Goal: Information Seeking & Learning: Learn about a topic

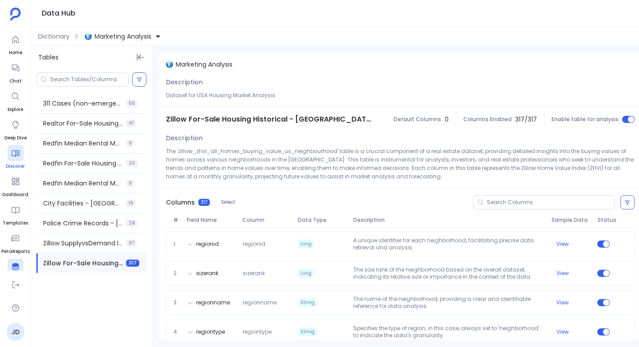
scroll to position [41, 0]
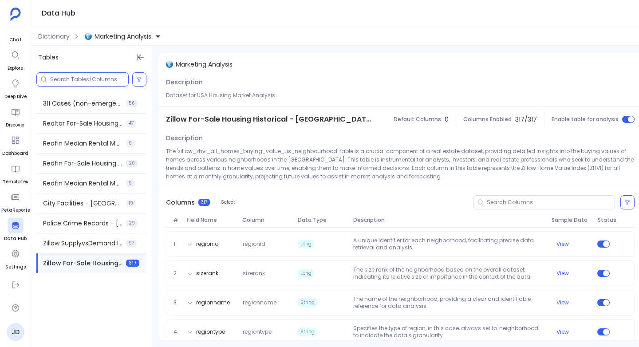
click at [75, 79] on input at bounding box center [89, 79] width 78 height 7
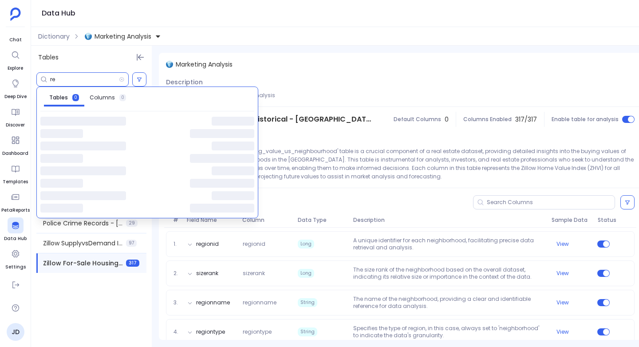
type input "r"
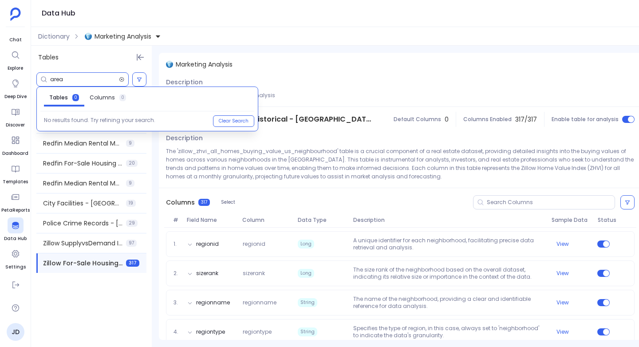
type input "area"
click at [123, 79] on icon at bounding box center [122, 79] width 4 height 4
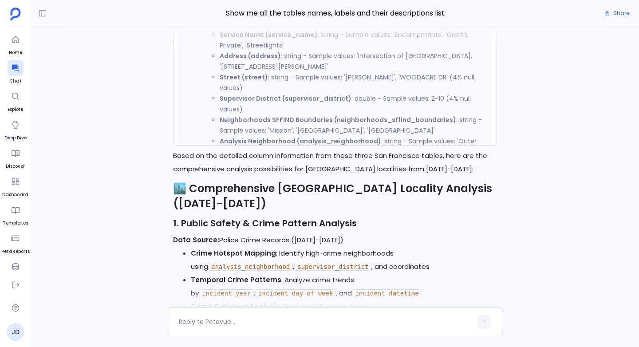
scroll to position [832, 0]
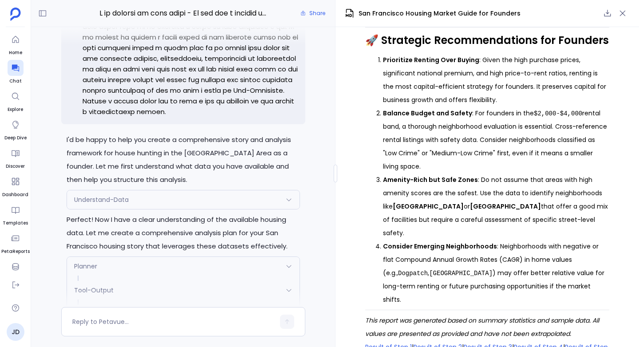
scroll to position [-6694, 0]
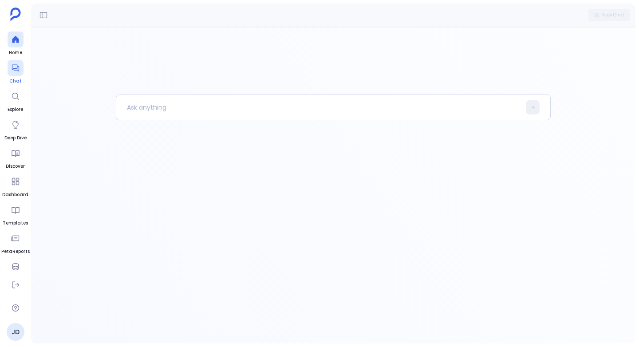
click at [17, 72] on div at bounding box center [16, 68] width 16 height 16
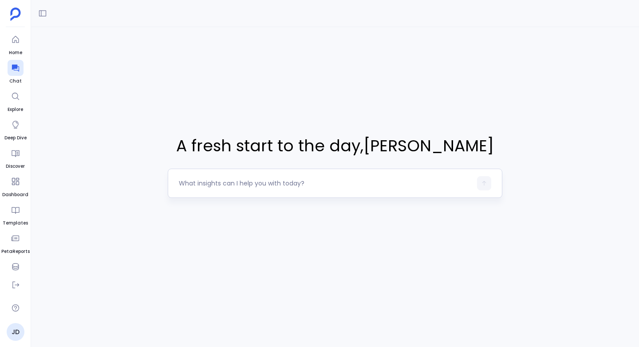
click at [201, 181] on textarea at bounding box center [325, 183] width 293 height 9
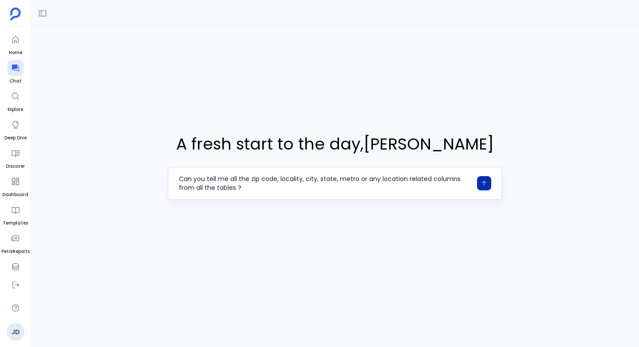
type textarea "Can you tell me all the zip code, locality, city, state, metro or any location …"
click at [483, 179] on button "button" at bounding box center [484, 183] width 14 height 14
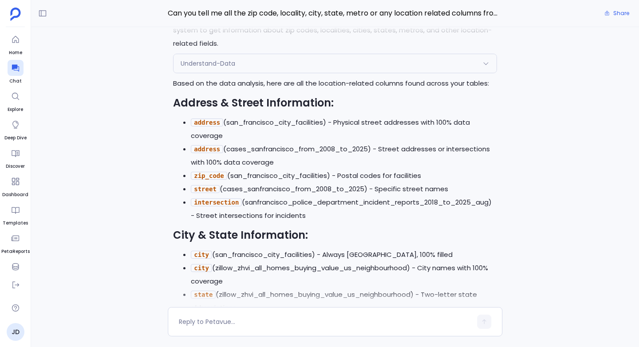
scroll to position [-603, 0]
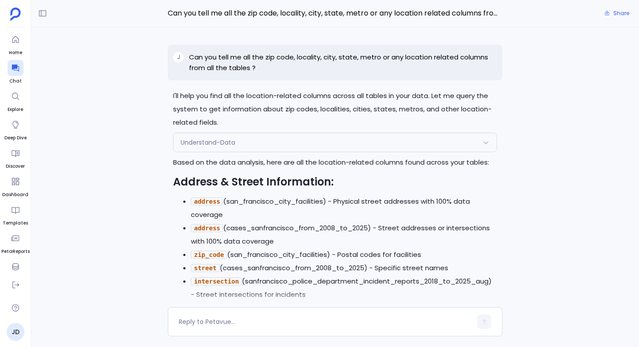
click at [201, 146] on span "Understand-Data" at bounding box center [208, 142] width 55 height 9
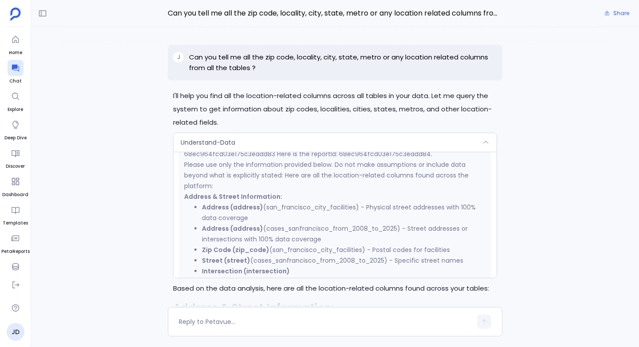
scroll to position [200, 0]
click at [228, 138] on span "Understand-Data" at bounding box center [208, 142] width 55 height 9
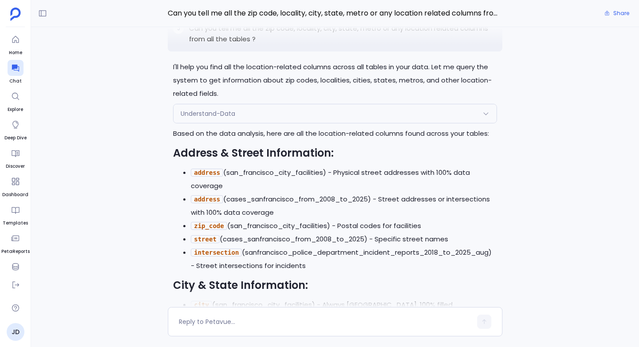
scroll to position [-603, 0]
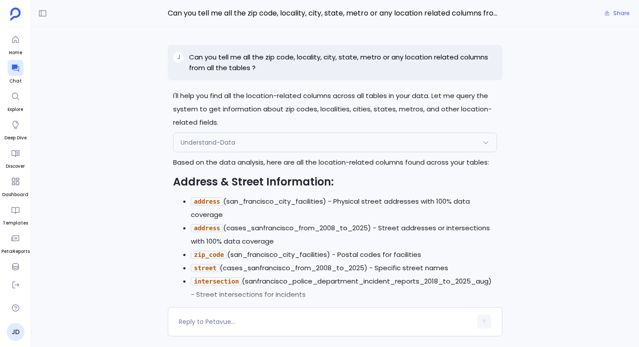
click at [238, 59] on p "Can you tell me all the zip code, locality, city, state, metro or any location …" at bounding box center [343, 62] width 308 height 21
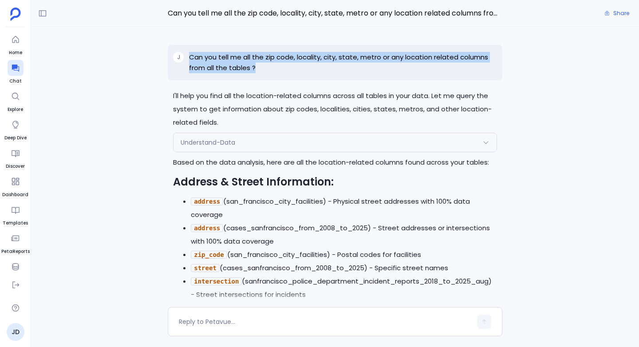
click at [238, 59] on p "Can you tell me all the zip code, locality, city, state, metro or any location …" at bounding box center [343, 62] width 308 height 21
copy p "Can you tell me all the zip code, locality, city, state, metro or any location …"
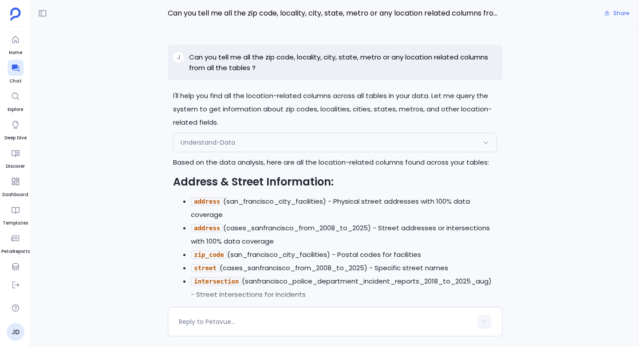
click at [137, 178] on div "I'll help you find all the location-related columns across all tables in your d…" at bounding box center [335, 167] width 608 height 280
click at [225, 57] on p "Can you tell me all the zip code, locality, city, state, metro or any location …" at bounding box center [343, 62] width 308 height 21
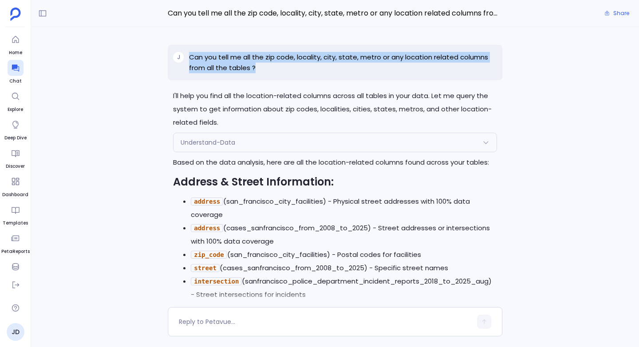
click at [225, 57] on p "Can you tell me all the zip code, locality, city, state, metro or any location …" at bounding box center [343, 62] width 308 height 21
copy p "Can you tell me all the zip code, locality, city, state, metro or any location …"
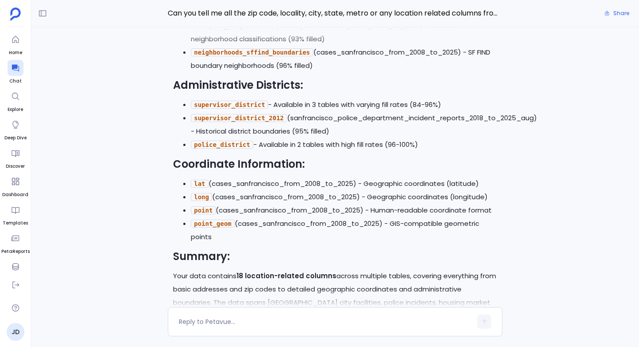
scroll to position [0, 0]
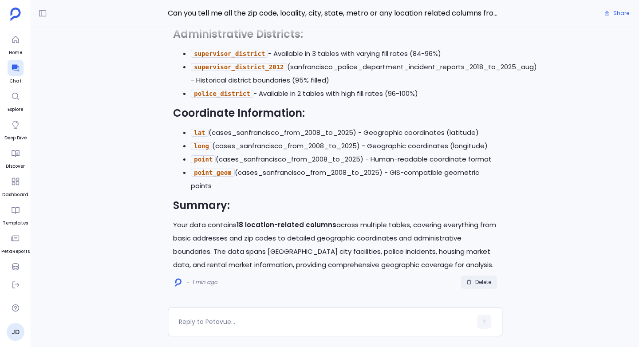
click at [475, 284] on span "Delete" at bounding box center [483, 282] width 16 height 7
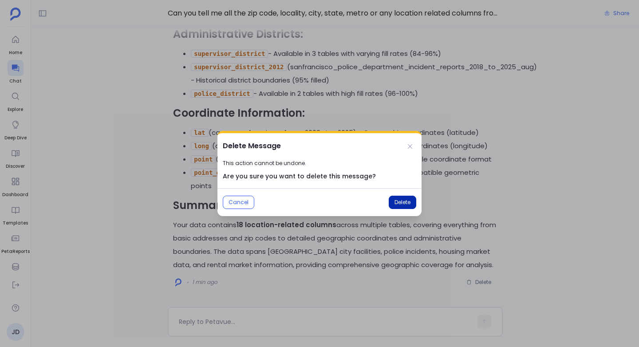
click at [401, 203] on span "Delete" at bounding box center [402, 202] width 16 height 7
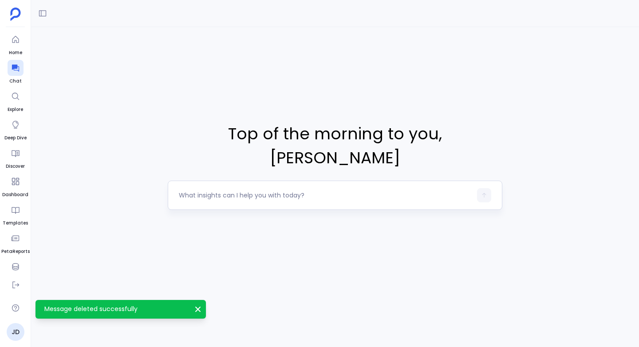
click at [203, 191] on textarea at bounding box center [325, 195] width 293 height 9
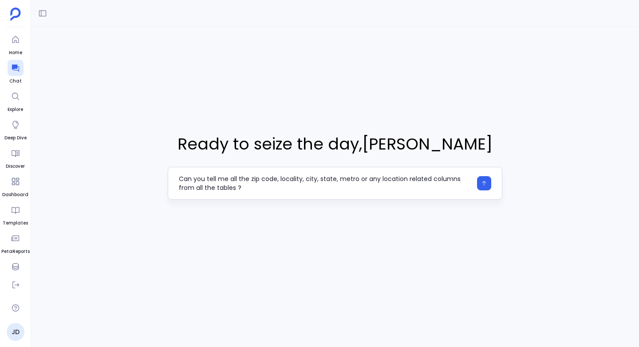
click at [356, 180] on textarea "Can you tell me all the zip code, locality, city, state, metro or any location …" at bounding box center [325, 183] width 293 height 18
click at [206, 187] on textarea "Can you tell me all the zip code, locality, city, state, metro, region or any l…" at bounding box center [325, 183] width 293 height 18
click at [252, 188] on textarea "Can you tell me all the zip code, locality, city, state, metro, region or any l…" at bounding box center [325, 183] width 293 height 18
click at [288, 187] on textarea "Can you tell me all the zip code, locality, city, state, metro, region or any l…" at bounding box center [325, 183] width 293 height 18
click at [313, 185] on textarea "Can you tell me all the zip code, locality, city, state, metro, region or any l…" at bounding box center [325, 183] width 293 height 18
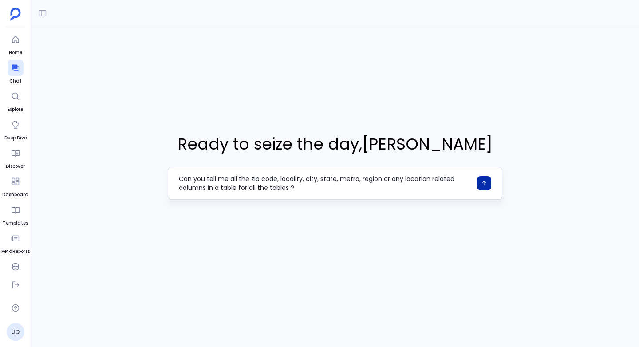
type textarea "Can you tell me all the zip code, locality, city, state, metro, region or any l…"
click at [487, 187] on button "button" at bounding box center [484, 183] width 14 height 14
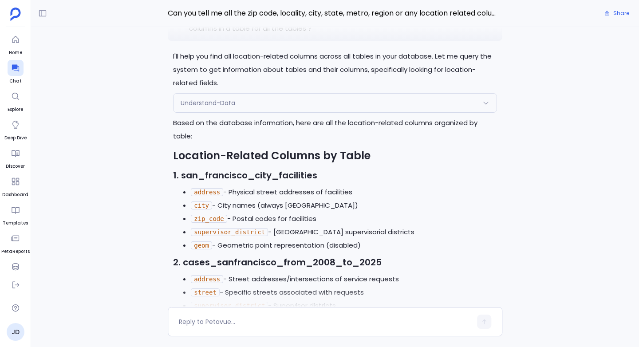
scroll to position [-642, 0]
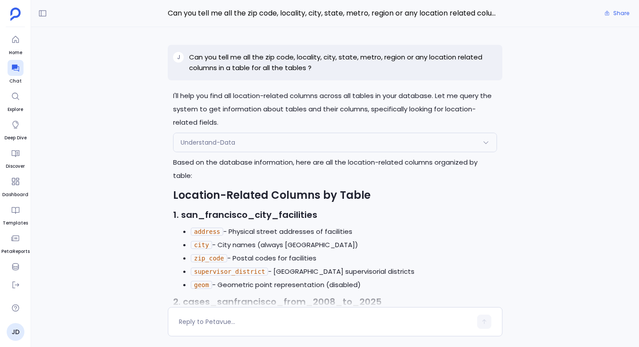
click at [303, 55] on p "Can you tell me all the zip code, locality, city, state, metro, region or any l…" at bounding box center [343, 62] width 308 height 21
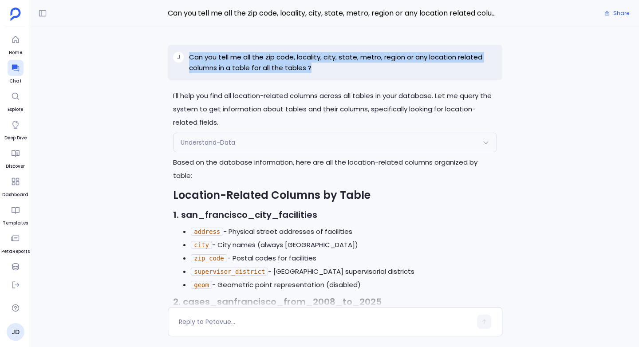
click at [303, 55] on p "Can you tell me all the zip code, locality, city, state, metro, region or any l…" at bounding box center [343, 62] width 308 height 21
copy p "Can you tell me all the zip code, locality, city, state, metro, region or any l…"
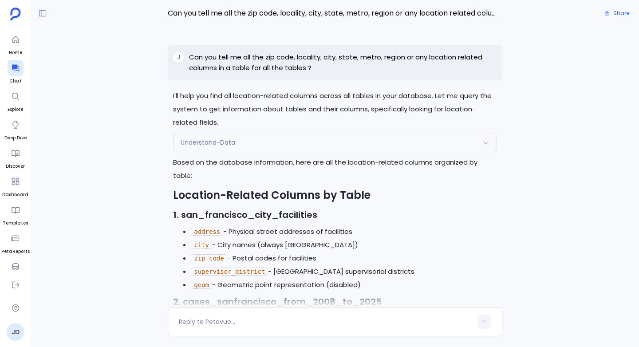
click at [226, 106] on p "I'll help you find all location-related columns across all tables in your datab…" at bounding box center [335, 109] width 324 height 40
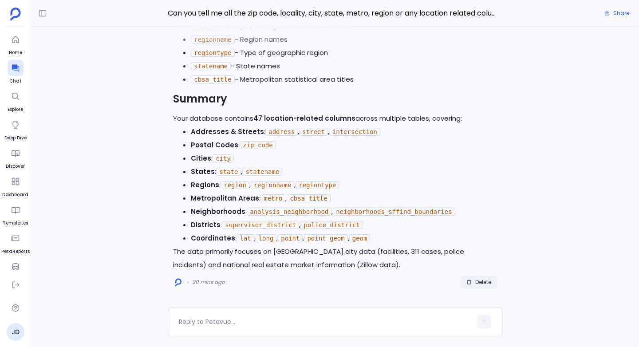
click at [485, 285] on span "Delete" at bounding box center [483, 282] width 16 height 7
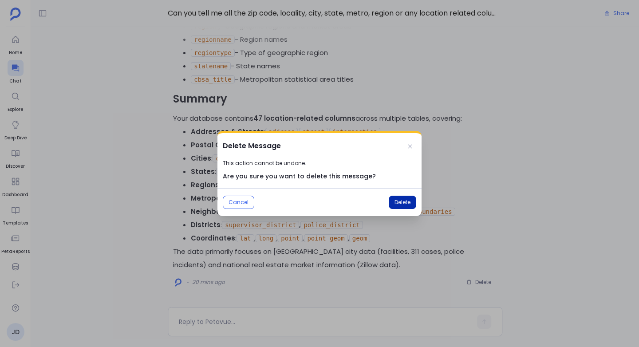
click at [395, 199] on span "Delete" at bounding box center [402, 202] width 16 height 7
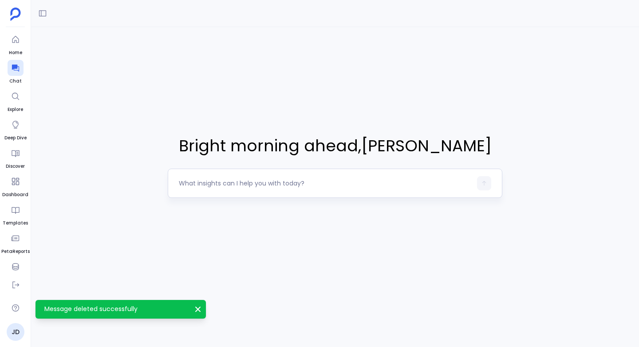
click at [215, 184] on textarea at bounding box center [325, 183] width 293 height 9
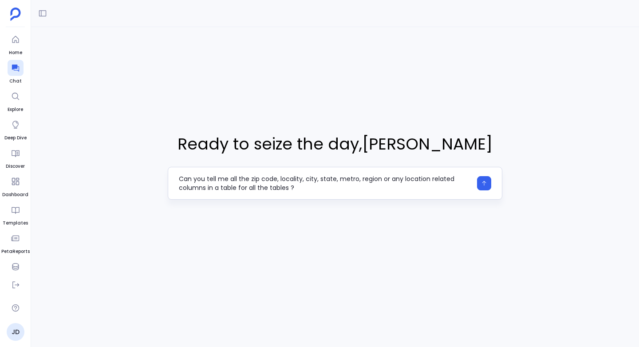
click at [289, 190] on textarea "Can you tell me all the zip code, locality, city, state, metro, region or any l…" at bounding box center [325, 183] width 293 height 18
type textarea "Can you tell me all the zip code, locality, city, state, metro, region or any l…"
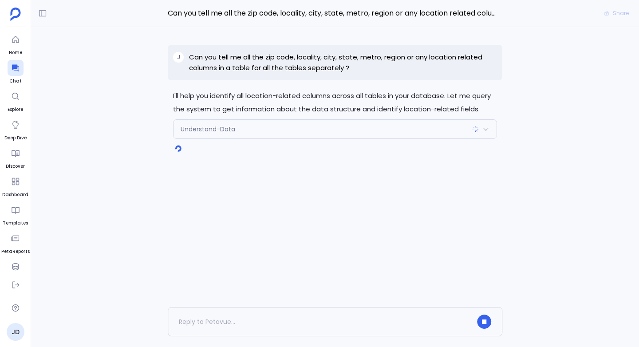
click at [206, 127] on span "Understand-Data" at bounding box center [208, 129] width 55 height 9
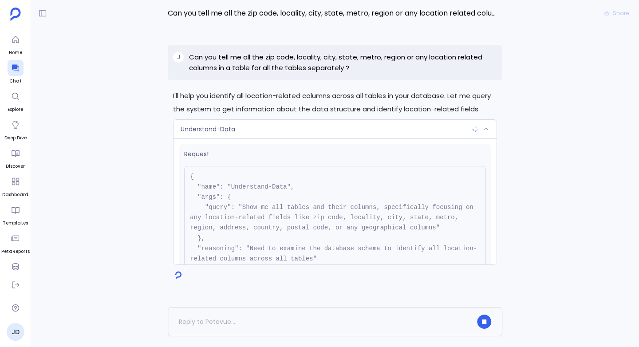
click at [206, 127] on span "Understand-Data" at bounding box center [208, 129] width 55 height 9
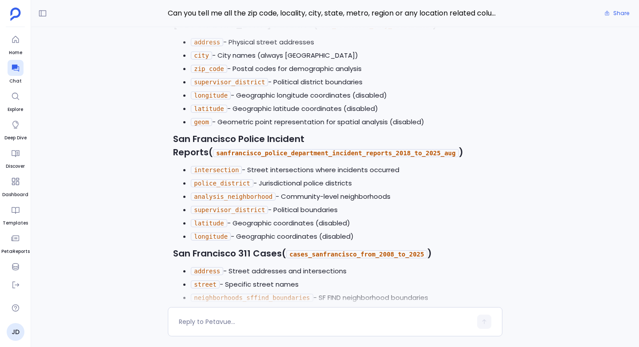
scroll to position [-634, 0]
click at [233, 192] on code "analysis_neighborhood" at bounding box center [233, 196] width 85 height 8
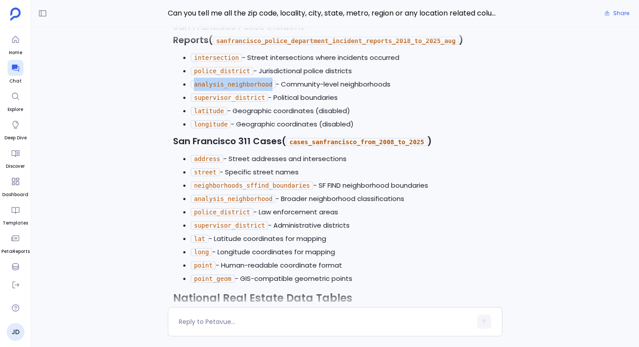
scroll to position [-522, 0]
click at [200, 194] on code "analysis_neighborhood" at bounding box center [233, 198] width 85 height 8
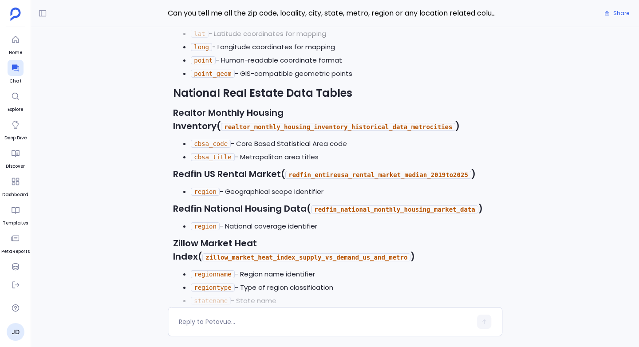
scroll to position [-315, 0]
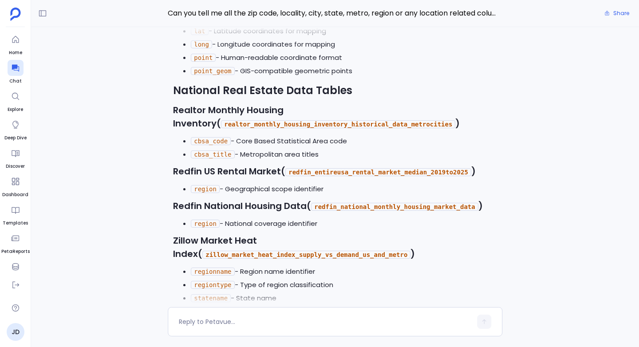
click at [209, 137] on code "cbsa_code" at bounding box center [211, 141] width 40 height 8
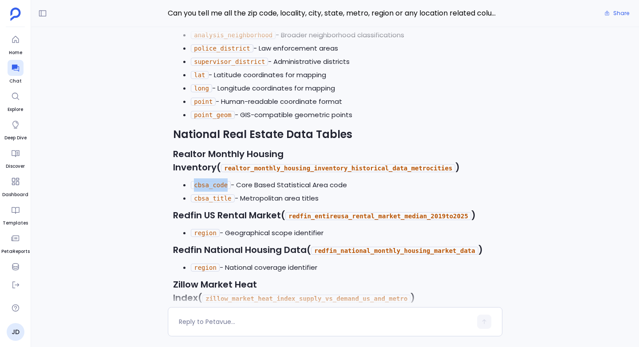
scroll to position [-355, 0]
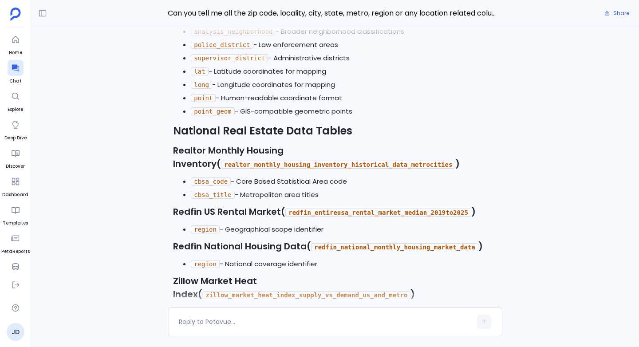
click at [206, 260] on code "region" at bounding box center [205, 264] width 29 height 8
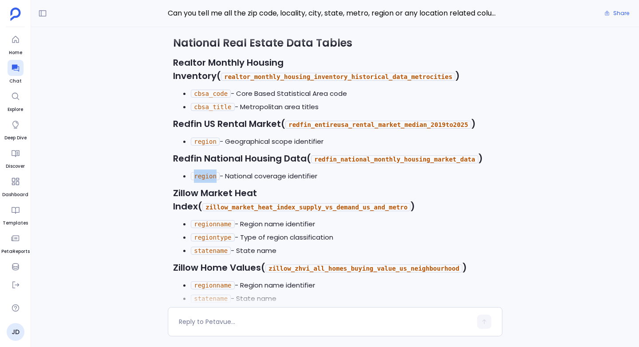
scroll to position [-266, 0]
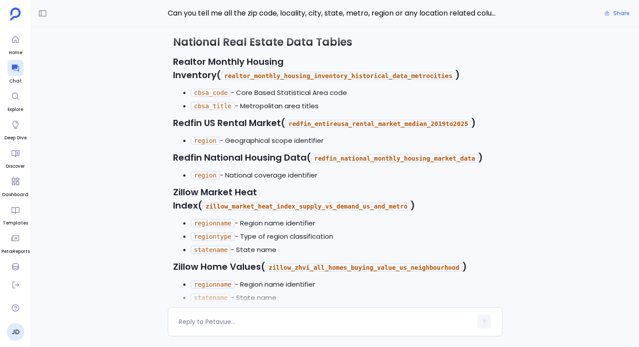
click at [235, 186] on strong "Zillow Market Heat Index" at bounding box center [215, 199] width 84 height 26
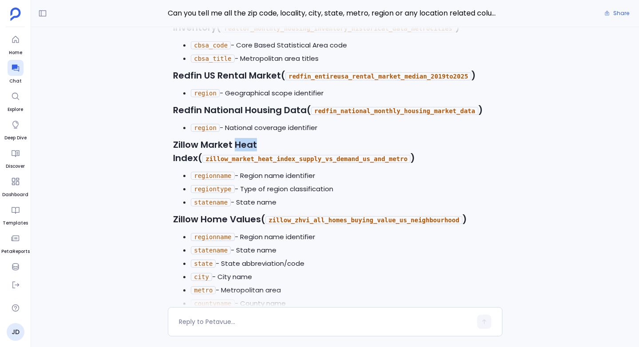
scroll to position [-225, 0]
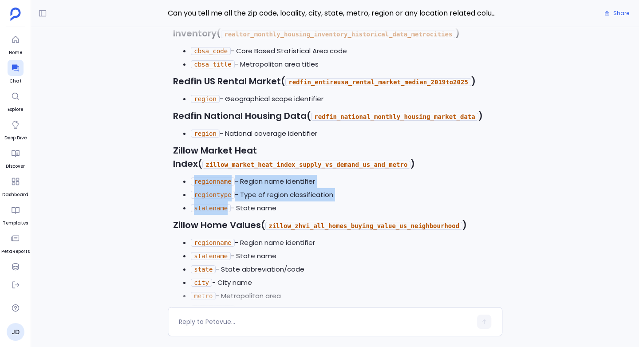
drag, startPoint x: 229, startPoint y: 193, endPoint x: 193, endPoint y: 167, distance: 43.8
click at [193, 175] on ul "regionname - Region name identifier regiontype - Type of region classification …" at bounding box center [335, 195] width 324 height 40
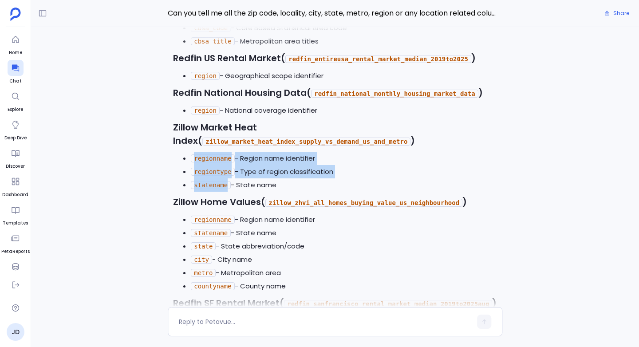
scroll to position [-204, 0]
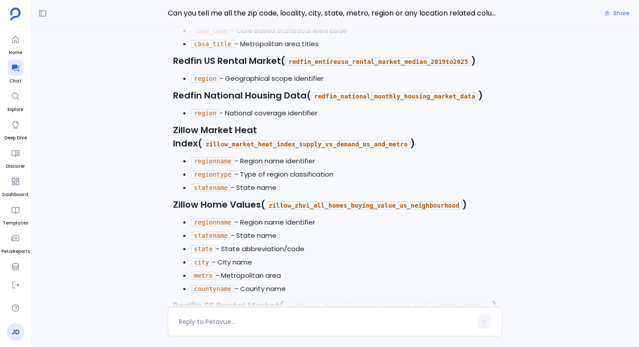
click at [300, 181] on li "statename - State name" at bounding box center [344, 187] width 306 height 13
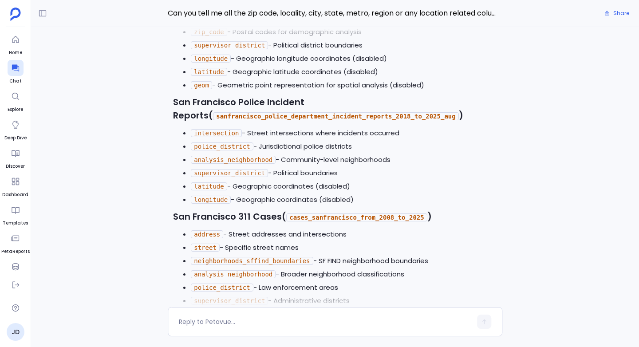
scroll to position [-835, 0]
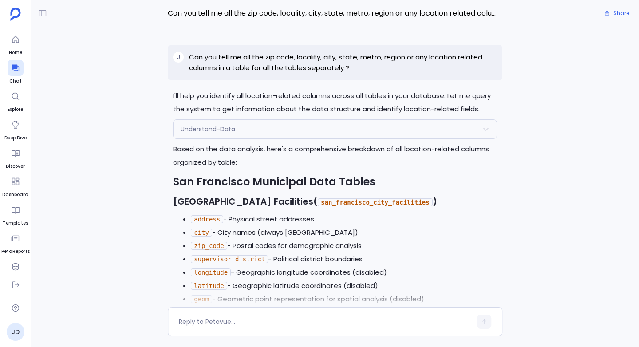
click at [194, 59] on p "Can you tell me all the zip code, locality, city, state, metro, region or any l…" at bounding box center [343, 62] width 308 height 21
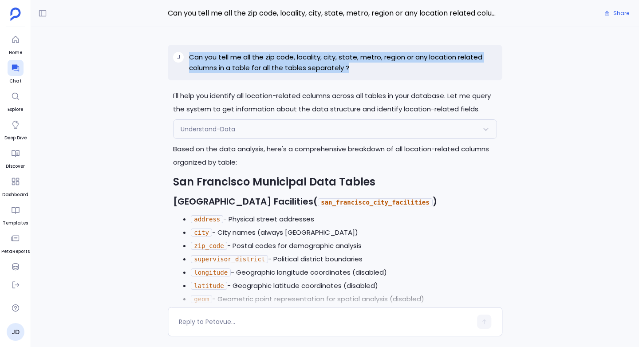
click at [194, 59] on p "Can you tell me all the zip code, locality, city, state, metro, region or any l…" at bounding box center [343, 62] width 308 height 21
copy p "Can you tell me all the zip code, locality, city, state, metro, region or any l…"
click at [194, 59] on p "Can you tell me all the zip code, locality, city, state, metro, region or any l…" at bounding box center [343, 62] width 308 height 21
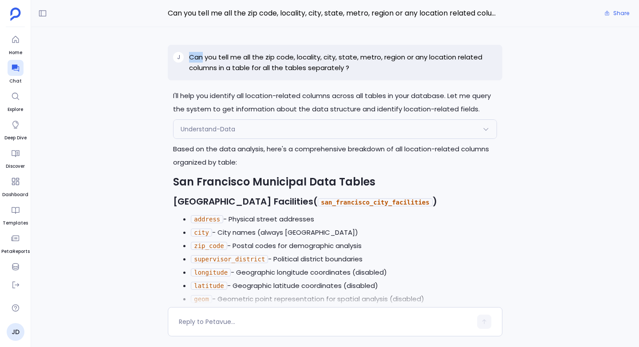
click at [194, 59] on p "Can you tell me all the zip code, locality, city, state, metro, region or any l…" at bounding box center [343, 62] width 308 height 21
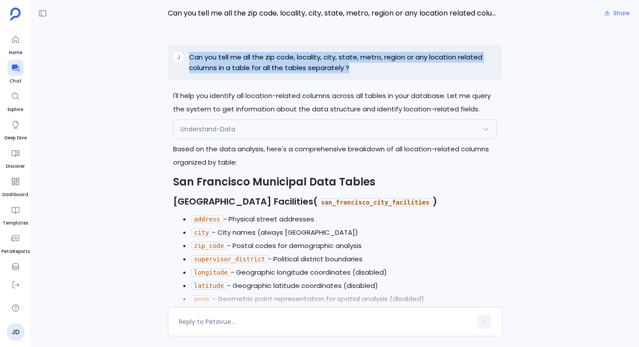
click at [194, 59] on p "Can you tell me all the zip code, locality, city, state, metro, region or any l…" at bounding box center [343, 62] width 308 height 21
click at [135, 50] on div "I'll help you identify all location-related columns across all tables in your d…" at bounding box center [335, 167] width 608 height 280
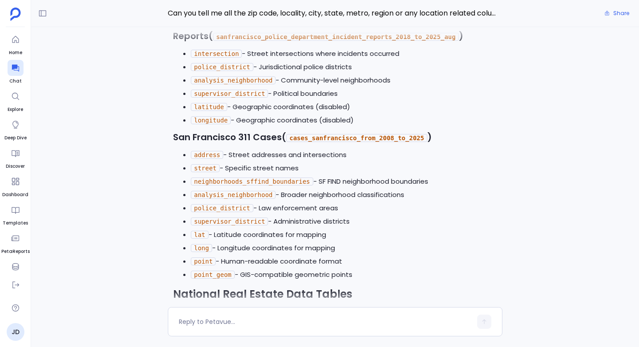
scroll to position [-507, 0]
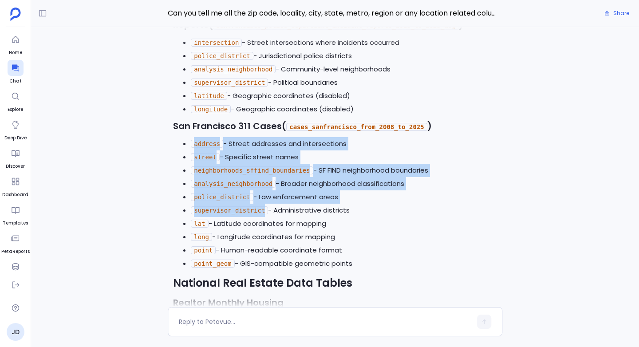
drag, startPoint x: 266, startPoint y: 189, endPoint x: 194, endPoint y: 127, distance: 95.0
click at [194, 137] on ul "address - Street addresses and intersections street - Specific street names nei…" at bounding box center [335, 203] width 324 height 133
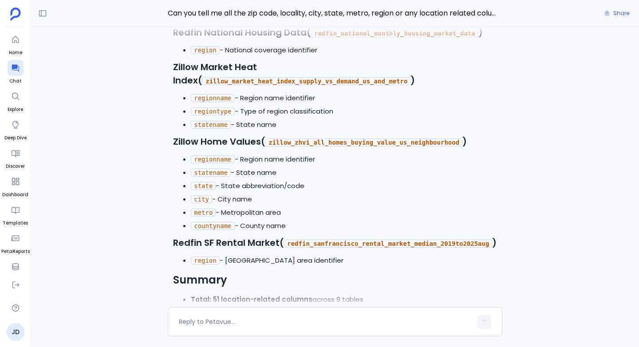
scroll to position [-141, 0]
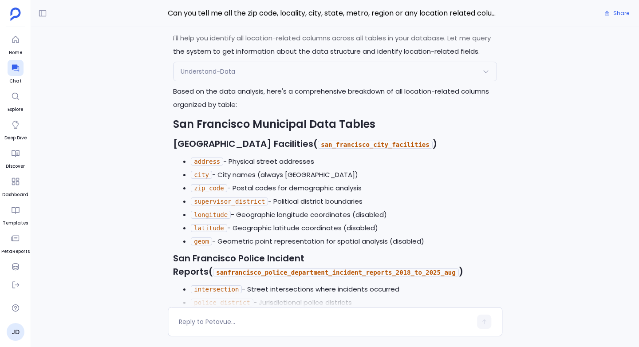
scroll to position [-748, 0]
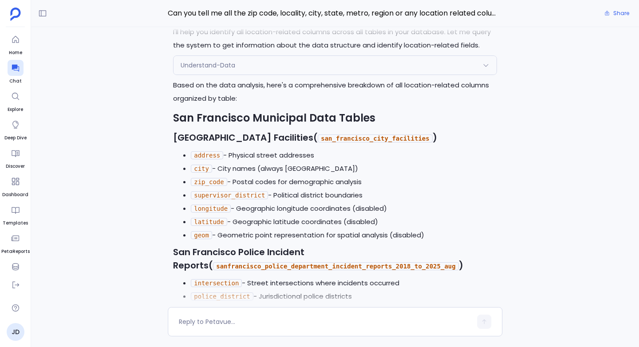
click at [204, 151] on code "address" at bounding box center [207, 155] width 32 height 8
copy code "address"
click at [191, 165] on code "city" at bounding box center [201, 169] width 21 height 8
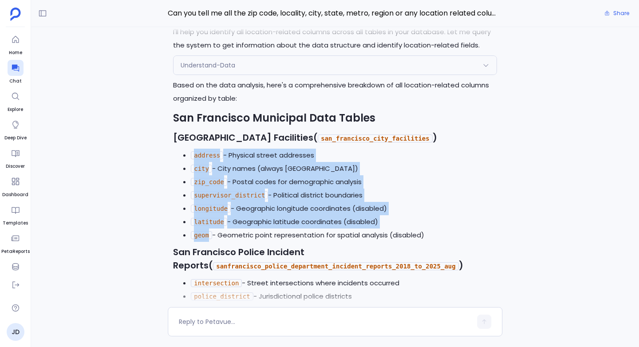
drag, startPoint x: 192, startPoint y: 132, endPoint x: 209, endPoint y: 216, distance: 85.0
click at [209, 216] on ul "address - Physical street addresses city - City names (always San Francisco) zi…" at bounding box center [335, 195] width 324 height 93
click at [209, 231] on code "geom" at bounding box center [201, 235] width 21 height 8
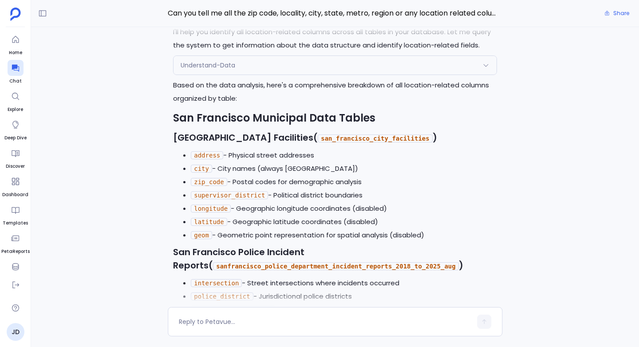
click at [205, 151] on code "address" at bounding box center [207, 155] width 32 height 8
copy code "address"
click at [194, 162] on li "city - City names (always San Francisco)" at bounding box center [344, 168] width 306 height 13
click at [205, 151] on code "address" at bounding box center [207, 155] width 32 height 8
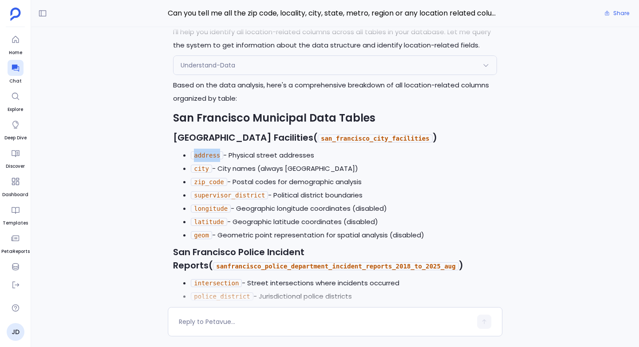
click at [205, 151] on code "address" at bounding box center [207, 155] width 32 height 8
copy code "address"
click at [201, 165] on code "city" at bounding box center [201, 169] width 21 height 8
copy code "city"
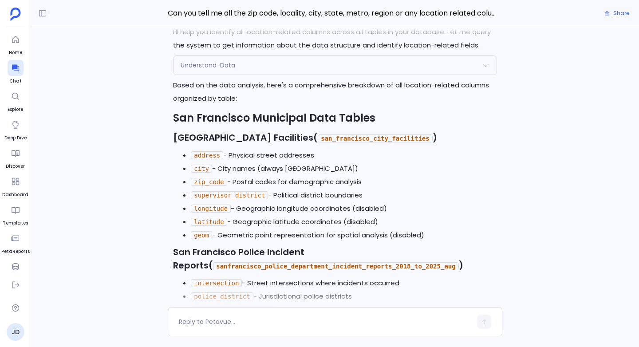
click at [208, 178] on code "zip_code" at bounding box center [209, 182] width 36 height 8
copy code "zip_code"
click at [216, 191] on code "supervisor_district" at bounding box center [229, 195] width 77 height 8
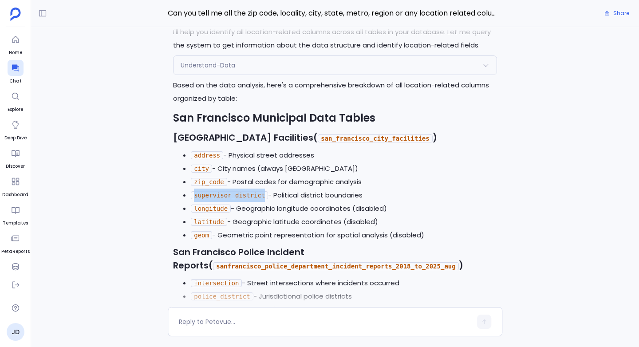
copy code "supervisor_district"
click at [355, 134] on code "san_francisco_city_facilities" at bounding box center [375, 138] width 114 height 8
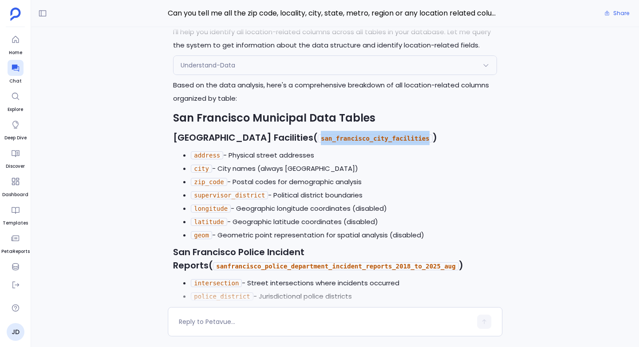
click at [355, 134] on code "san_francisco_city_facilities" at bounding box center [375, 138] width 114 height 8
click at [265, 162] on li "city - City names (always San Francisco)" at bounding box center [344, 168] width 306 height 13
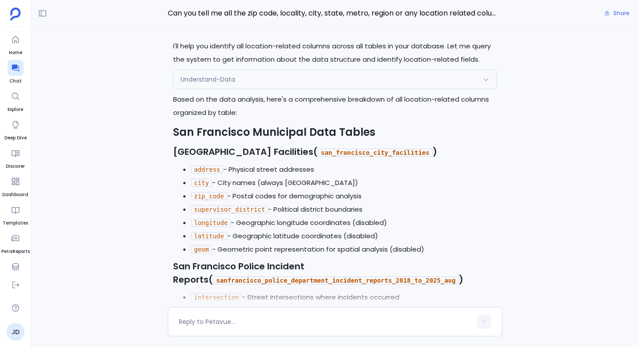
scroll to position [-705, 0]
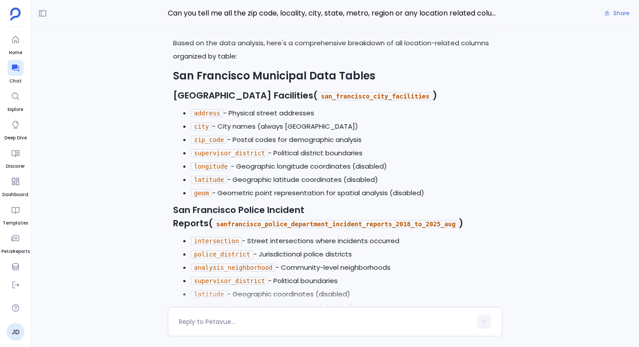
click at [311, 220] on code "sanfrancisco_police_department_incident_reports_2018_to_2025_aug" at bounding box center [335, 224] width 245 height 8
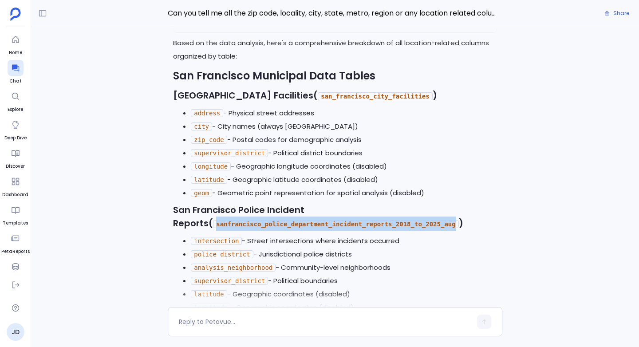
click at [311, 220] on code "sanfrancisco_police_department_incident_reports_2018_to_2025_aug" at bounding box center [335, 224] width 245 height 8
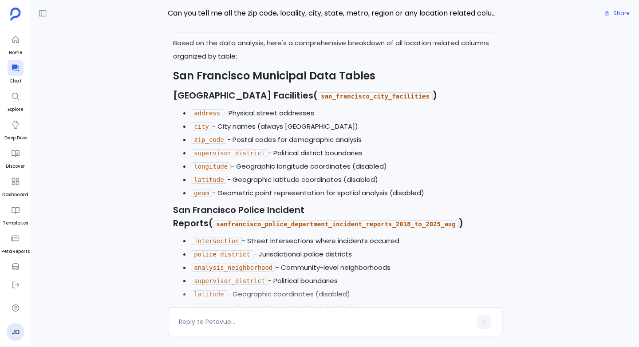
click at [269, 234] on li "intersection - Street intersections where incidents occurred" at bounding box center [344, 240] width 306 height 13
click at [216, 237] on code "intersection" at bounding box center [216, 241] width 51 height 8
click at [222, 250] on code "police_district" at bounding box center [222, 254] width 62 height 8
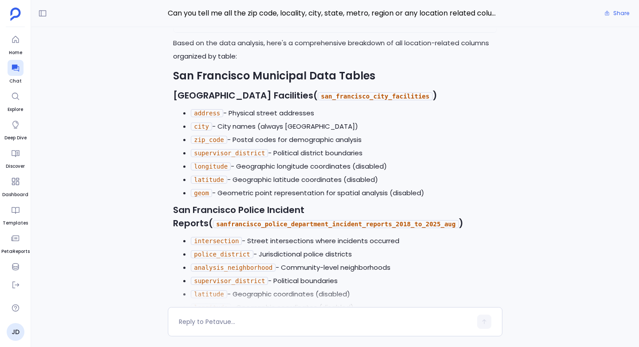
click at [214, 264] on code "analysis_neighborhood" at bounding box center [233, 268] width 85 height 8
click at [221, 277] on code "supervisor_district" at bounding box center [229, 281] width 77 height 8
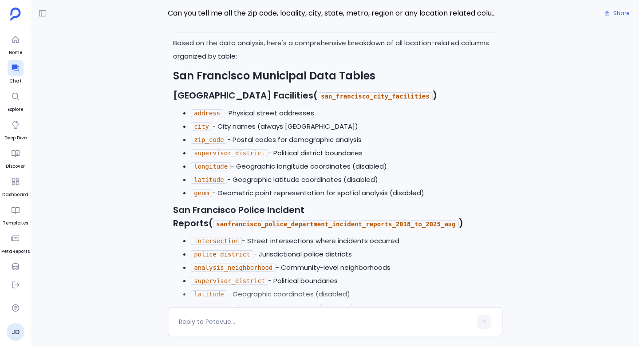
click at [347, 261] on li "analysis_neighborhood - Community-level neighborhoods" at bounding box center [344, 267] width 306 height 13
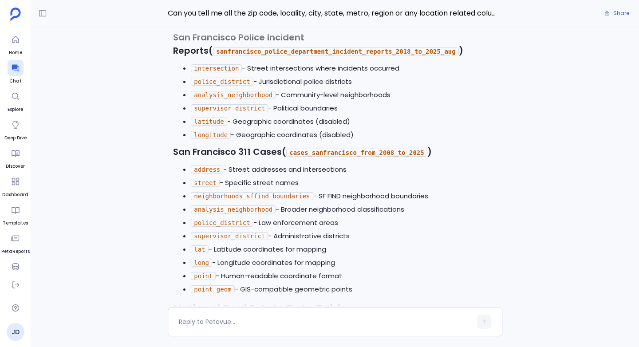
scroll to position [-520, 0]
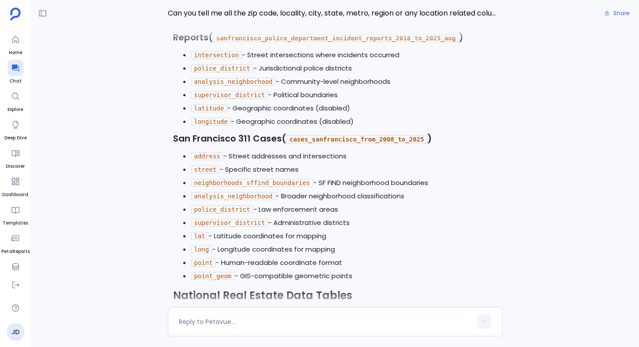
click at [207, 152] on code "address" at bounding box center [207, 156] width 32 height 8
click at [203, 165] on code "street" at bounding box center [205, 169] width 29 height 8
click at [221, 179] on code "neighborhoods_sffind_boundaries" at bounding box center [252, 183] width 122 height 8
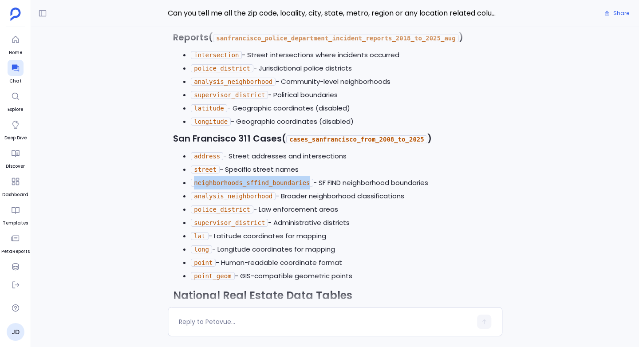
click at [221, 179] on code "neighborhoods_sffind_boundaries" at bounding box center [252, 183] width 122 height 8
click at [223, 192] on code "analysis_neighborhood" at bounding box center [233, 196] width 85 height 8
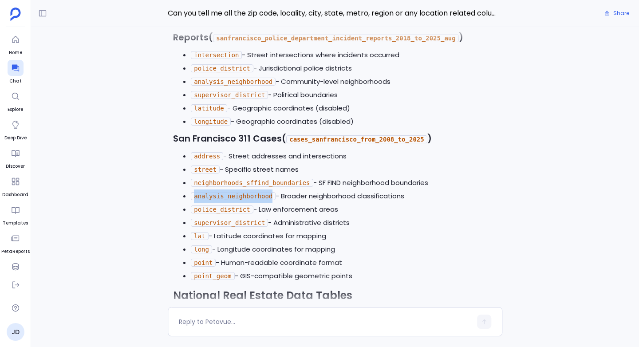
click at [223, 192] on code "analysis_neighborhood" at bounding box center [233, 196] width 85 height 8
click at [220, 205] on code "police_district" at bounding box center [222, 209] width 62 height 8
click at [214, 219] on code "supervisor_district" at bounding box center [229, 223] width 77 height 8
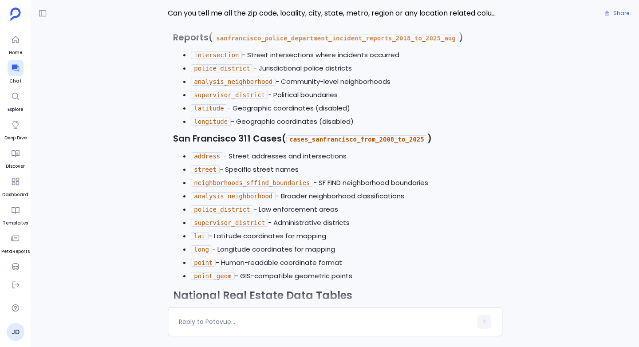
click at [360, 135] on code "cases_sanfrancisco_from_2008_to_2025" at bounding box center [356, 139] width 141 height 8
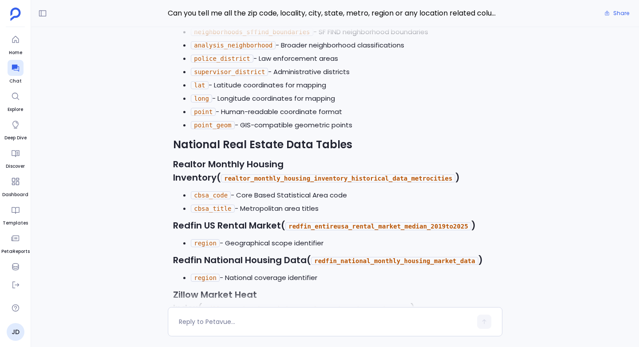
scroll to position [-368, 0]
click at [230, 174] on code "realtor_monthly_housing_inventory_historical_data_metrocities" at bounding box center [338, 178] width 234 height 8
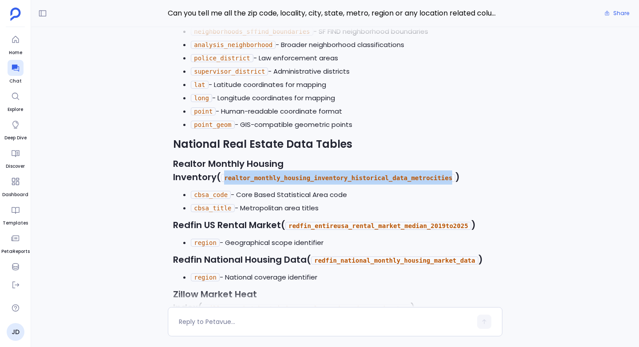
click at [230, 174] on code "realtor_monthly_housing_inventory_historical_data_metrocities" at bounding box center [338, 178] width 234 height 8
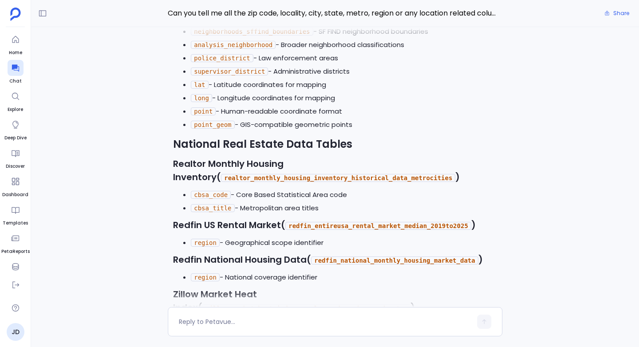
click at [249, 91] on li "long - Longitude coordinates for mapping" at bounding box center [344, 97] width 306 height 13
click at [234, 174] on code "realtor_monthly_housing_inventory_historical_data_metrocities" at bounding box center [338, 178] width 234 height 8
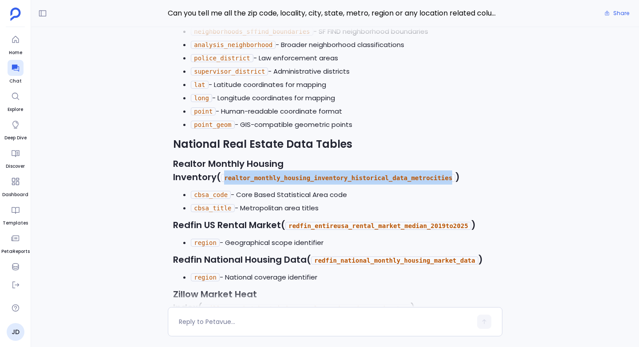
click at [234, 174] on code "realtor_monthly_housing_inventory_historical_data_metrocities" at bounding box center [338, 178] width 234 height 8
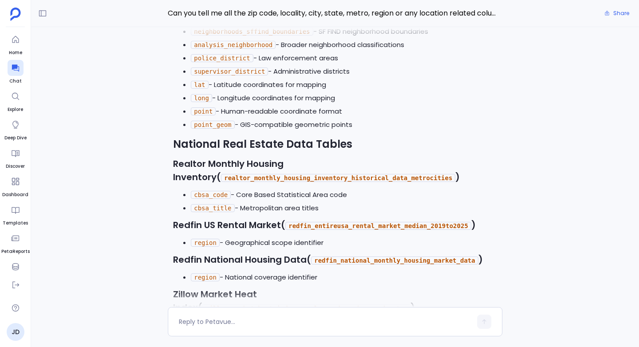
click at [213, 191] on code "cbsa_code" at bounding box center [211, 195] width 40 height 8
click at [209, 204] on code "cbsa_title" at bounding box center [212, 208] width 43 height 8
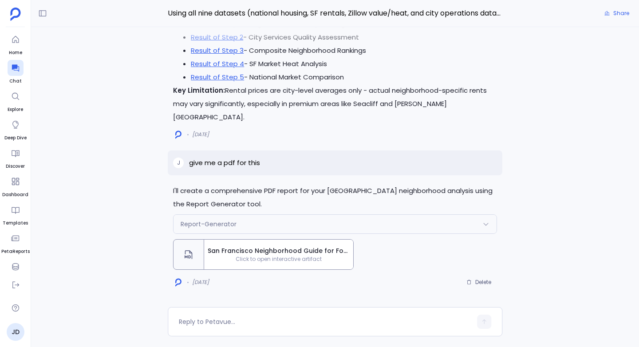
scroll to position [568, 0]
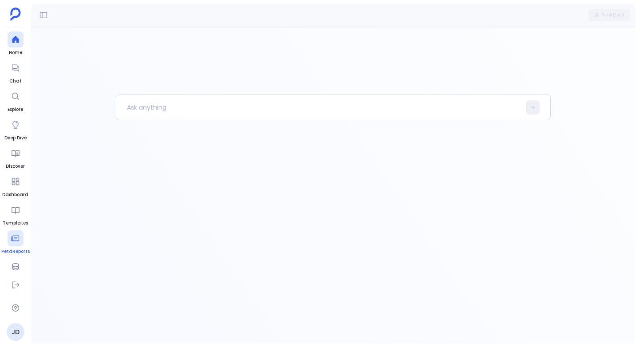
scroll to position [37, 0]
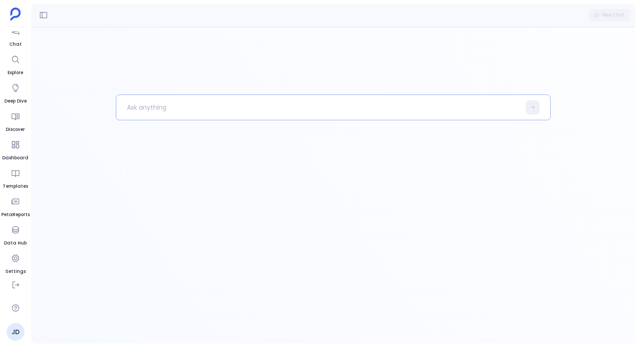
click at [167, 111] on p at bounding box center [318, 107] width 404 height 23
click at [10, 225] on div at bounding box center [16, 230] width 16 height 16
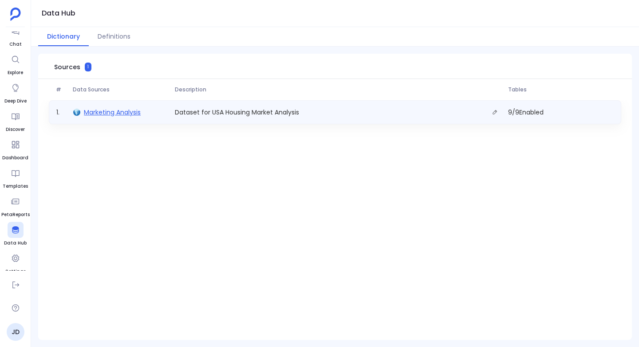
click at [114, 114] on span "Marketing Analysis" at bounding box center [112, 112] width 57 height 9
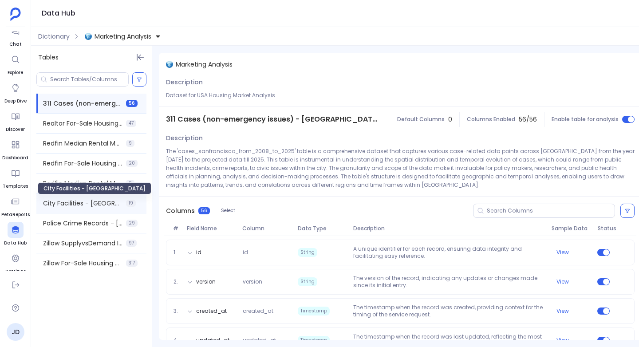
click at [71, 200] on span "City Facilities - [GEOGRAPHIC_DATA]" at bounding box center [82, 203] width 79 height 9
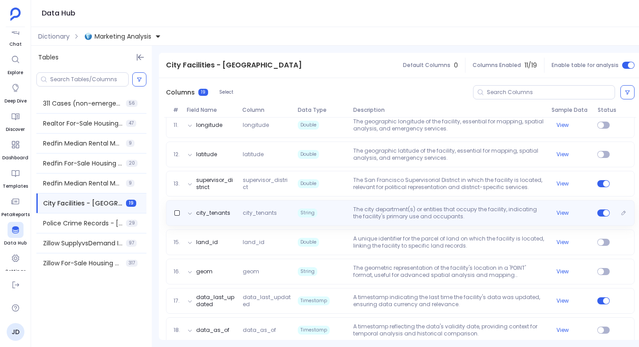
scroll to position [403, 0]
click at [560, 210] on button "View" at bounding box center [562, 213] width 12 height 7
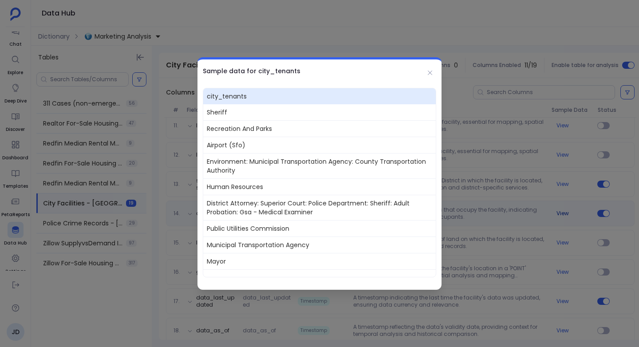
click at [560, 210] on div at bounding box center [319, 173] width 639 height 347
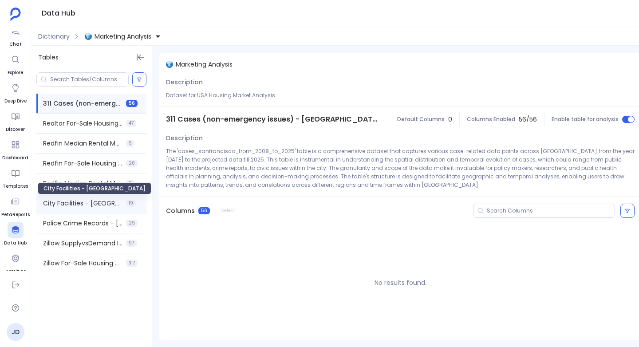
click at [69, 205] on span "City Facilities - San Francisco" at bounding box center [82, 203] width 79 height 9
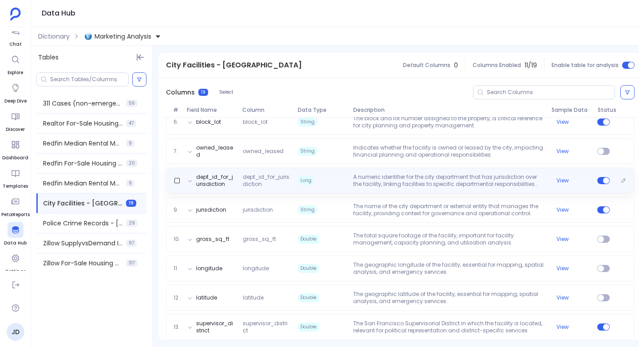
scroll to position [260, 0]
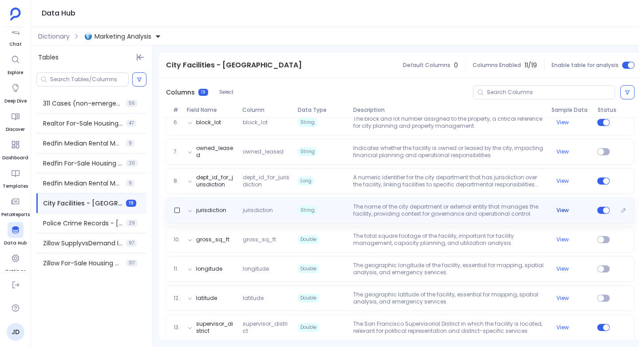
click at [562, 211] on button "View" at bounding box center [562, 210] width 12 height 7
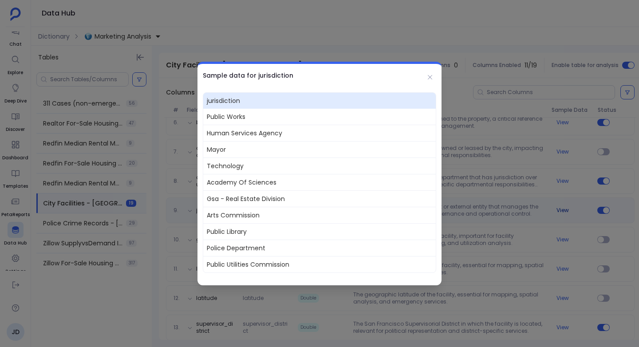
click at [562, 211] on div at bounding box center [319, 173] width 639 height 347
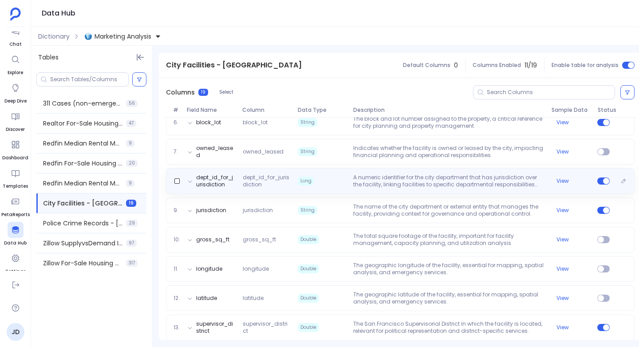
click at [529, 183] on p "A numeric identifier for the city department that has jurisdiction over the fac…" at bounding box center [449, 181] width 198 height 14
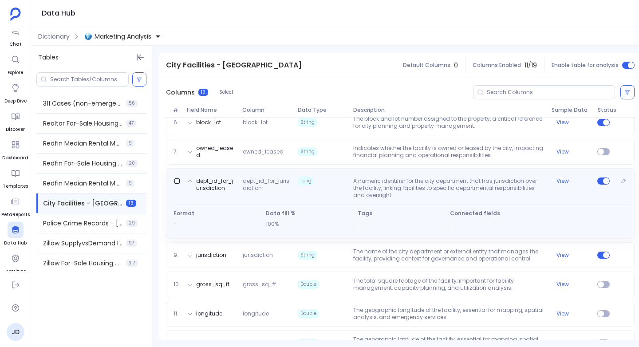
click at [529, 183] on p "A numeric identifier for the city department that has jurisdiction over the fac…" at bounding box center [449, 187] width 198 height 21
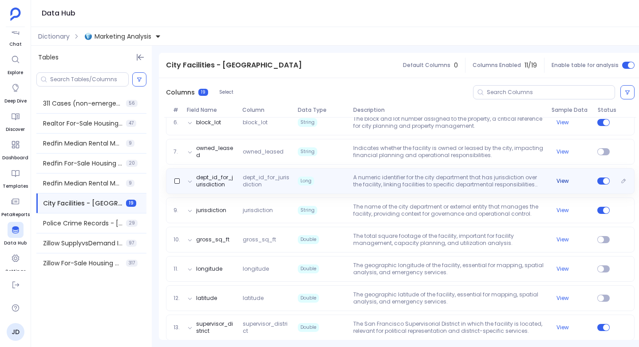
click at [561, 181] on button "View" at bounding box center [562, 180] width 12 height 7
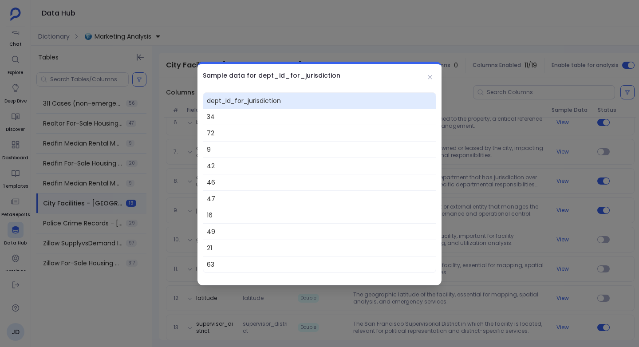
click at [559, 181] on div at bounding box center [319, 173] width 639 height 347
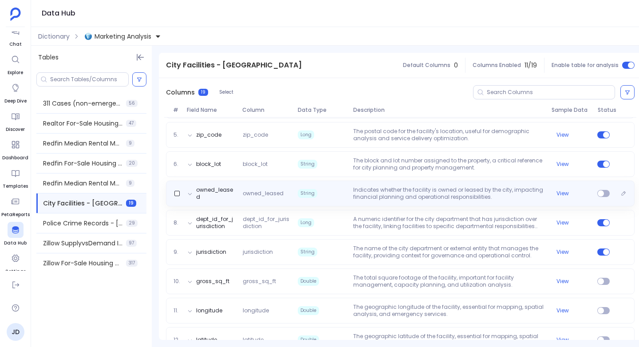
scroll to position [216, 0]
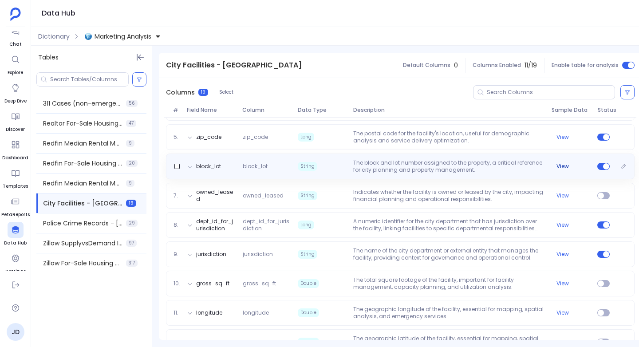
click at [561, 165] on button "View" at bounding box center [562, 166] width 12 height 7
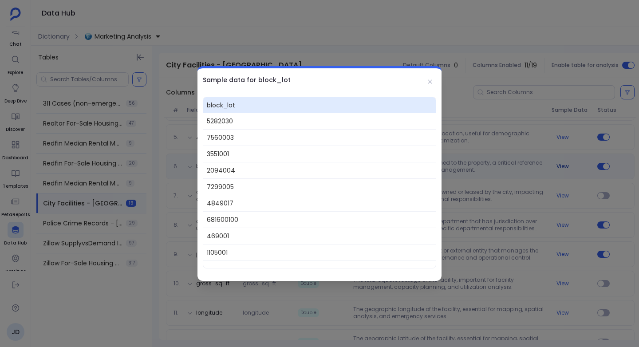
click at [561, 165] on div at bounding box center [319, 173] width 639 height 347
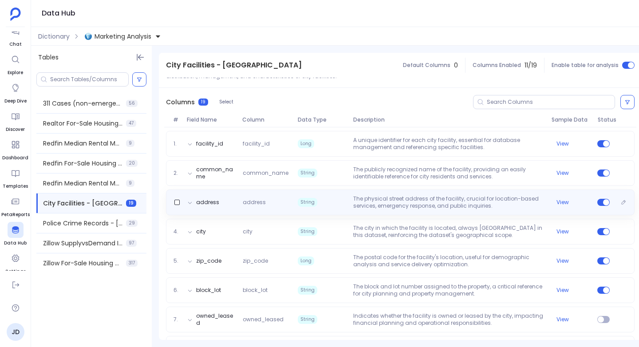
scroll to position [85, 0]
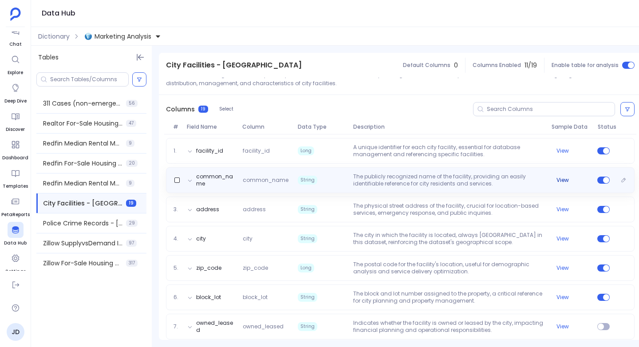
click at [563, 180] on button "View" at bounding box center [562, 180] width 12 height 7
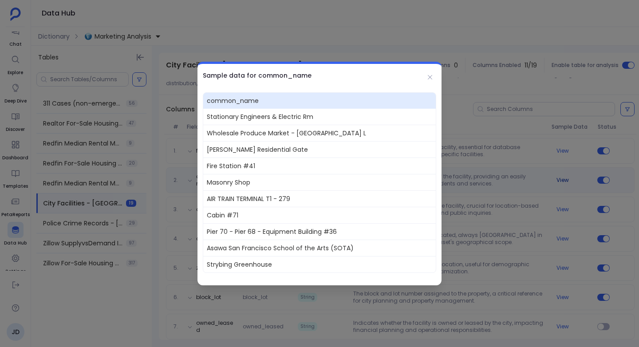
click at [563, 180] on div at bounding box center [319, 173] width 639 height 347
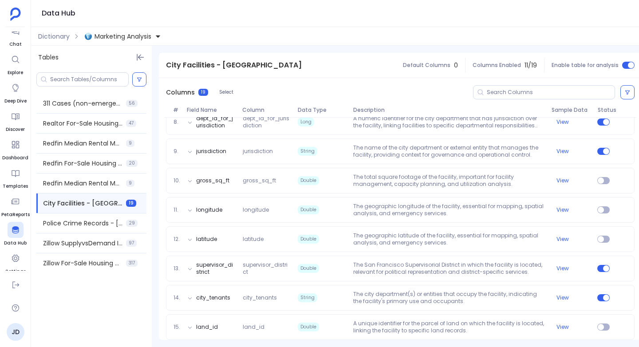
scroll to position [445, 0]
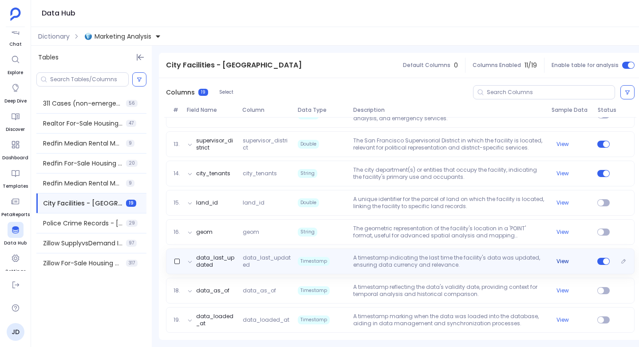
click at [562, 259] on button "View" at bounding box center [562, 261] width 12 height 7
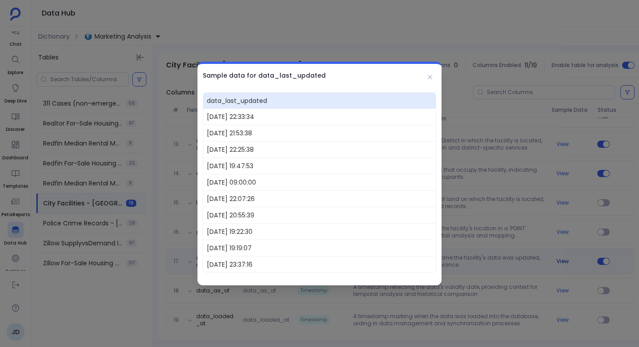
click at [562, 259] on div at bounding box center [319, 173] width 639 height 347
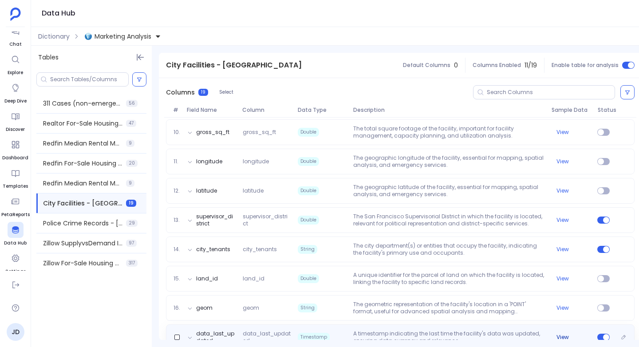
scroll to position [366, 0]
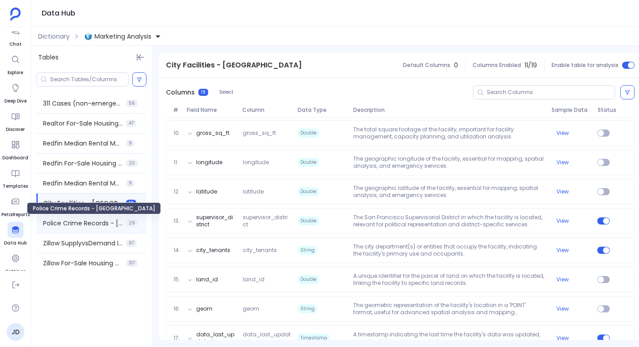
click at [58, 220] on span "Police Crime Records - San Francisco" at bounding box center [82, 223] width 79 height 9
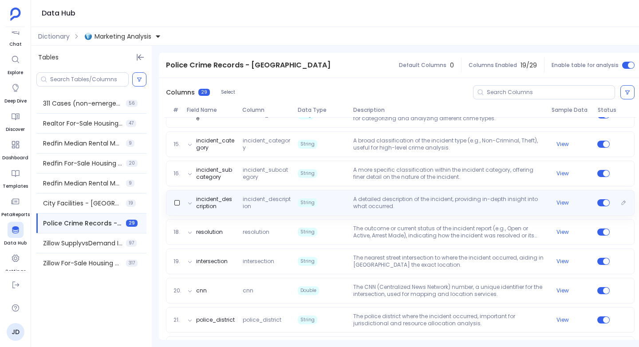
scroll to position [503, 0]
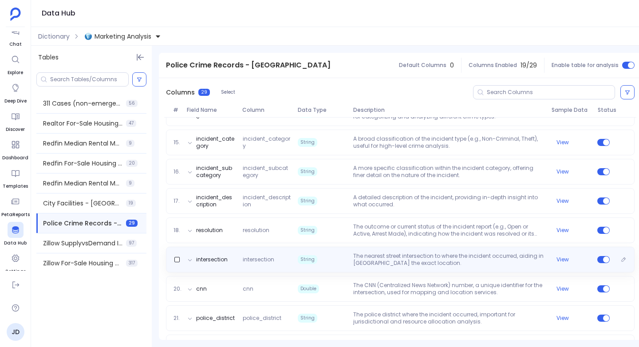
click at [387, 255] on p "The nearest street intersection to where the incident occurred, aiding in pinpo…" at bounding box center [449, 259] width 198 height 14
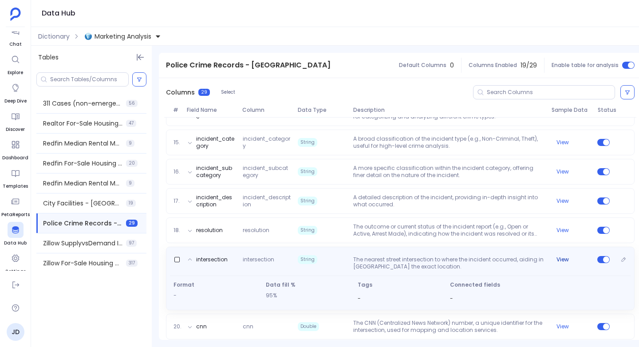
click at [562, 261] on button "View" at bounding box center [562, 259] width 12 height 7
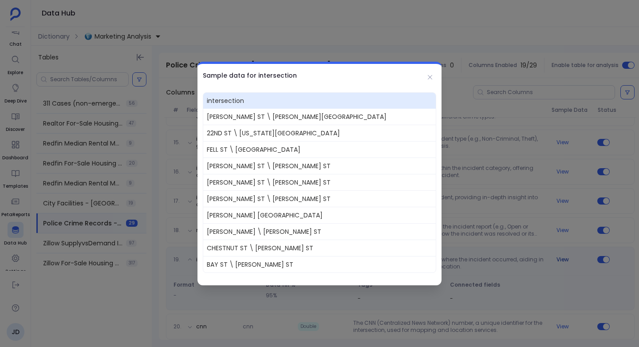
click at [562, 261] on div at bounding box center [319, 173] width 639 height 347
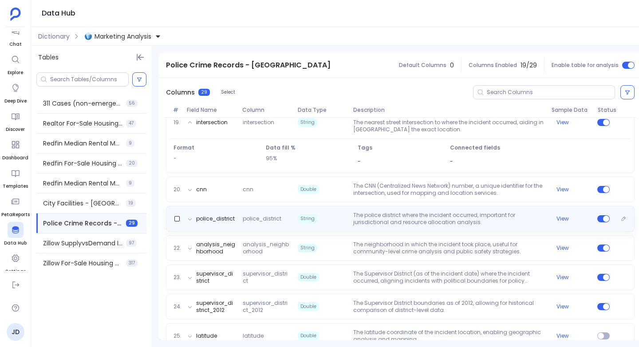
scroll to position [650, 0]
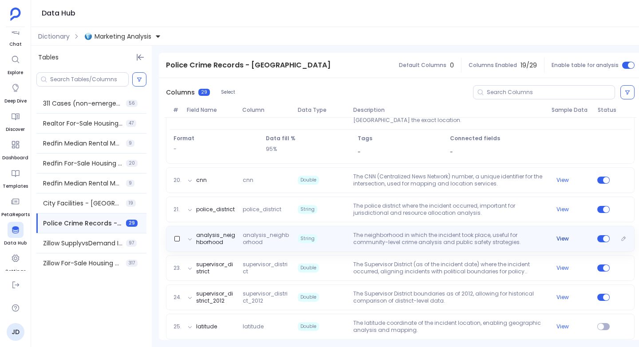
click at [560, 237] on button "View" at bounding box center [562, 238] width 12 height 7
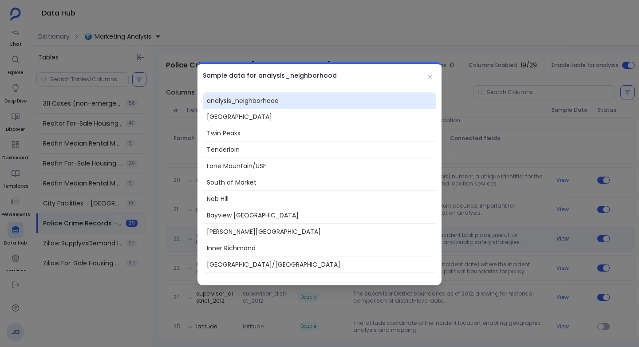
click at [560, 237] on div at bounding box center [319, 173] width 639 height 347
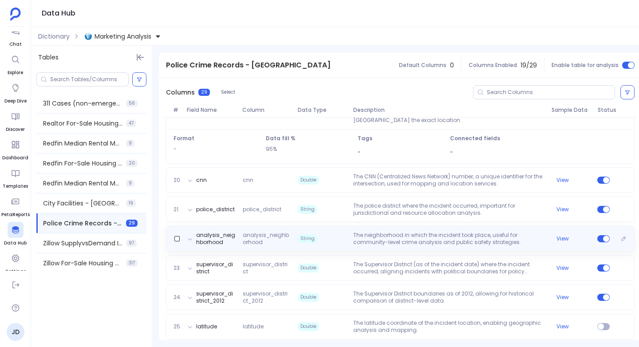
click at [530, 241] on p "The neighborhood in which the incident took place, useful for community-level c…" at bounding box center [449, 239] width 198 height 14
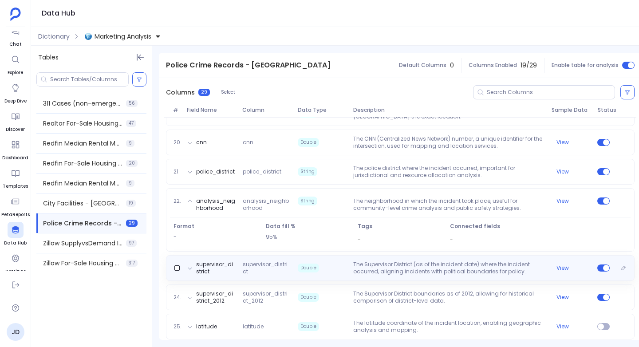
click at [503, 264] on p "The Supervisor District (as of the incident date) where the incident occurred, …" at bounding box center [449, 268] width 198 height 14
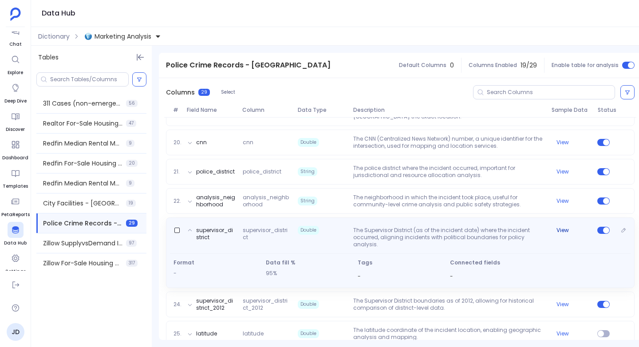
click at [565, 229] on button "View" at bounding box center [562, 230] width 12 height 7
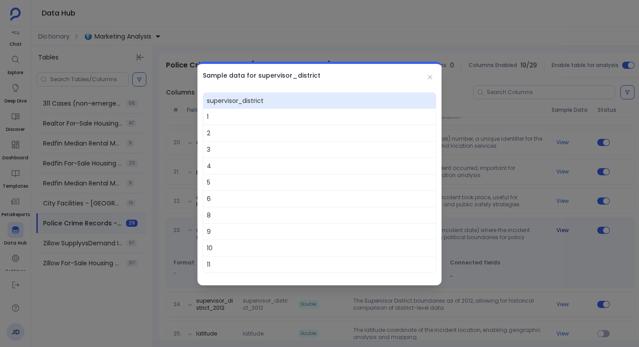
click at [565, 229] on div at bounding box center [319, 173] width 639 height 347
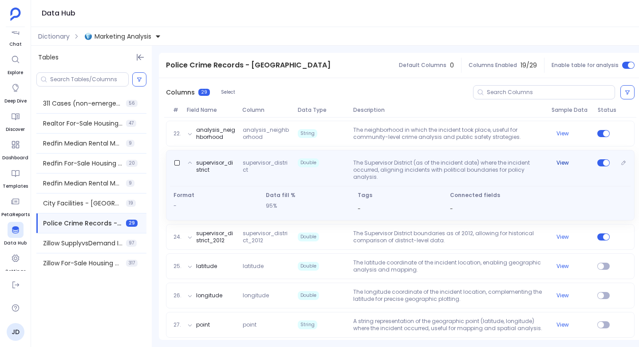
scroll to position [783, 0]
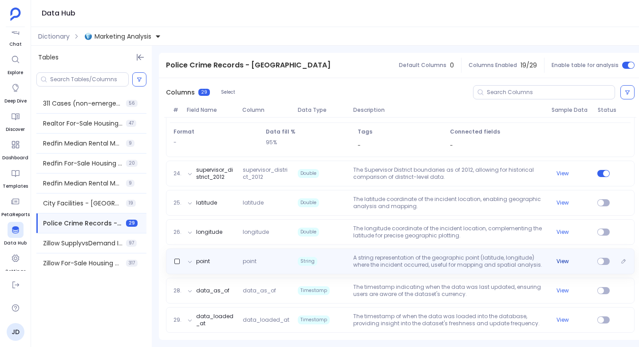
click at [561, 258] on button "View" at bounding box center [562, 261] width 12 height 7
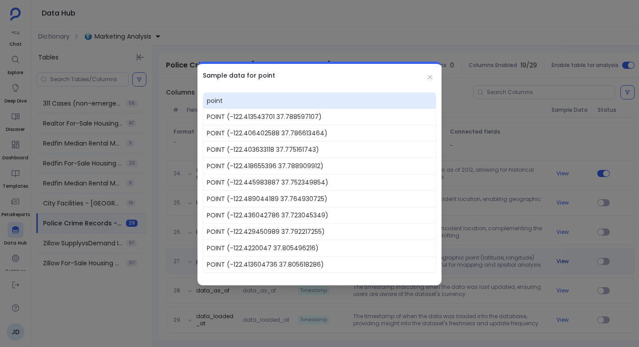
click at [561, 257] on div at bounding box center [319, 173] width 639 height 347
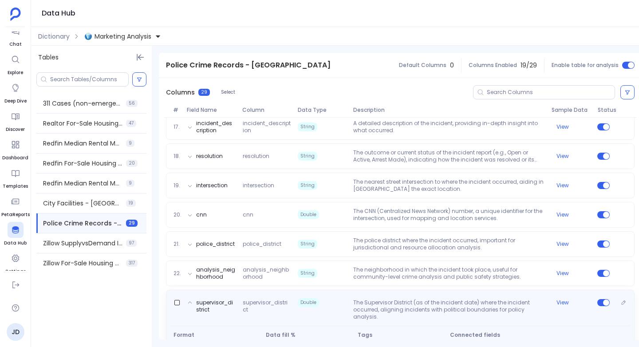
scroll to position [573, 0]
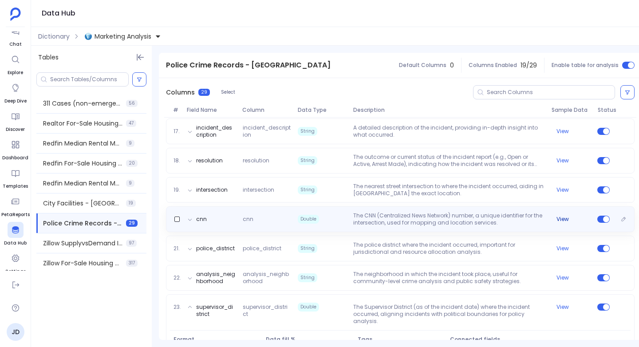
click at [559, 219] on button "View" at bounding box center [562, 219] width 12 height 7
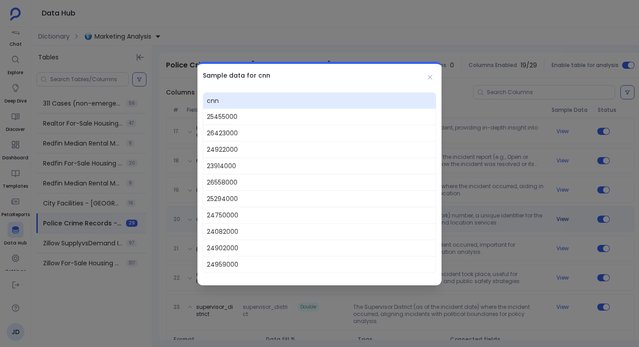
click at [559, 219] on div at bounding box center [319, 173] width 639 height 347
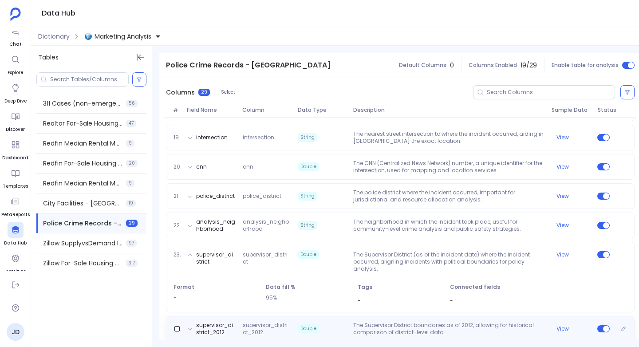
scroll to position [620, 0]
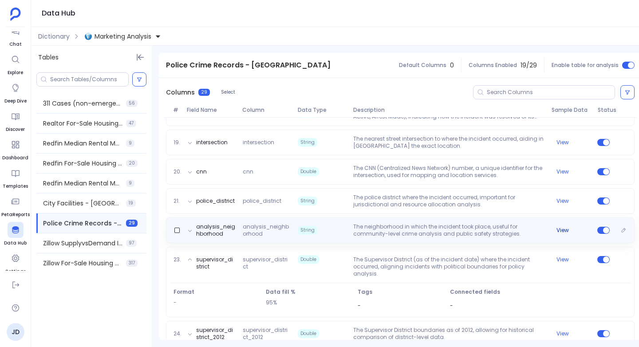
click at [561, 231] on button "View" at bounding box center [562, 230] width 12 height 7
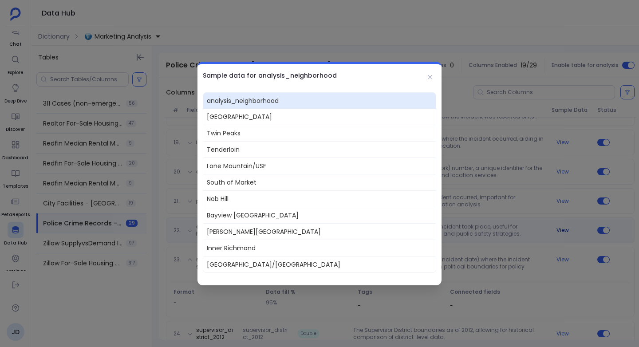
click at [561, 231] on div at bounding box center [319, 173] width 639 height 347
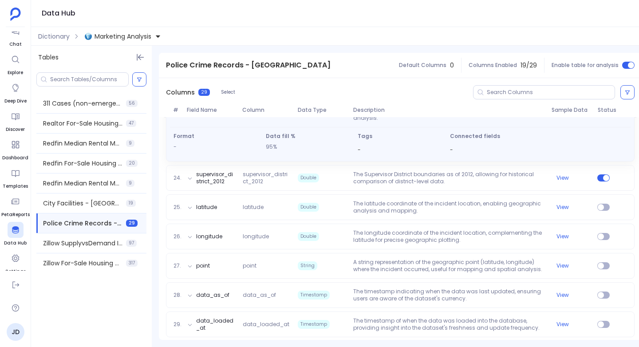
scroll to position [783, 0]
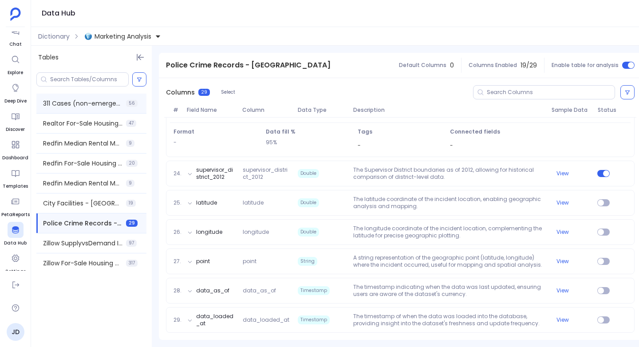
click at [65, 98] on div "311 Cases (non-emergency issues) - San Francisco 56" at bounding box center [91, 104] width 110 height 20
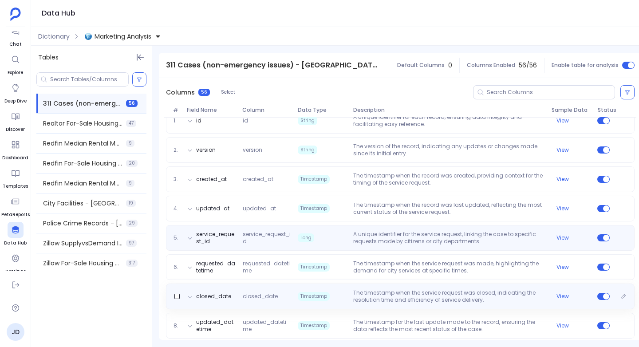
scroll to position [132, 0]
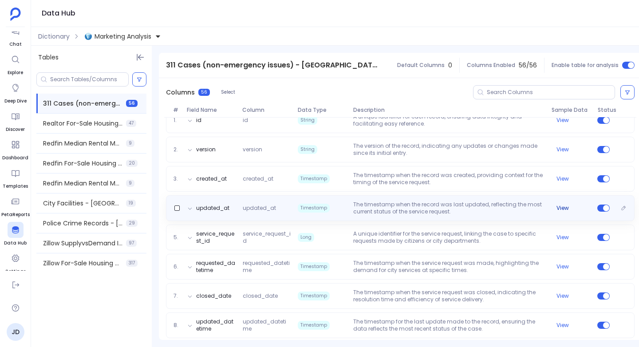
click at [567, 208] on button "View" at bounding box center [562, 208] width 12 height 7
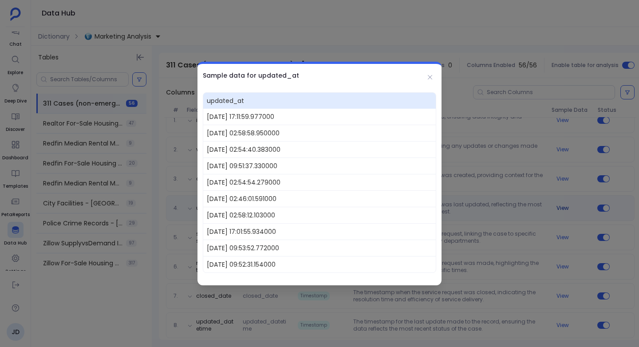
click at [567, 208] on div at bounding box center [319, 173] width 639 height 347
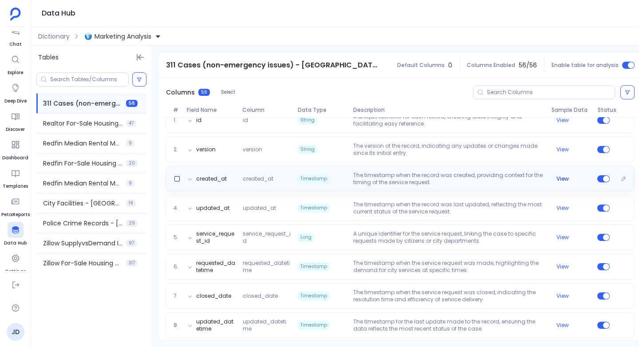
click at [559, 180] on button "View" at bounding box center [562, 178] width 12 height 7
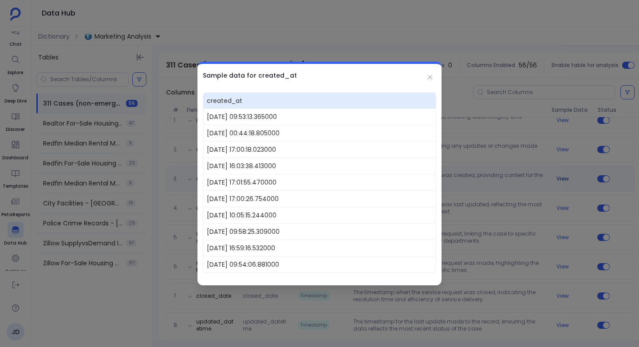
click at [559, 180] on div at bounding box center [319, 173] width 639 height 347
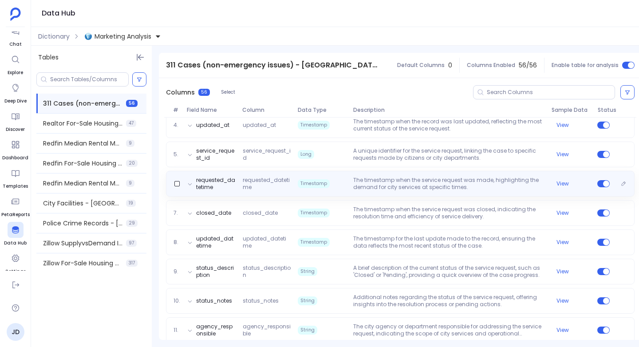
scroll to position [224, 0]
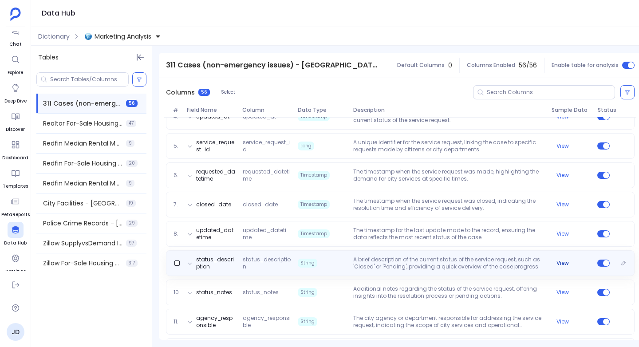
click at [559, 263] on button "View" at bounding box center [562, 263] width 12 height 7
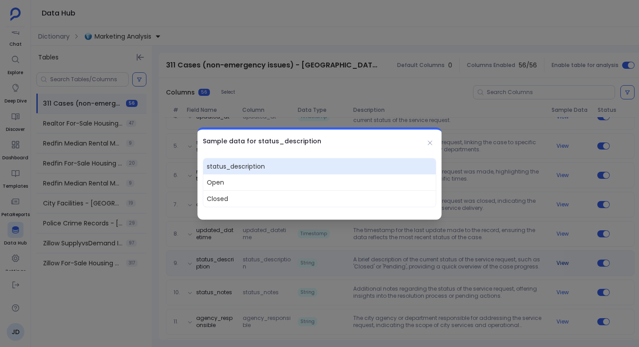
click at [559, 263] on div at bounding box center [319, 173] width 639 height 347
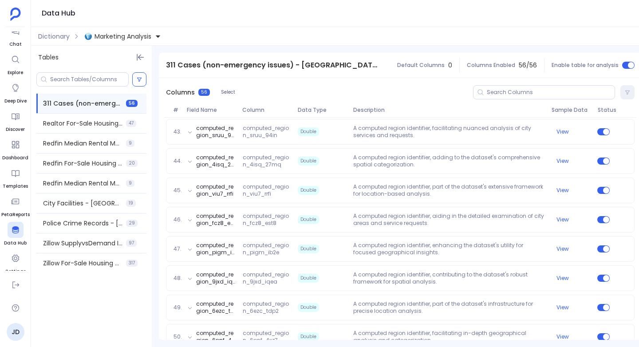
scroll to position [1545, 0]
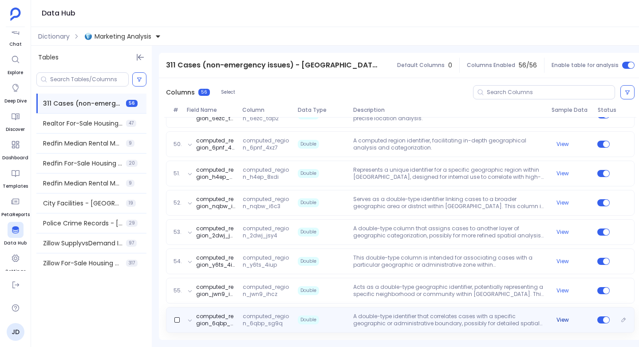
click at [564, 317] on button "View" at bounding box center [562, 319] width 12 height 7
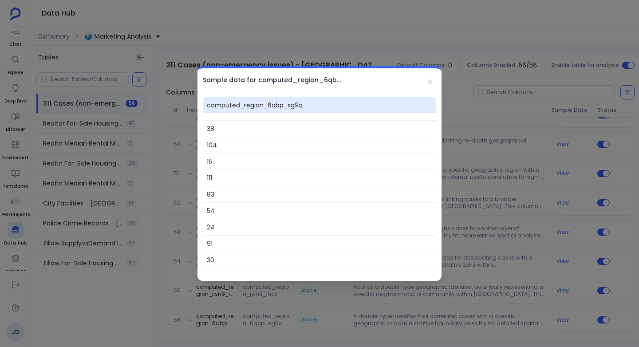
click at [559, 313] on div at bounding box center [319, 173] width 639 height 347
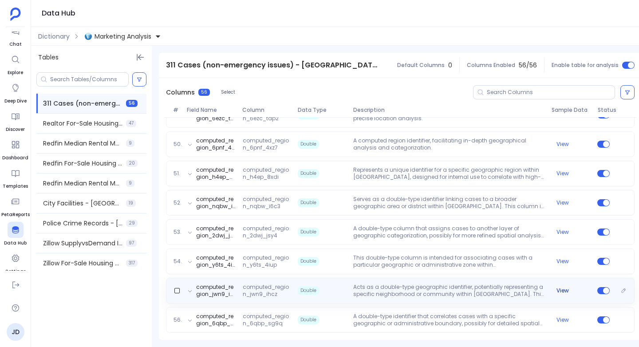
click at [559, 289] on button "View" at bounding box center [562, 290] width 12 height 7
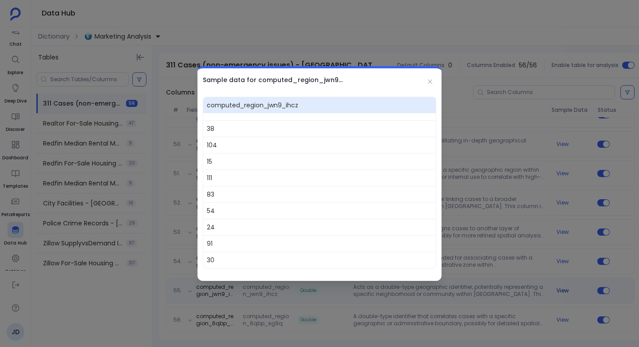
click at [559, 289] on div at bounding box center [319, 173] width 639 height 347
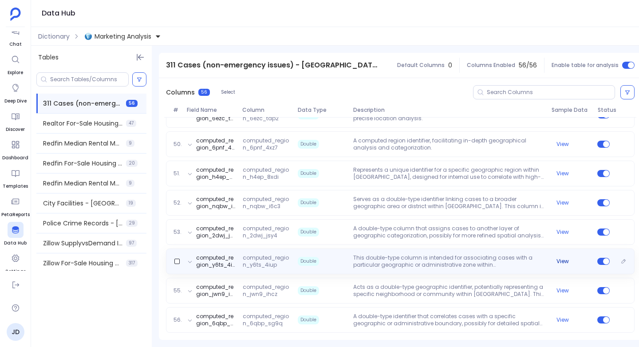
click at [561, 261] on button "View" at bounding box center [562, 261] width 12 height 7
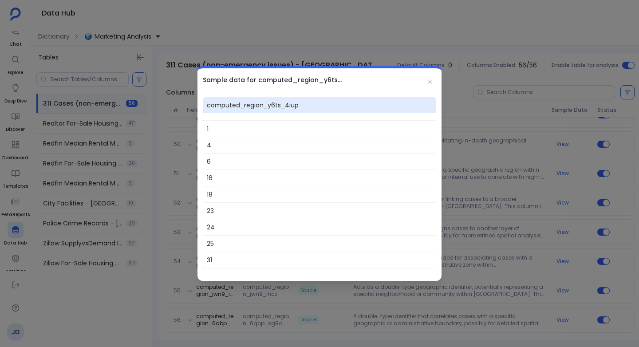
click at [561, 261] on div at bounding box center [319, 173] width 639 height 347
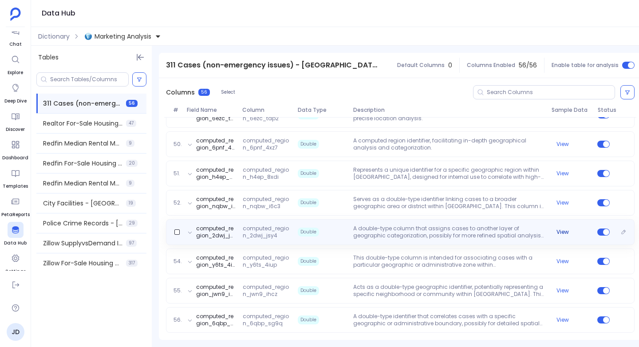
click at [561, 229] on button "View" at bounding box center [562, 232] width 12 height 7
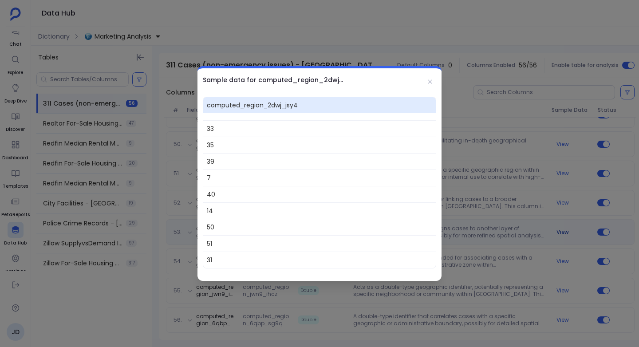
click at [561, 228] on div at bounding box center [319, 173] width 639 height 347
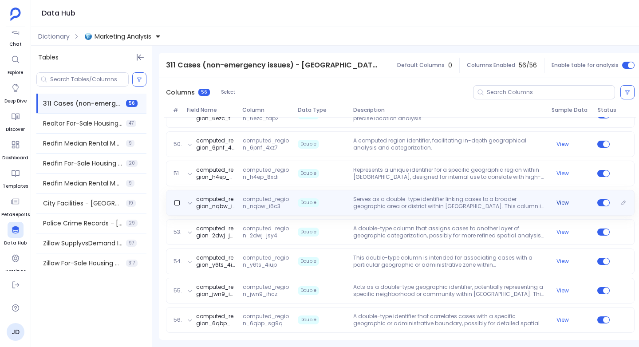
click at [558, 201] on button "View" at bounding box center [562, 202] width 12 height 7
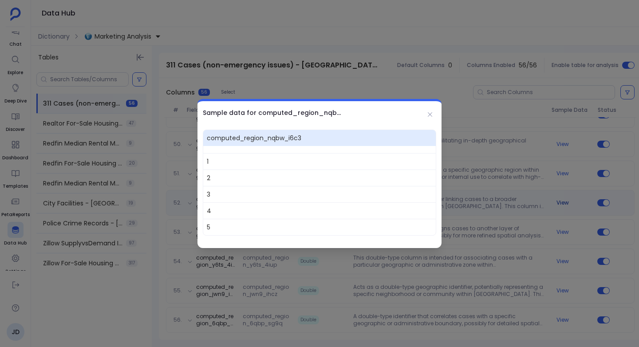
click at [558, 201] on div at bounding box center [319, 173] width 639 height 347
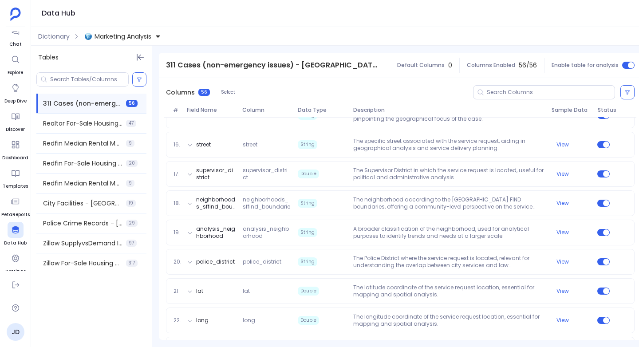
scroll to position [544, 0]
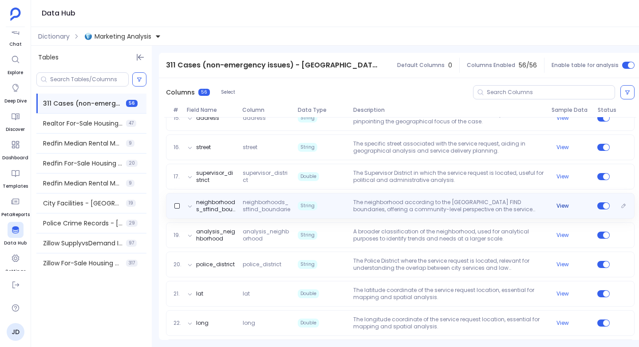
click at [558, 205] on button "View" at bounding box center [562, 205] width 12 height 7
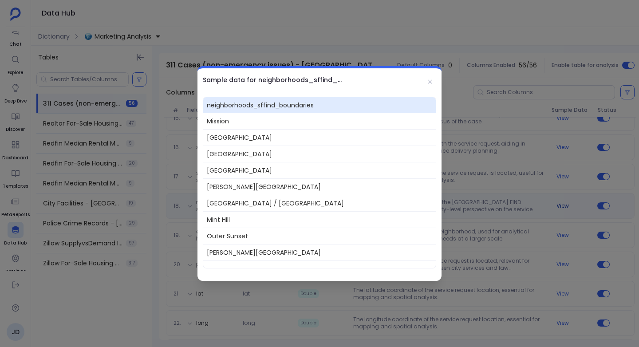
click at [558, 205] on div at bounding box center [319, 173] width 639 height 347
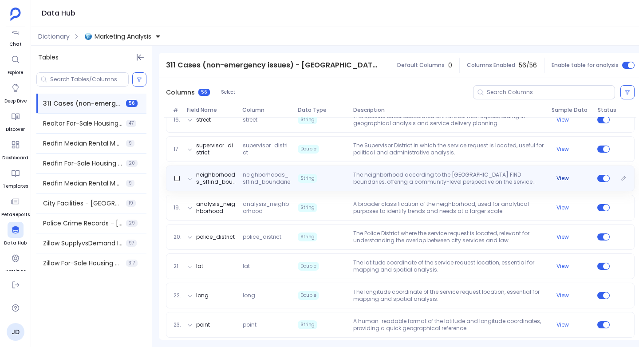
scroll to position [568, 0]
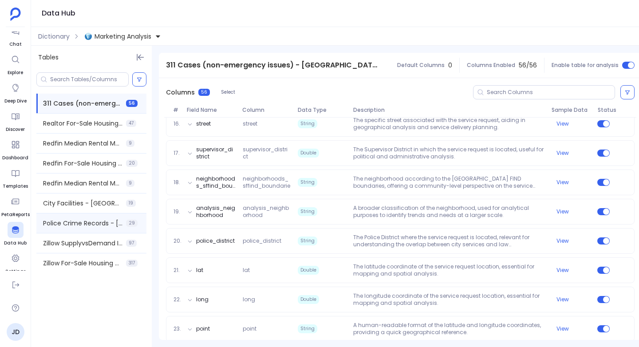
click at [65, 225] on span "Police Crime Records - San Francisco" at bounding box center [82, 223] width 79 height 9
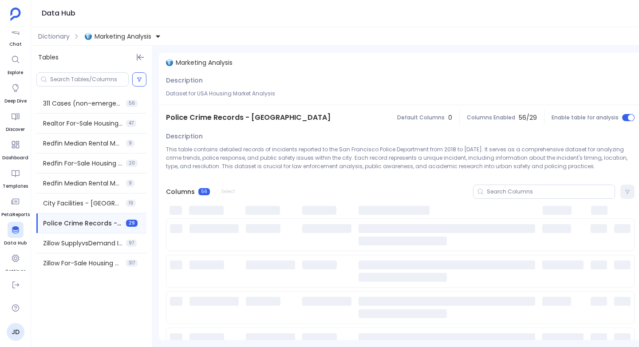
scroll to position [0, 0]
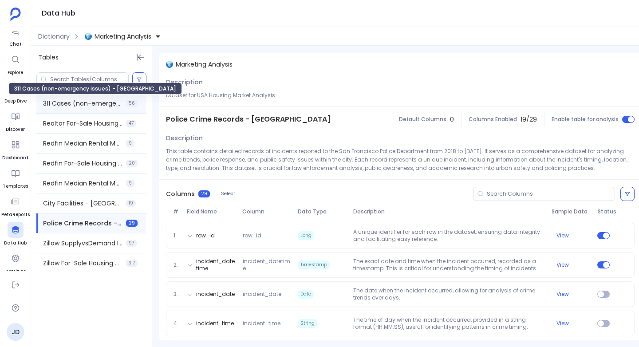
click at [55, 106] on span "311 Cases (non-emergency issues) - San Francisco" at bounding box center [82, 103] width 79 height 9
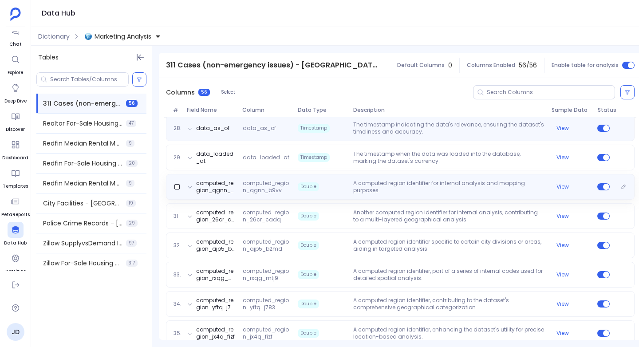
scroll to position [925, 0]
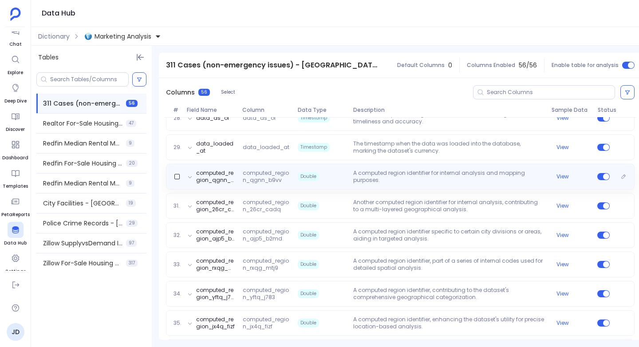
click at [449, 173] on p "A computed region identifier for internal analysis and mapping purposes." at bounding box center [449, 176] width 198 height 14
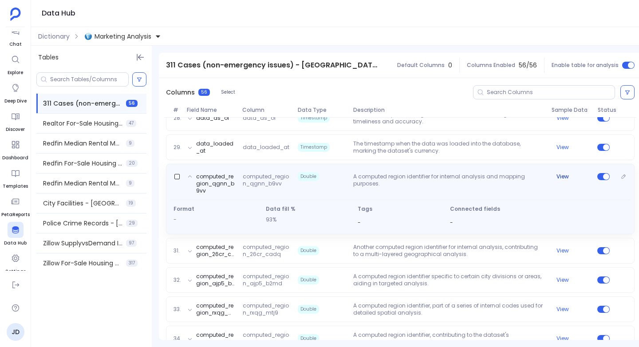
click at [564, 176] on button "View" at bounding box center [562, 176] width 12 height 7
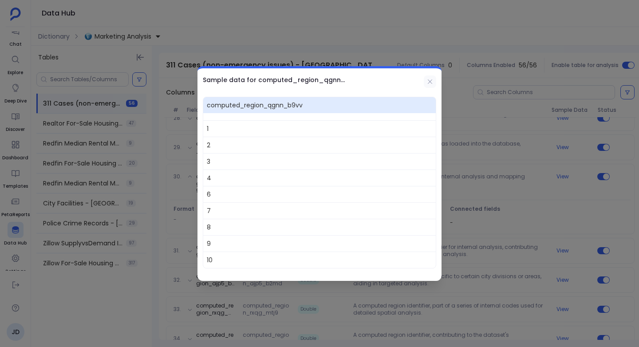
click at [432, 79] on icon at bounding box center [430, 81] width 4 height 4
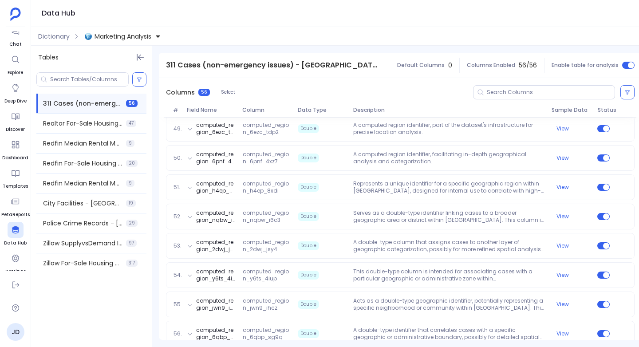
scroll to position [1590, 0]
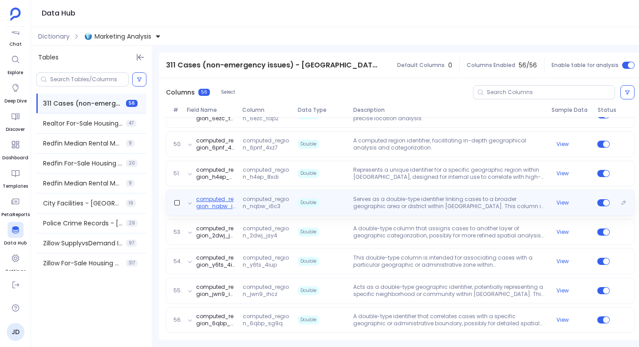
click at [218, 202] on button "computed_region_nqbw_i6c3" at bounding box center [215, 203] width 39 height 14
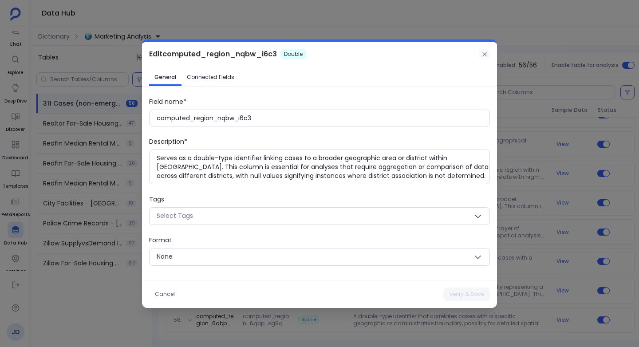
click at [484, 55] on icon at bounding box center [484, 54] width 7 height 7
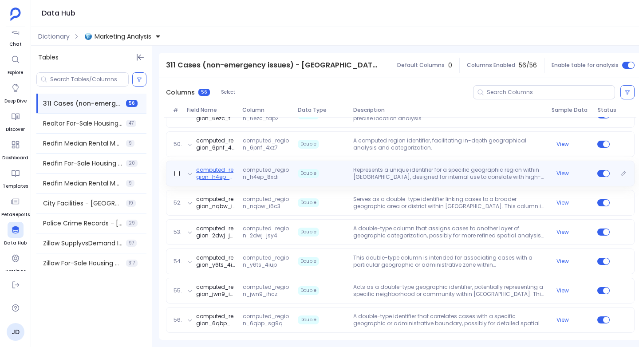
click at [215, 173] on button "computed_region_h4ep_8xdi" at bounding box center [215, 173] width 39 height 14
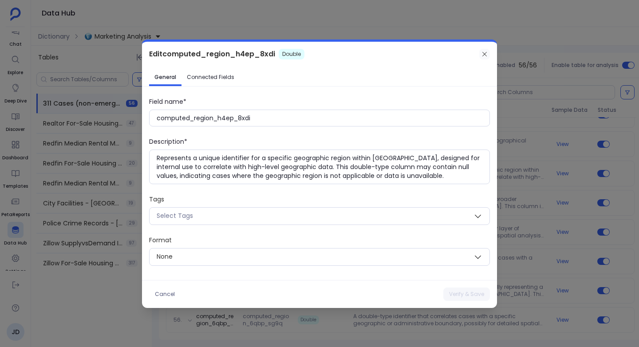
click at [485, 53] on icon at bounding box center [484, 53] width 4 height 4
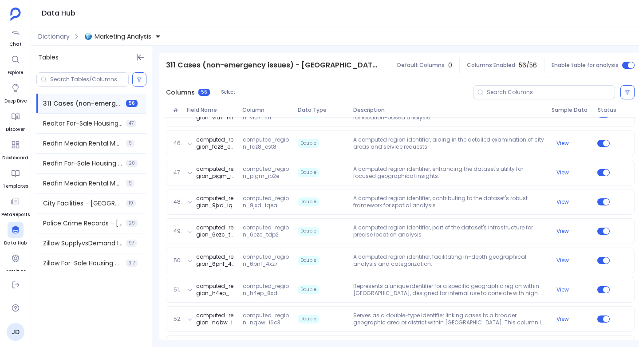
scroll to position [1335, 0]
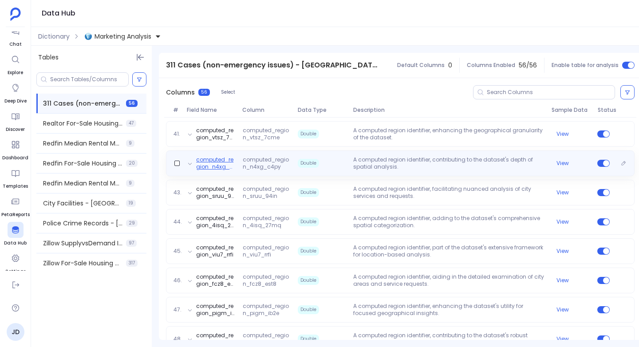
click at [209, 165] on button "computed_region_n4xg_c4py" at bounding box center [215, 163] width 39 height 14
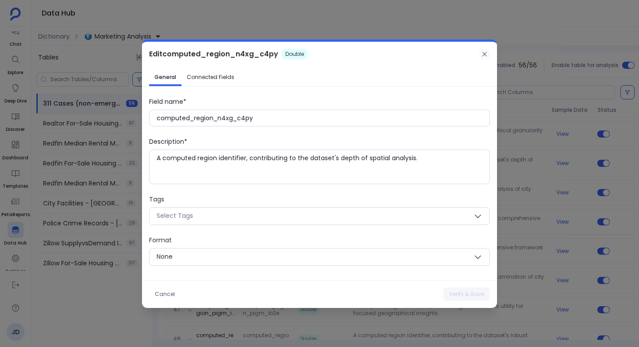
click at [485, 53] on icon at bounding box center [484, 53] width 4 height 4
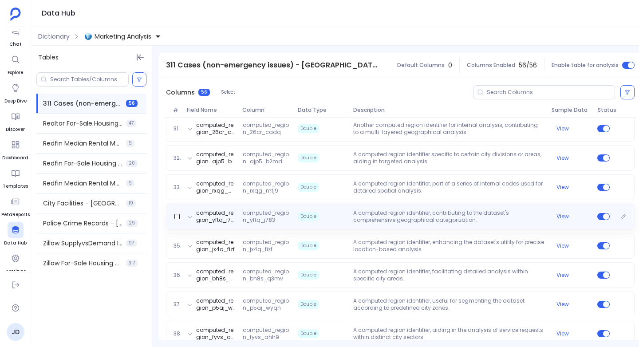
scroll to position [1098, 0]
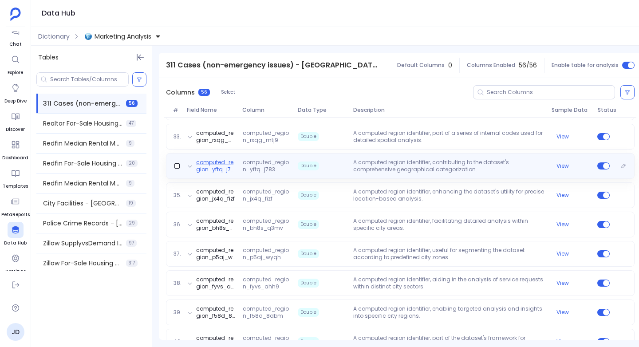
click at [212, 170] on button "computed_region_yftq_j783" at bounding box center [215, 166] width 39 height 14
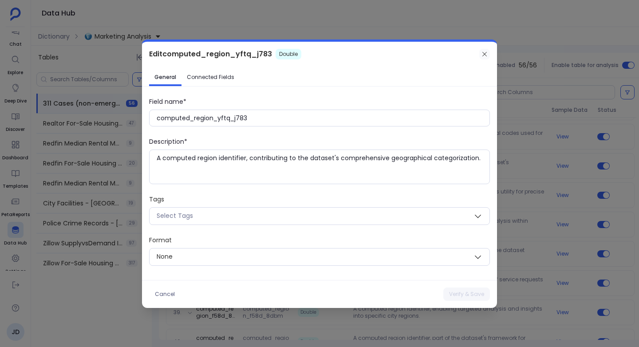
click at [484, 54] on icon at bounding box center [484, 54] width 7 height 7
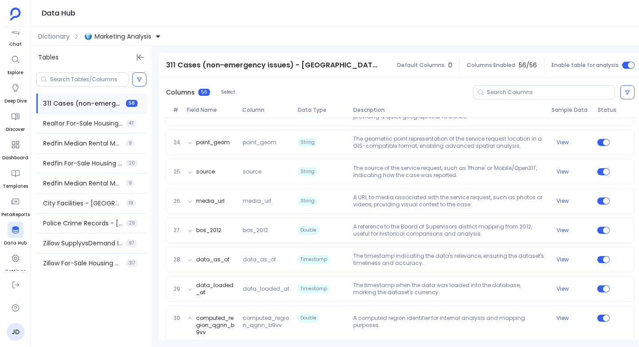
scroll to position [829, 0]
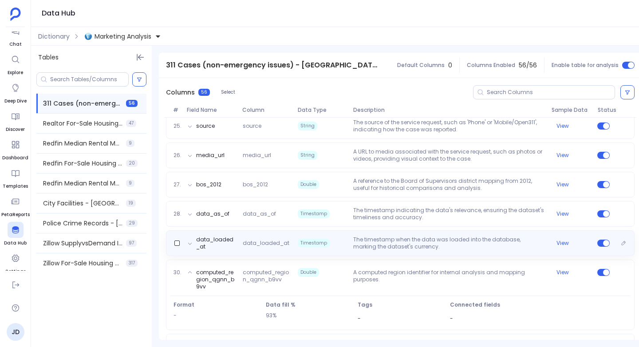
click at [296, 238] on span "Timestamp" at bounding box center [321, 243] width 55 height 14
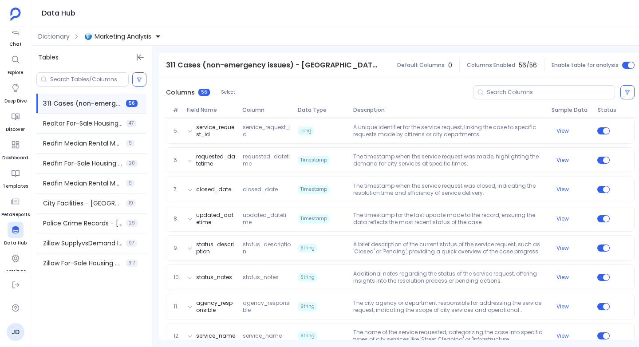
scroll to position [234, 0]
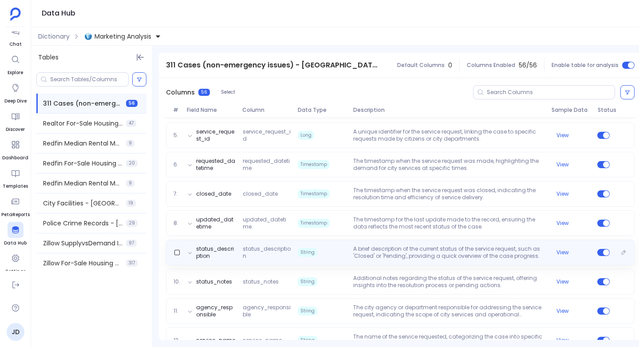
click at [341, 252] on span "String" at bounding box center [321, 252] width 55 height 14
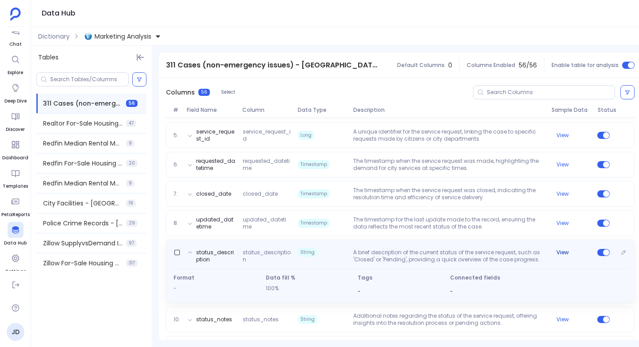
click at [562, 252] on button "View" at bounding box center [562, 252] width 12 height 7
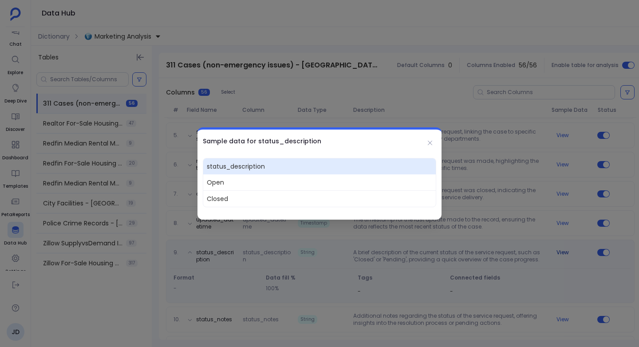
click at [562, 252] on div at bounding box center [319, 173] width 639 height 347
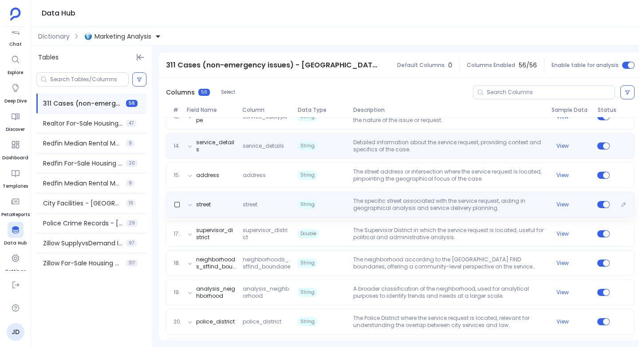
scroll to position [529, 0]
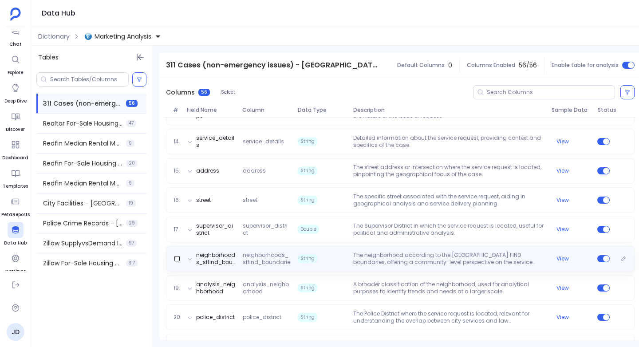
click at [393, 255] on p "The neighborhood according to the San Francisco FIND boundaries, offering a com…" at bounding box center [449, 259] width 198 height 14
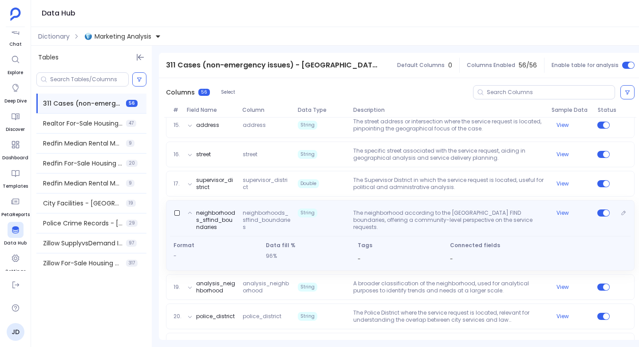
scroll to position [538, 0]
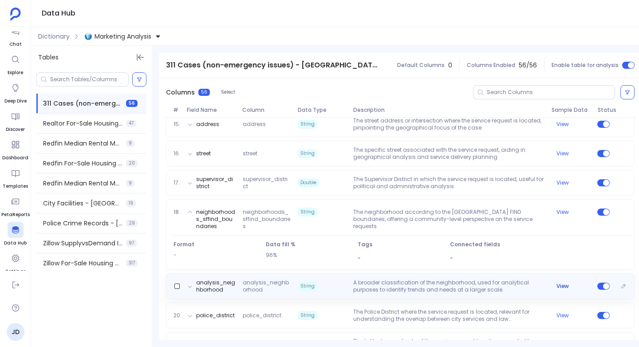
click at [562, 284] on button "View" at bounding box center [562, 286] width 12 height 7
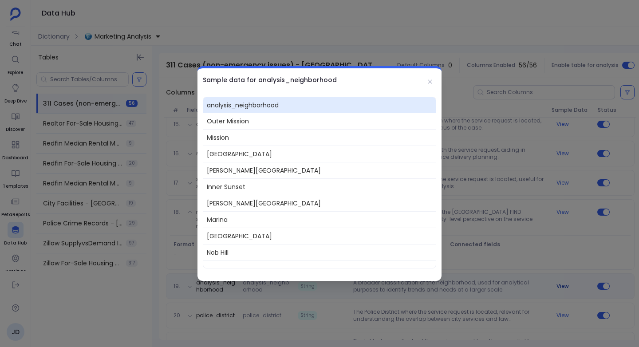
click at [562, 284] on div at bounding box center [319, 173] width 639 height 347
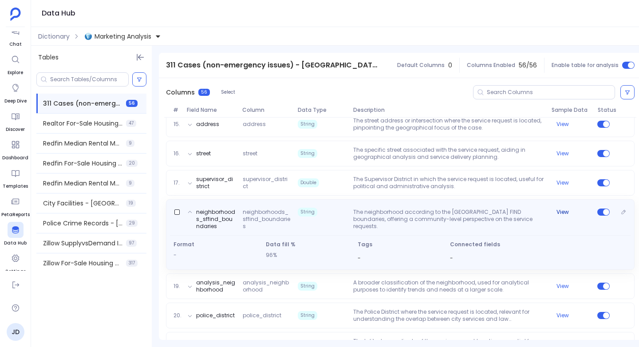
click at [557, 209] on button "View" at bounding box center [562, 212] width 12 height 7
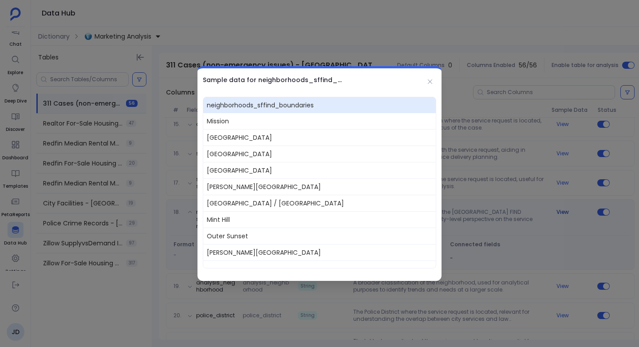
click at [557, 209] on div at bounding box center [319, 173] width 639 height 347
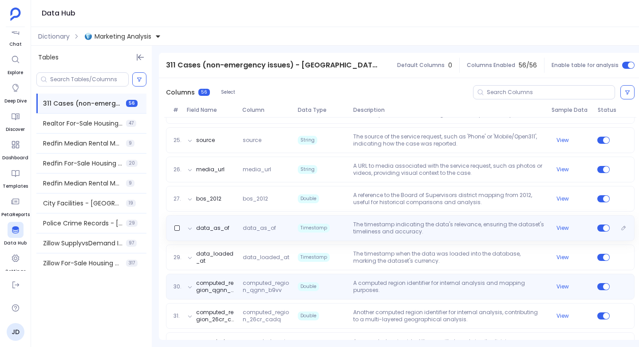
scroll to position [885, 0]
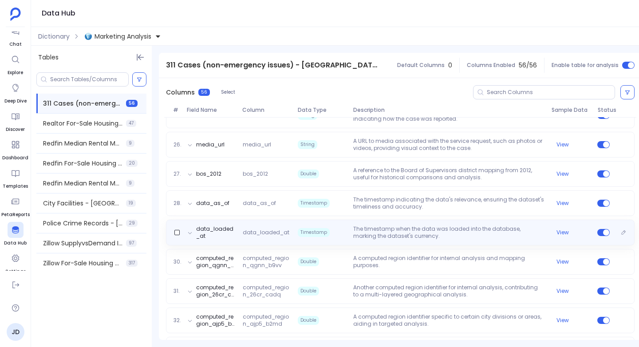
click at [366, 233] on p "The timestamp when the data was loaded into the database, marking the dataset's…" at bounding box center [449, 232] width 198 height 14
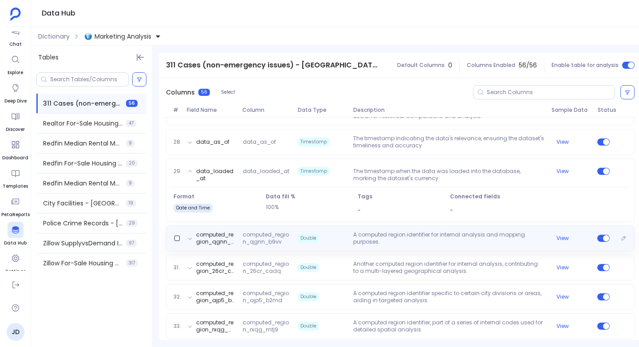
scroll to position [902, 0]
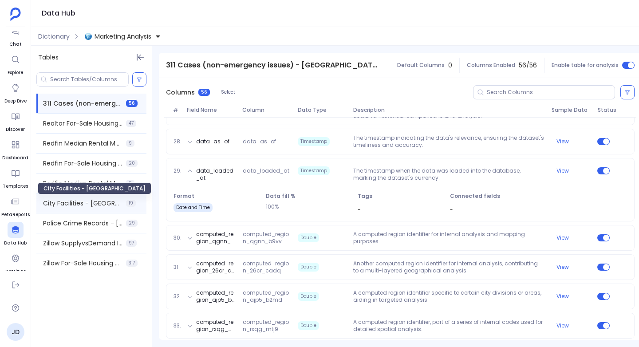
click at [67, 206] on span "City Facilities - San Francisco" at bounding box center [82, 203] width 79 height 9
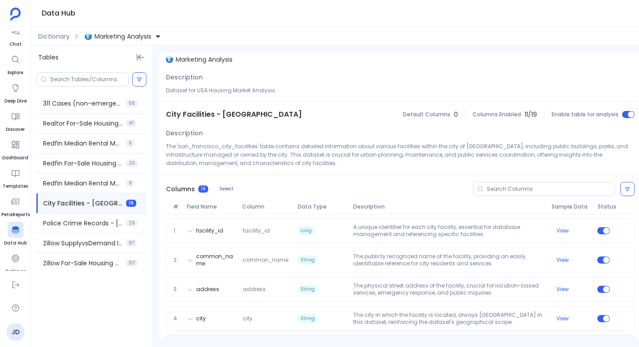
scroll to position [0, 0]
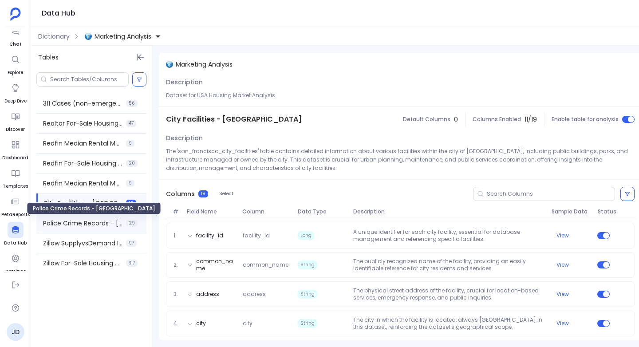
click at [58, 225] on span "Police Crime Records - San Francisco" at bounding box center [82, 223] width 79 height 9
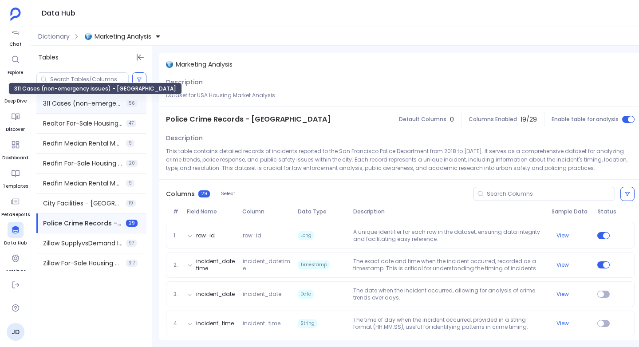
click at [87, 101] on span "311 Cases (non-emergency issues) - San Francisco" at bounding box center [82, 103] width 79 height 9
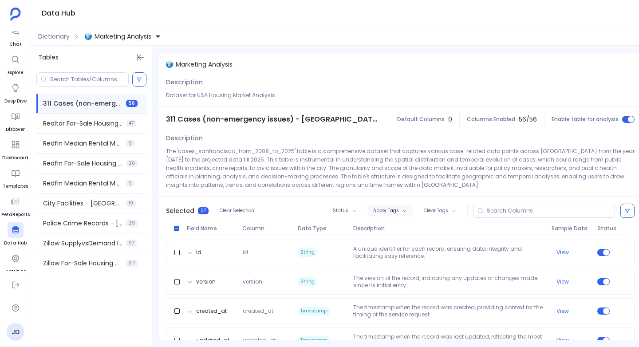
click at [389, 208] on span "Apply Tags" at bounding box center [386, 210] width 26 height 5
click at [338, 208] on span "Status" at bounding box center [341, 210] width 16 height 5
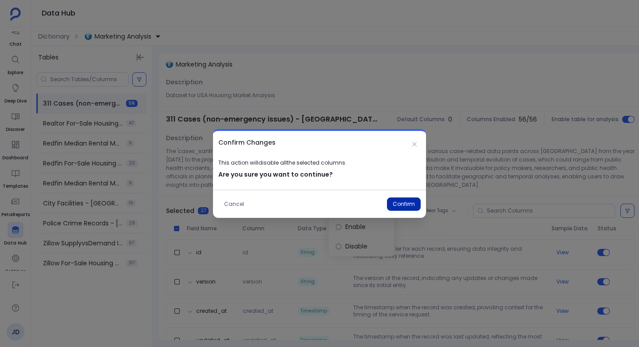
click at [401, 203] on button "Confirm" at bounding box center [404, 203] width 34 height 13
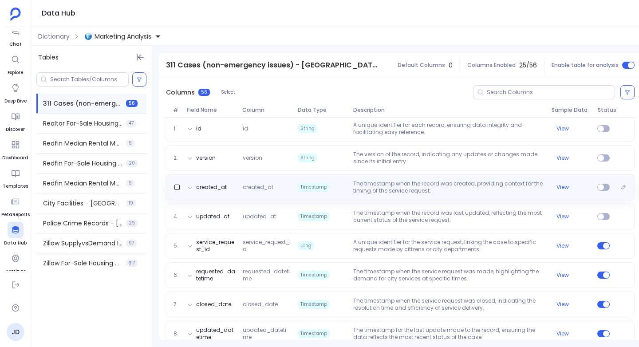
scroll to position [124, 0]
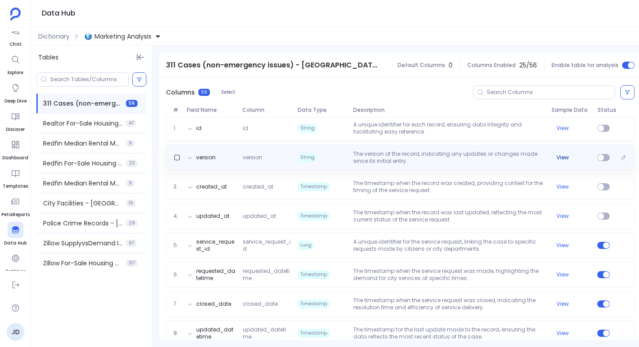
click at [561, 157] on button "View" at bounding box center [562, 157] width 12 height 7
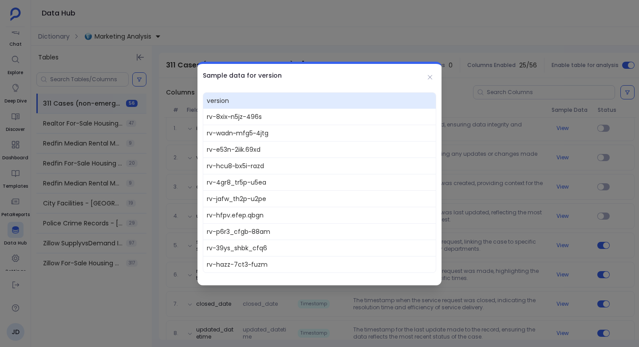
click at [507, 197] on div at bounding box center [319, 173] width 639 height 347
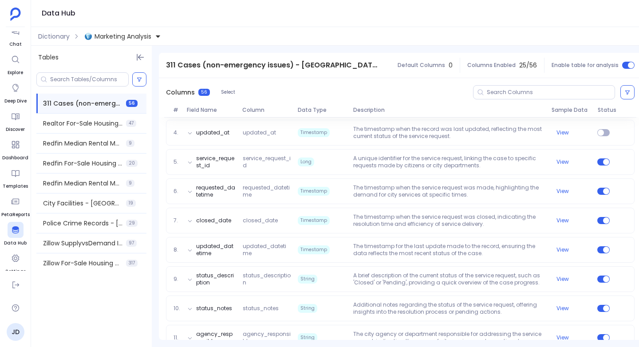
scroll to position [0, 0]
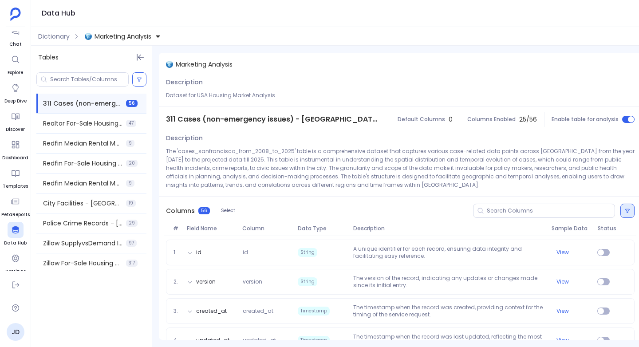
click at [623, 213] on button at bounding box center [627, 211] width 14 height 14
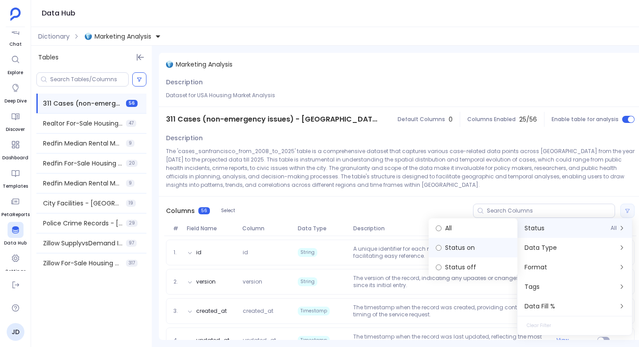
click at [451, 248] on label "Status on" at bounding box center [473, 248] width 89 height 20
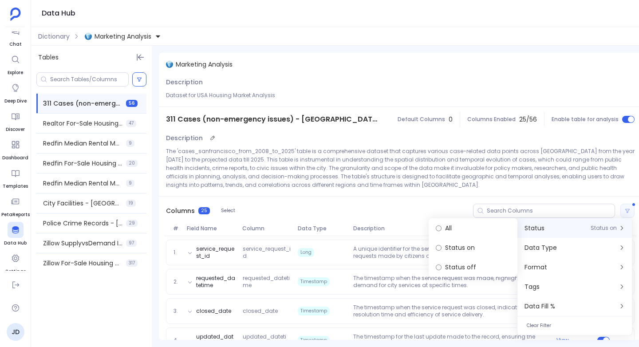
click at [430, 166] on p "The 'cases_sanfrancisco_from_2008_to_2025' table is a comprehensive dataset tha…" at bounding box center [400, 168] width 469 height 42
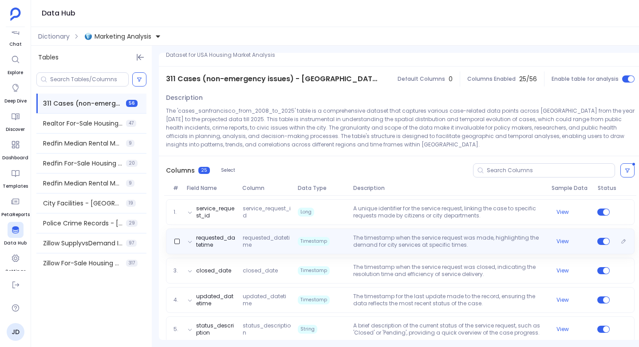
scroll to position [638, 0]
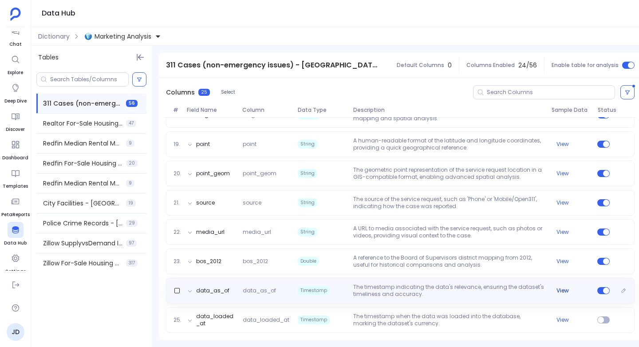
click at [562, 288] on button "View" at bounding box center [562, 290] width 12 height 7
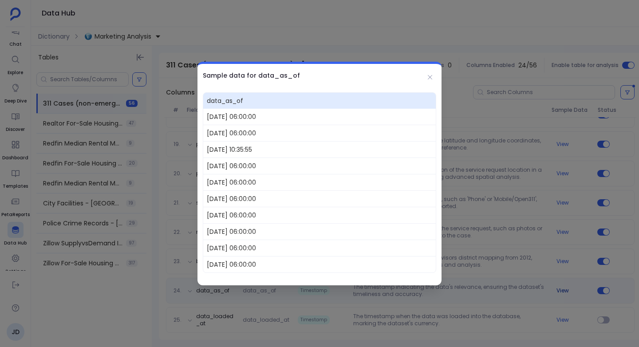
click at [562, 288] on div at bounding box center [319, 173] width 639 height 347
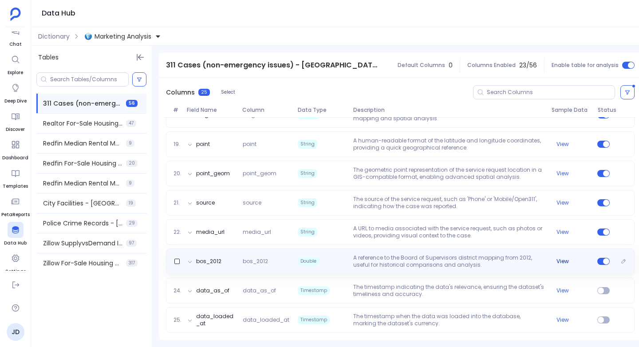
click at [561, 259] on button "View" at bounding box center [562, 261] width 12 height 7
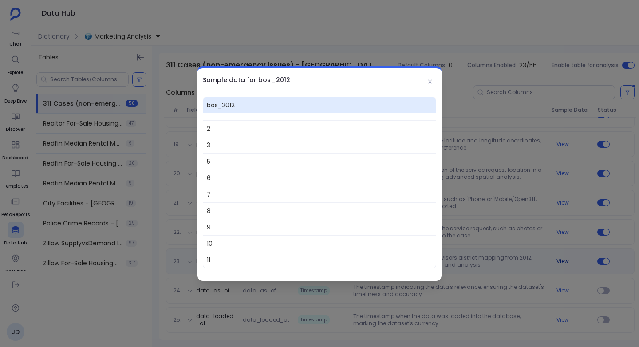
click at [561, 259] on div at bounding box center [319, 173] width 639 height 347
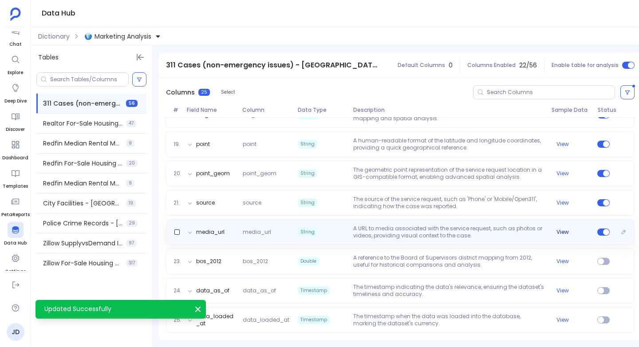
click at [561, 230] on button "View" at bounding box center [562, 232] width 12 height 7
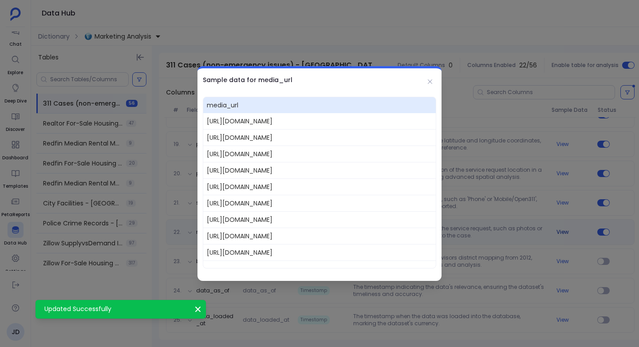
click at [561, 230] on div at bounding box center [319, 173] width 639 height 347
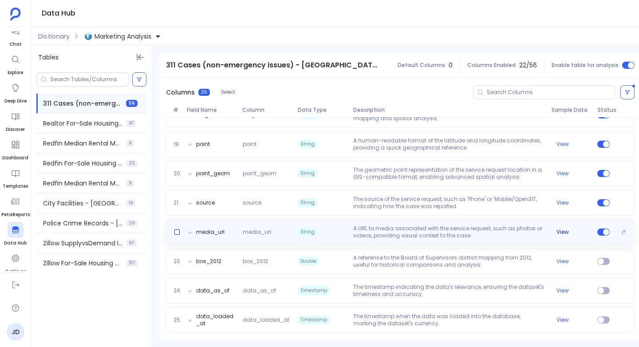
click at [561, 230] on button "View" at bounding box center [562, 232] width 12 height 7
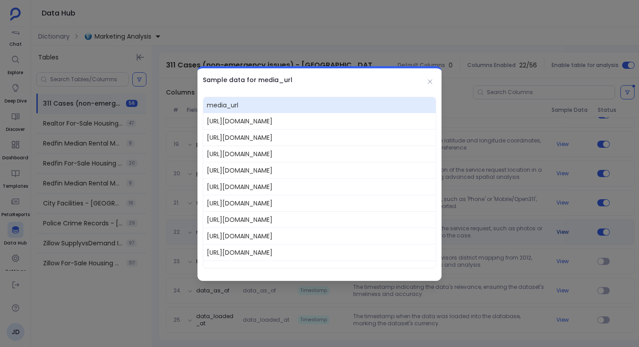
click at [561, 230] on div at bounding box center [319, 173] width 639 height 347
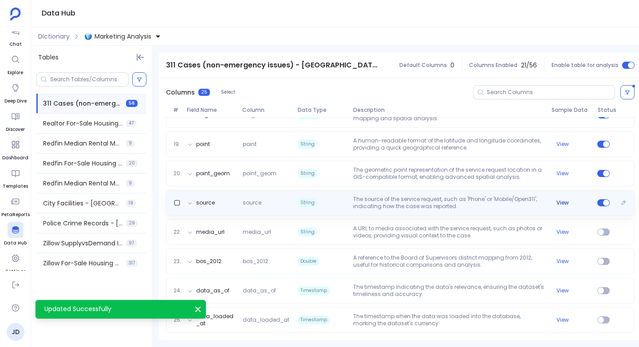
click at [562, 200] on button "View" at bounding box center [562, 202] width 12 height 7
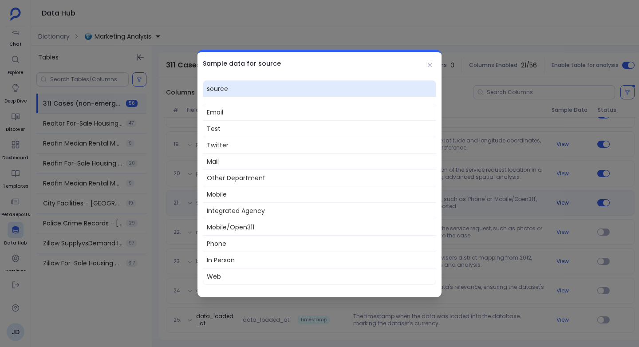
click at [562, 200] on div at bounding box center [319, 173] width 639 height 347
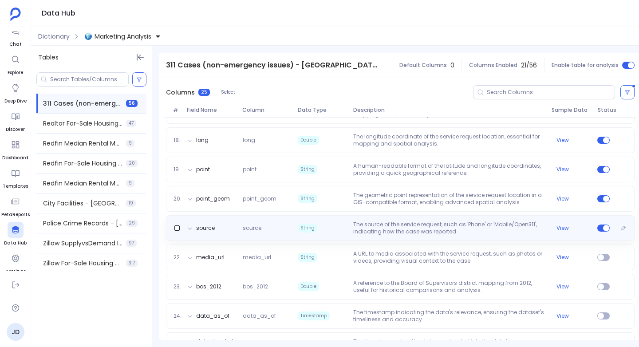
scroll to position [630, 0]
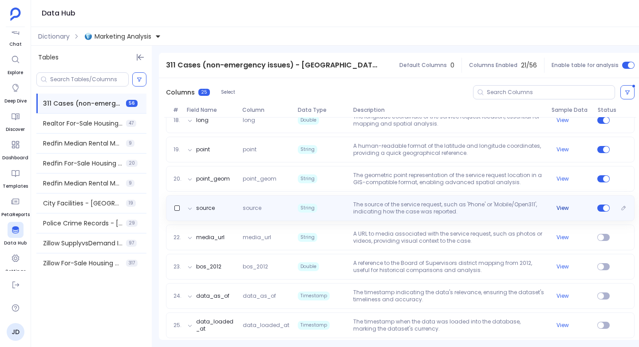
click at [559, 208] on button "View" at bounding box center [562, 208] width 12 height 7
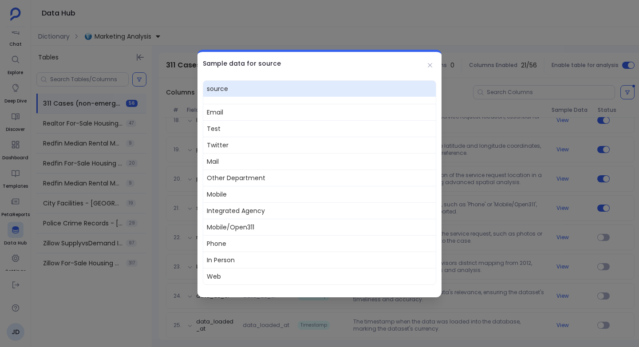
click at [540, 214] on div at bounding box center [319, 173] width 639 height 347
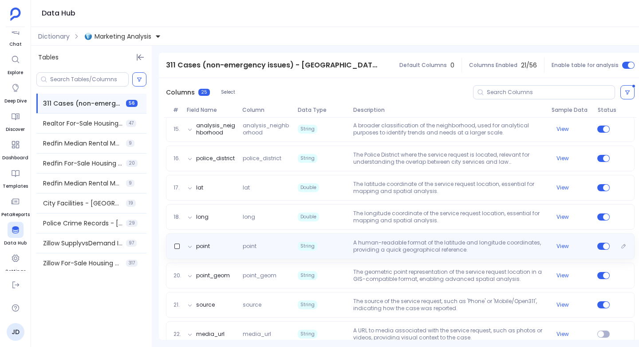
scroll to position [533, 0]
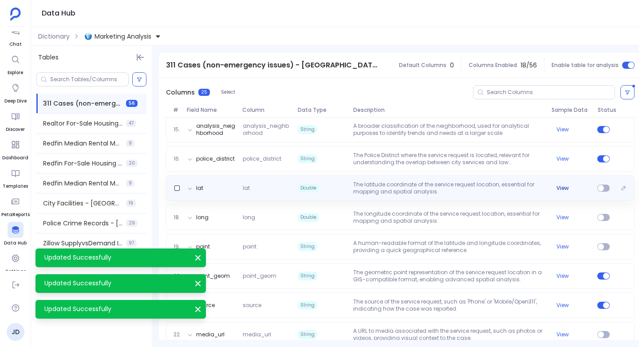
click at [561, 186] on button "View" at bounding box center [562, 188] width 12 height 7
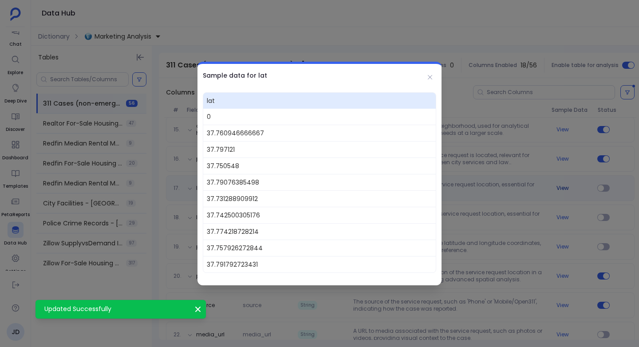
click at [561, 186] on div at bounding box center [319, 173] width 639 height 347
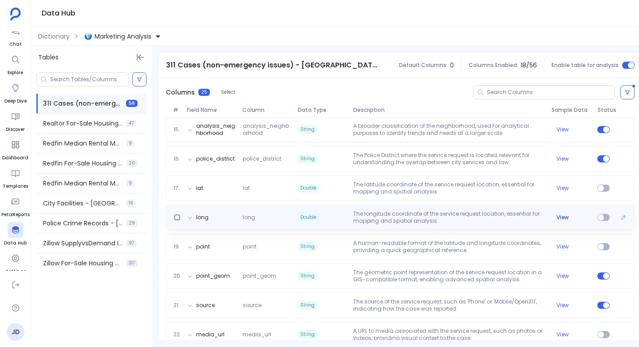
click at [562, 215] on button "View" at bounding box center [562, 217] width 12 height 7
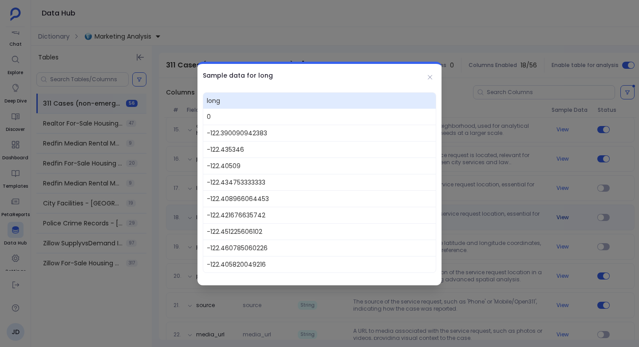
click at [562, 215] on div at bounding box center [319, 173] width 639 height 347
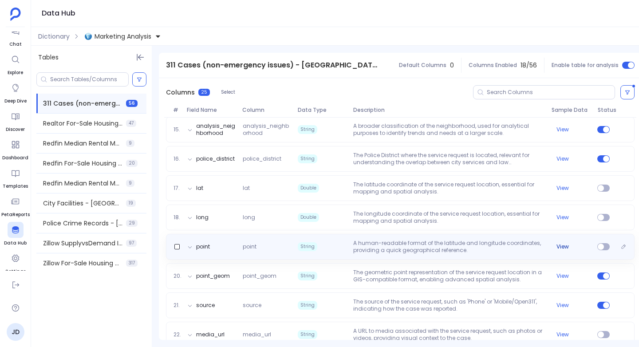
click at [561, 246] on button "View" at bounding box center [562, 246] width 12 height 7
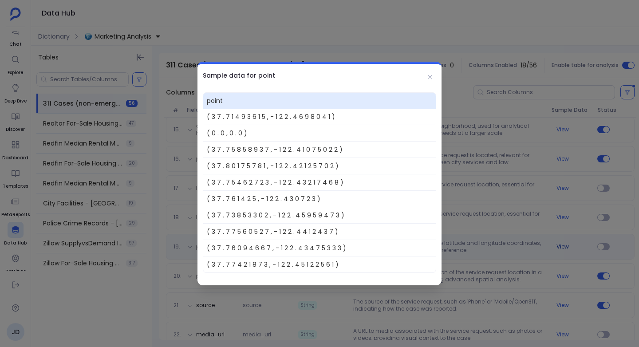
click at [561, 246] on div at bounding box center [319, 173] width 639 height 347
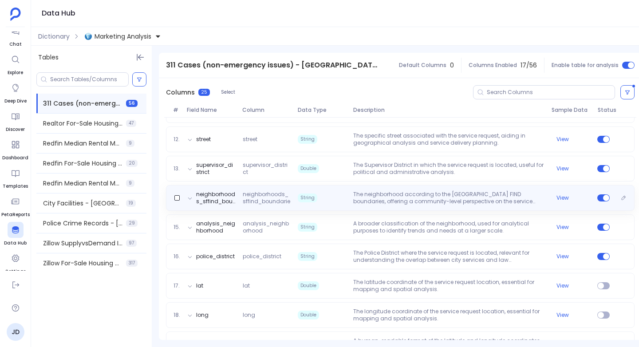
scroll to position [429, 0]
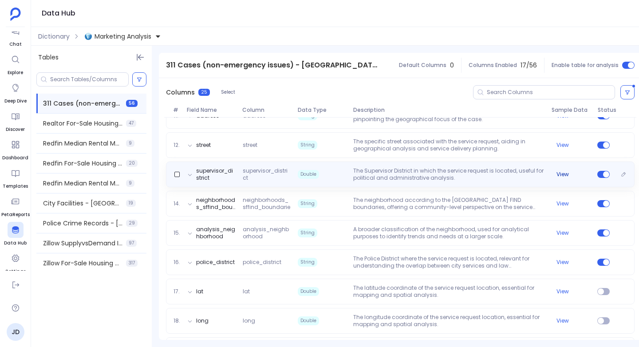
click at [563, 175] on button "View" at bounding box center [562, 174] width 12 height 7
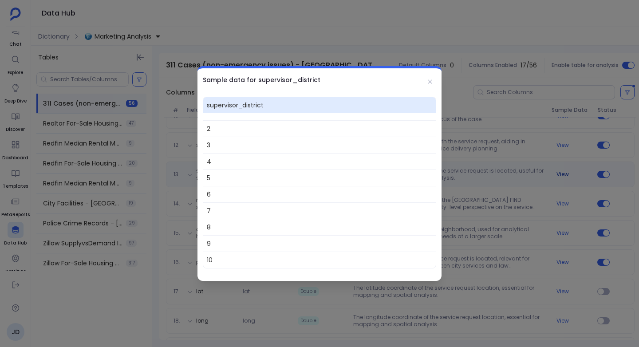
click at [563, 175] on div at bounding box center [319, 173] width 639 height 347
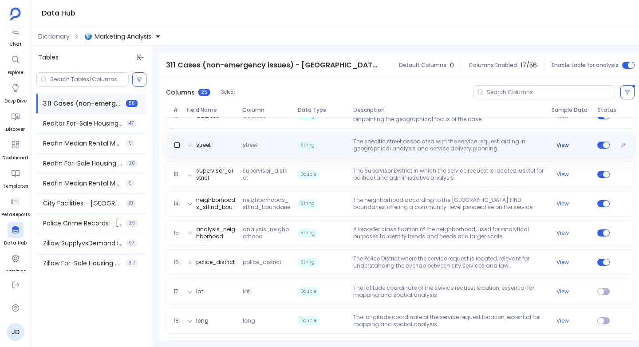
click at [556, 144] on button "View" at bounding box center [562, 145] width 12 height 7
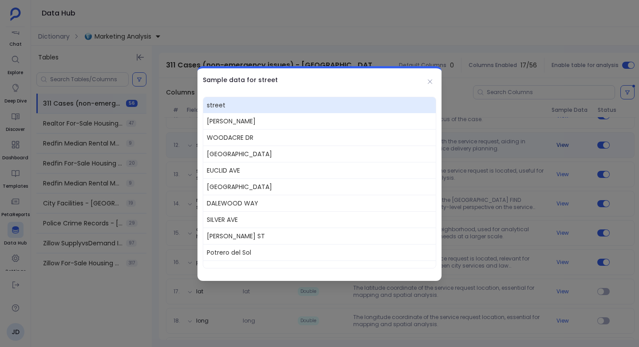
click at [555, 144] on div at bounding box center [319, 173] width 639 height 347
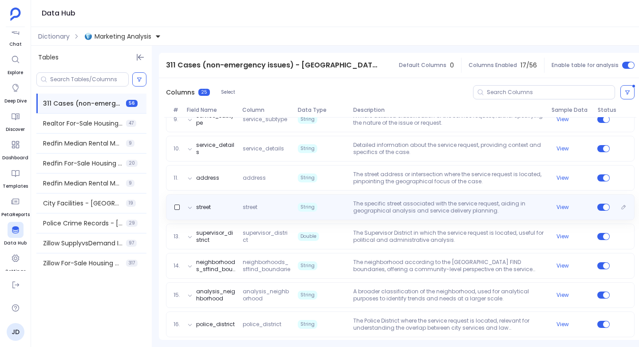
scroll to position [363, 0]
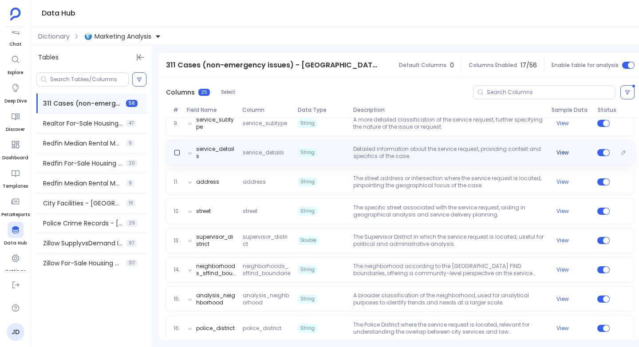
click at [562, 155] on button "View" at bounding box center [562, 152] width 12 height 7
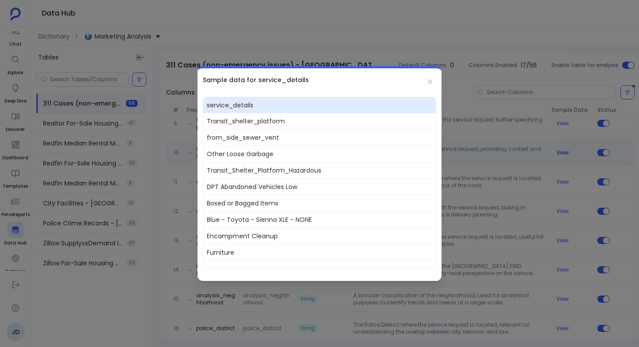
click at [562, 155] on div at bounding box center [319, 173] width 639 height 347
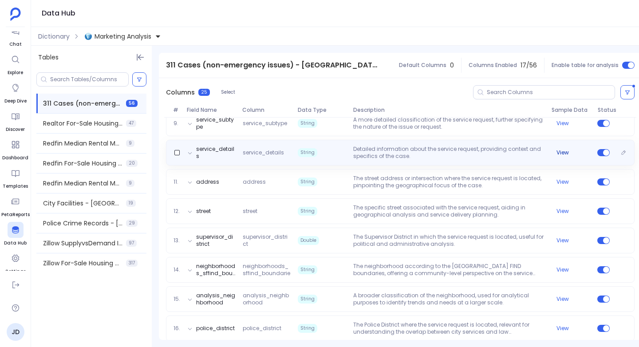
click at [556, 155] on button "View" at bounding box center [562, 152] width 12 height 7
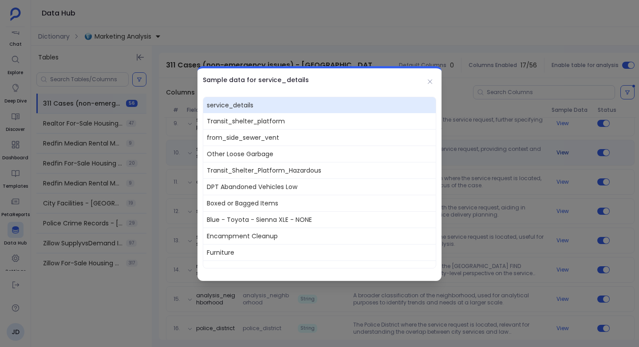
click at [556, 155] on div at bounding box center [319, 173] width 639 height 347
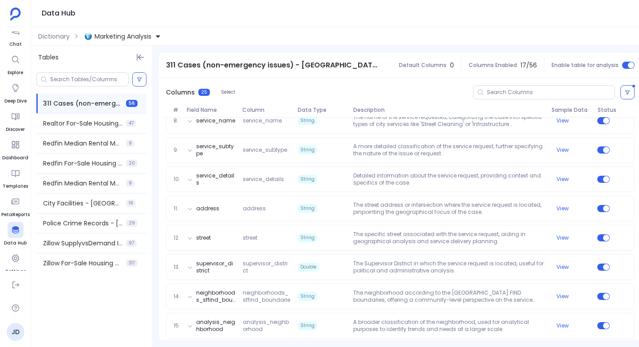
scroll to position [346, 0]
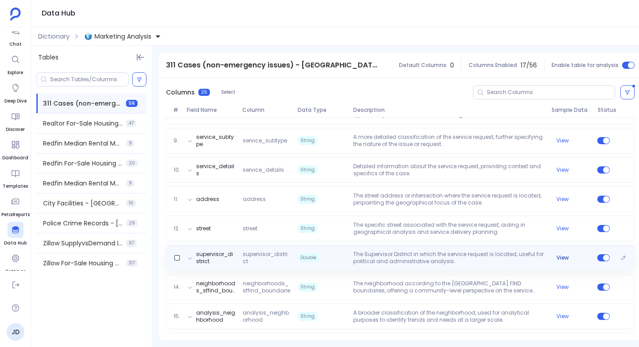
click at [559, 258] on button "View" at bounding box center [562, 257] width 12 height 7
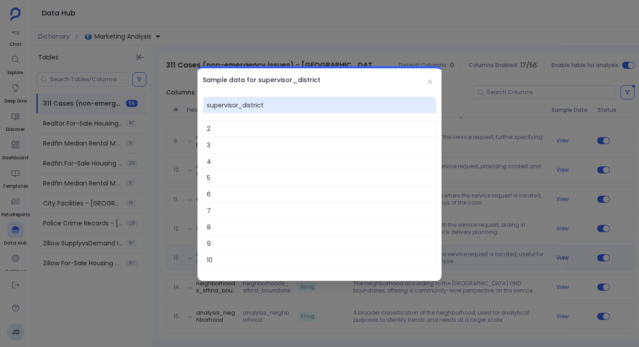
click at [559, 258] on div at bounding box center [319, 173] width 639 height 347
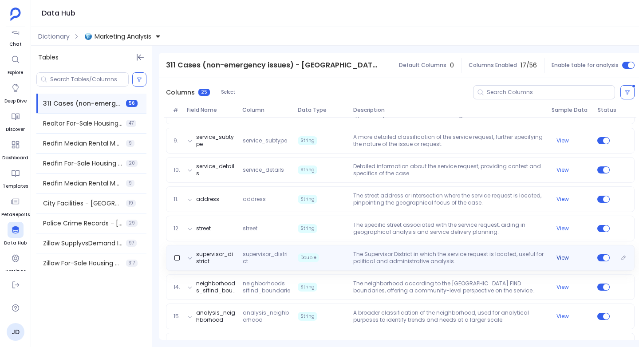
click at [562, 259] on button "View" at bounding box center [562, 257] width 12 height 7
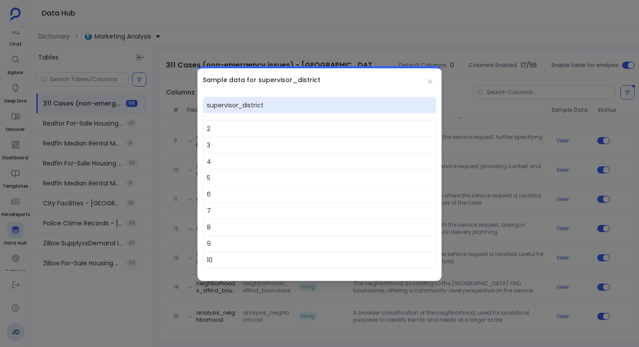
click at [560, 259] on div at bounding box center [319, 173] width 639 height 347
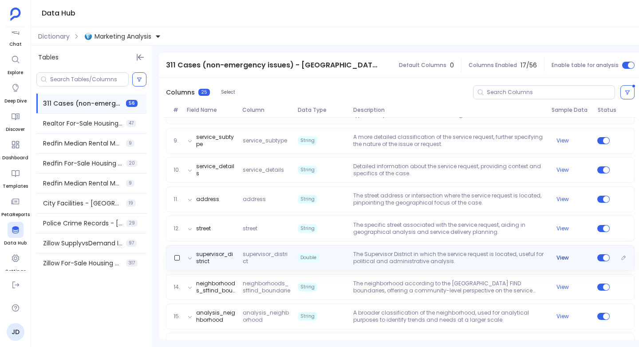
click at [561, 258] on button "View" at bounding box center [562, 257] width 12 height 7
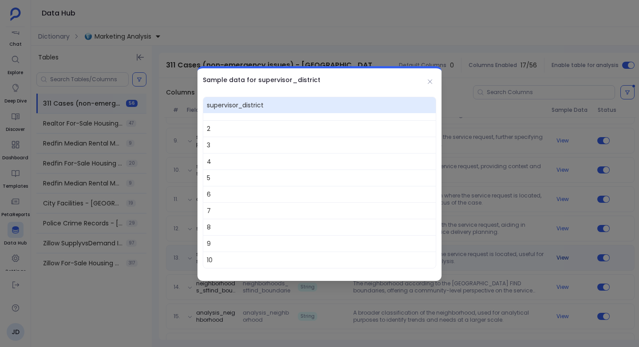
click at [561, 258] on div at bounding box center [319, 173] width 639 height 347
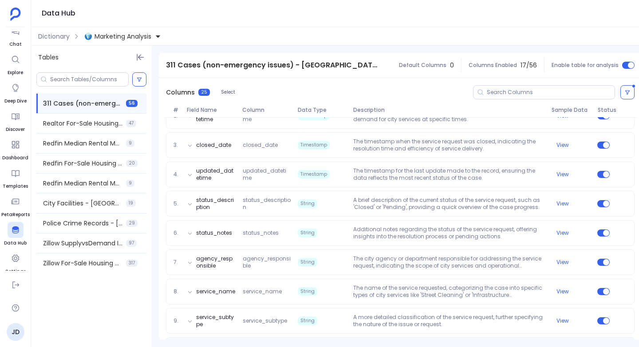
scroll to position [0, 0]
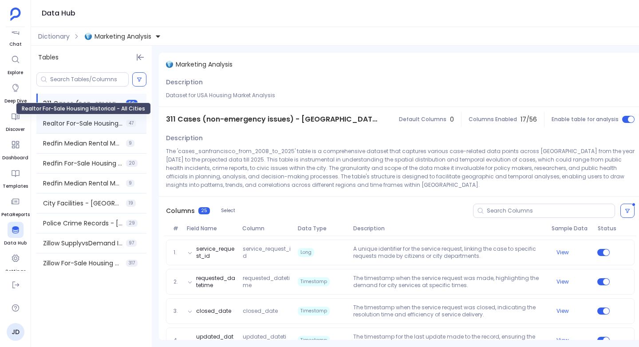
click at [61, 123] on span "Realtor For-Sale Housing Historical - All Cities" at bounding box center [82, 123] width 79 height 9
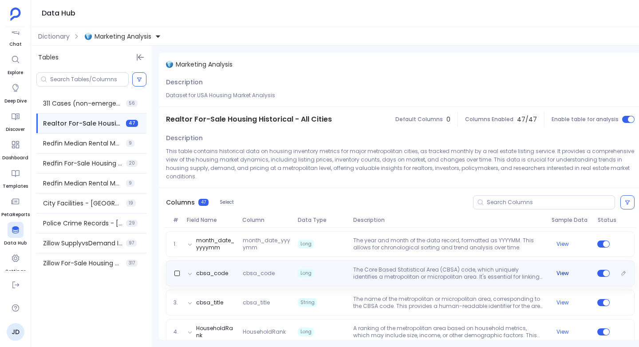
click at [560, 270] on button "View" at bounding box center [562, 273] width 12 height 7
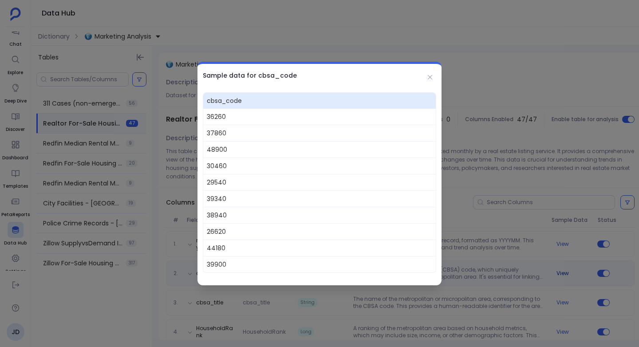
click at [560, 266] on div at bounding box center [319, 173] width 639 height 347
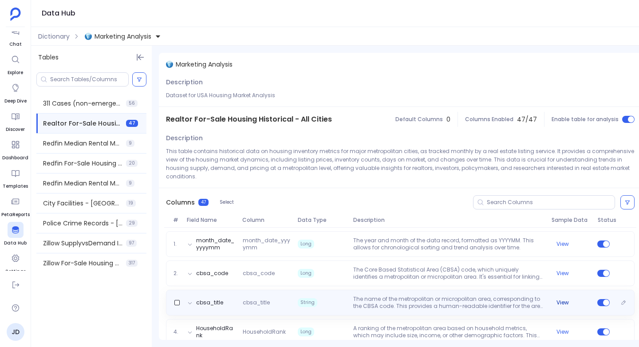
click at [563, 299] on button "View" at bounding box center [562, 302] width 12 height 7
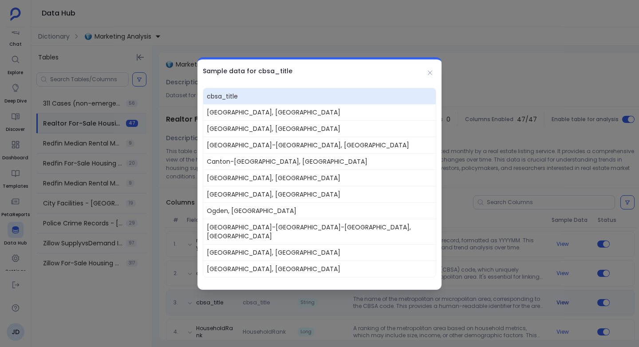
click at [563, 293] on div at bounding box center [319, 173] width 639 height 347
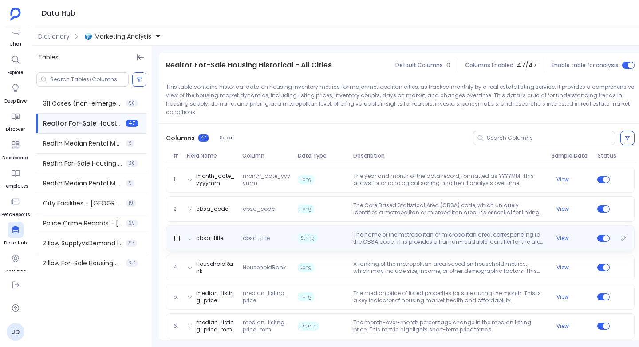
scroll to position [82, 0]
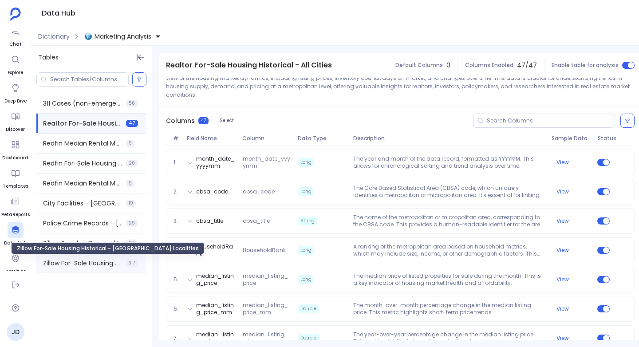
click at [79, 262] on span "Zillow For-Sale Housing Historical - USA Localities" at bounding box center [82, 263] width 79 height 9
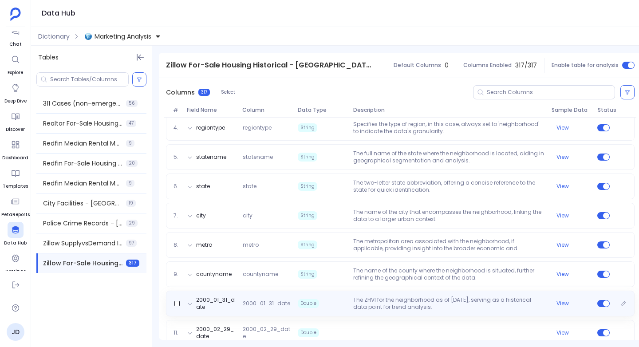
scroll to position [202, 0]
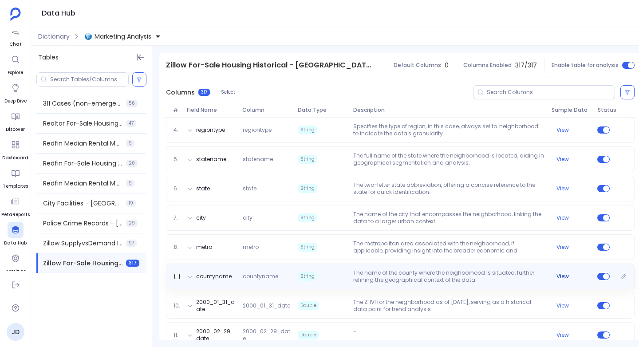
click at [563, 275] on button "View" at bounding box center [562, 276] width 12 height 7
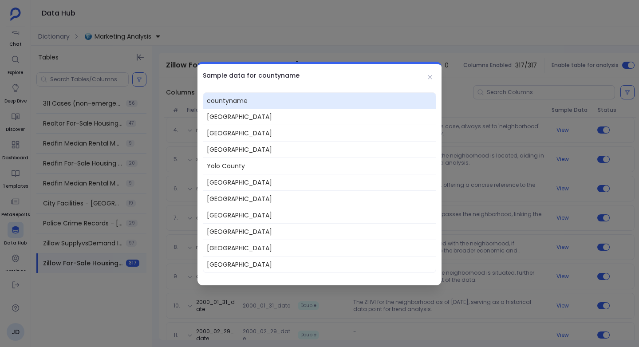
click at [563, 276] on div at bounding box center [319, 173] width 639 height 347
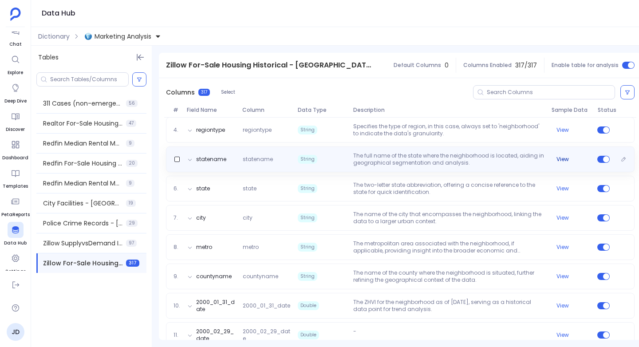
click at [563, 156] on button "View" at bounding box center [562, 159] width 12 height 7
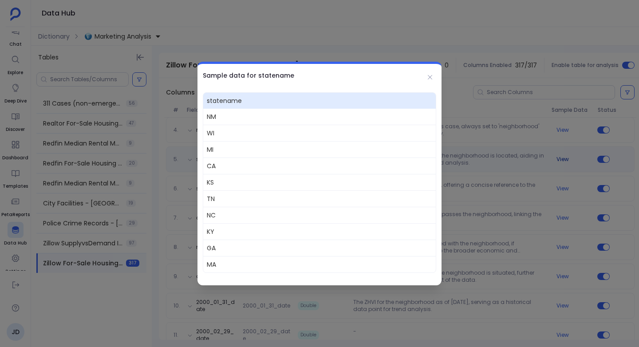
click at [563, 156] on div at bounding box center [319, 173] width 639 height 347
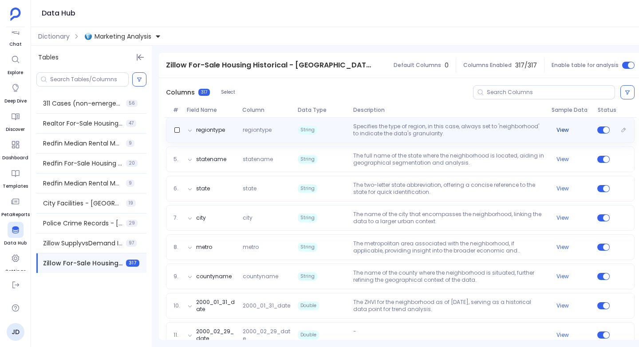
click at [563, 128] on button "View" at bounding box center [562, 129] width 12 height 7
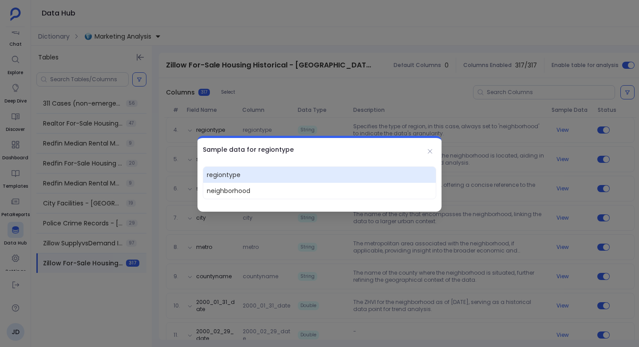
click at [563, 129] on div at bounding box center [319, 173] width 639 height 347
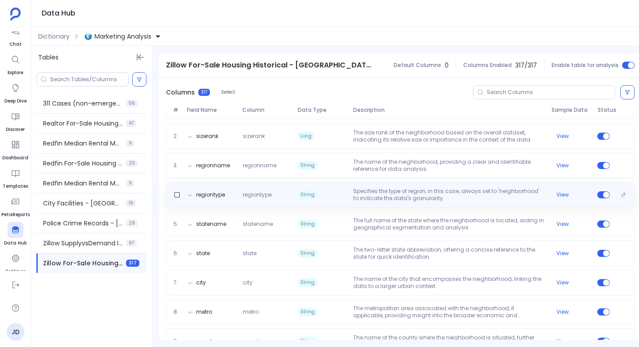
scroll to position [137, 0]
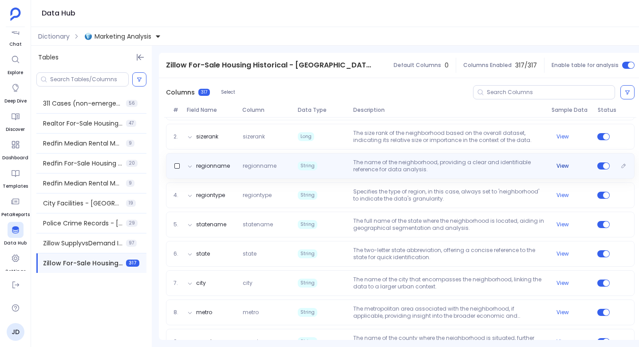
click at [563, 164] on button "View" at bounding box center [562, 165] width 12 height 7
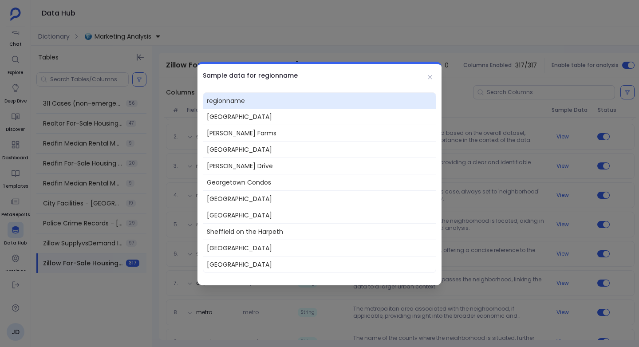
click at [547, 169] on div at bounding box center [319, 173] width 639 height 347
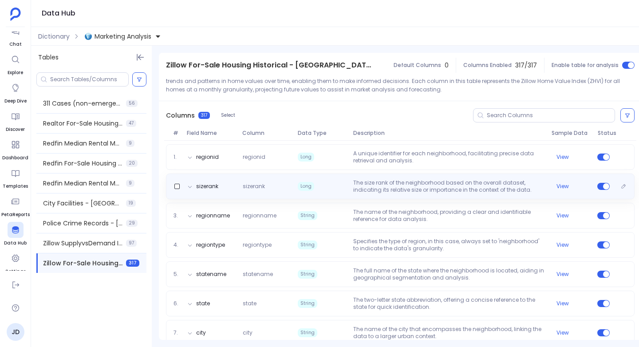
scroll to position [74, 0]
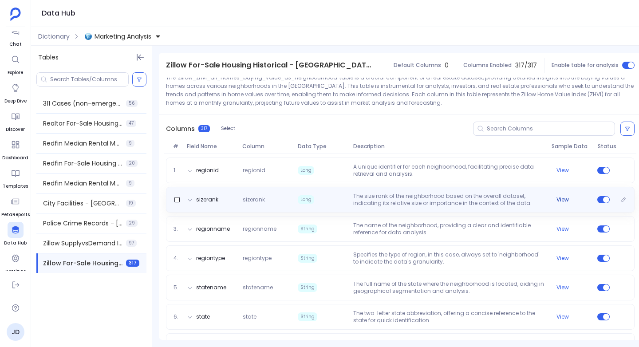
click at [561, 199] on button "View" at bounding box center [562, 199] width 12 height 7
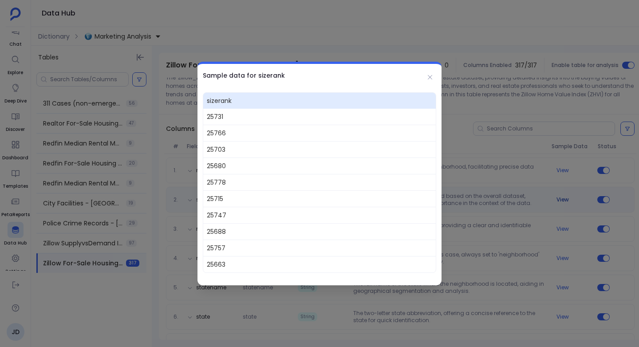
click at [561, 199] on div at bounding box center [319, 173] width 639 height 347
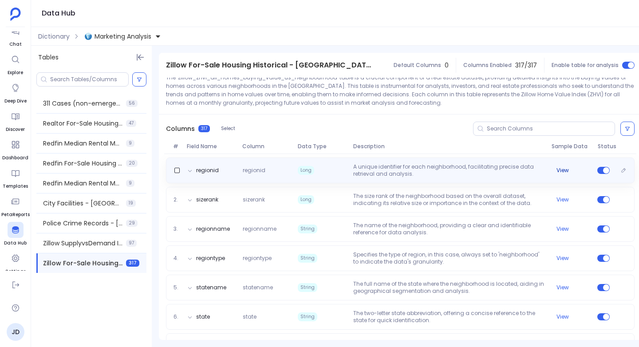
click at [557, 171] on button "View" at bounding box center [562, 170] width 12 height 7
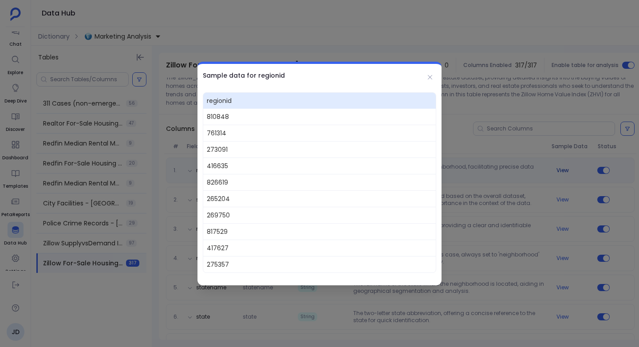
click at [557, 171] on div at bounding box center [319, 173] width 639 height 347
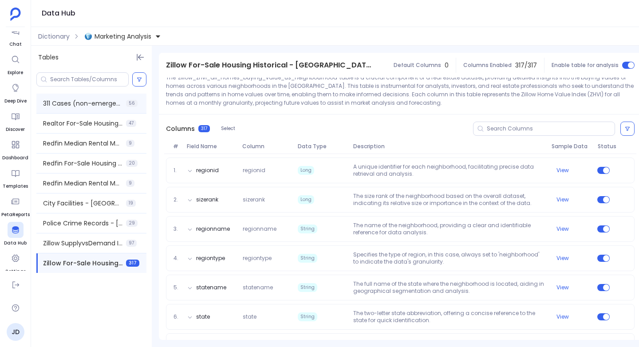
click at [63, 104] on span "311 Cases (non-emergency issues) - San Francisco" at bounding box center [82, 103] width 79 height 9
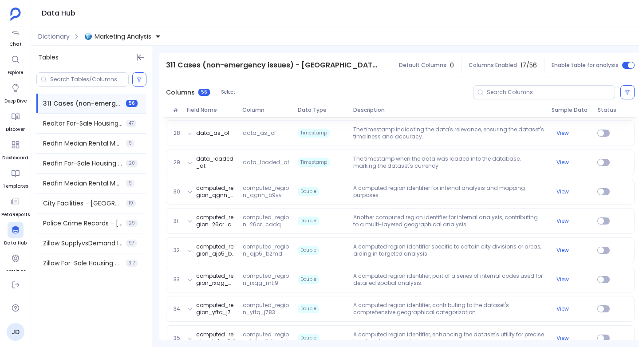
scroll to position [910, 0]
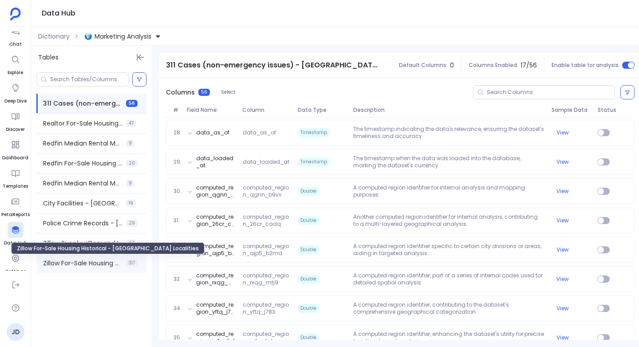
click at [67, 259] on span "Zillow For-Sale Housing Historical - USA Localities" at bounding box center [82, 263] width 79 height 9
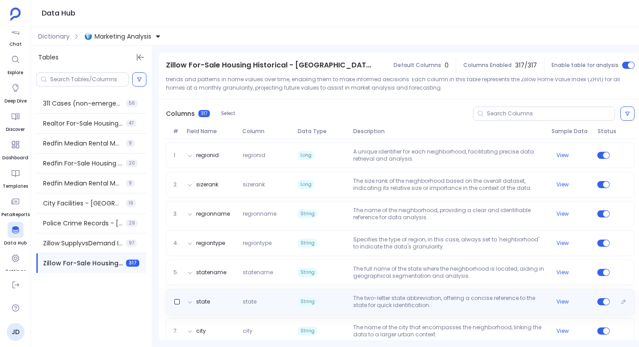
scroll to position [79, 0]
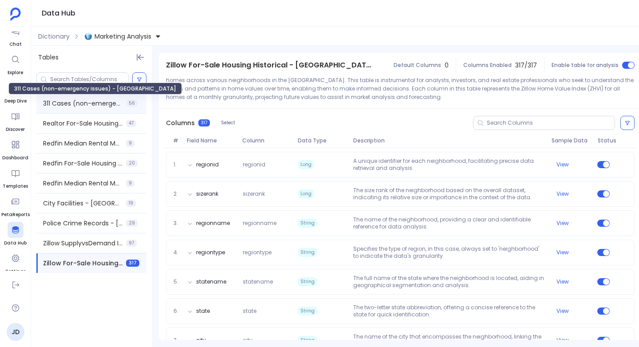
click at [63, 104] on span "311 Cases (non-emergency issues) - San Francisco" at bounding box center [82, 103] width 79 height 9
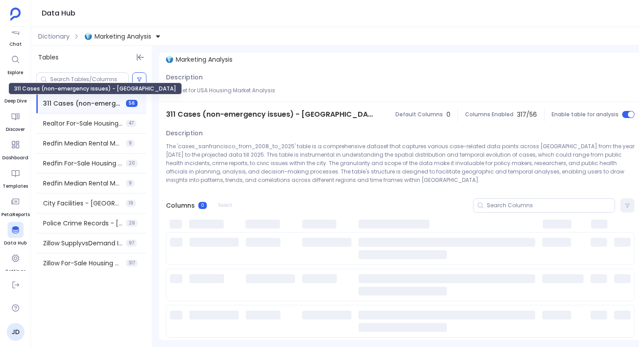
scroll to position [0, 0]
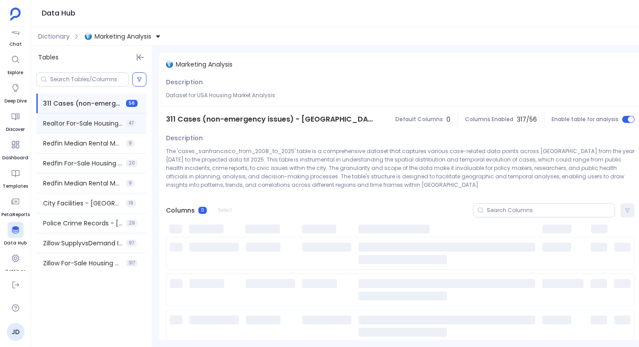
click at [69, 115] on div "Realtor For-Sale Housing Historical - All Cities 47" at bounding box center [91, 124] width 110 height 20
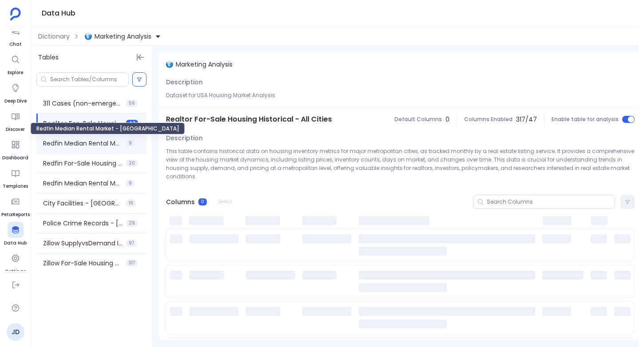
click at [70, 140] on span "Redfin Median Rental Market - USA" at bounding box center [82, 143] width 79 height 9
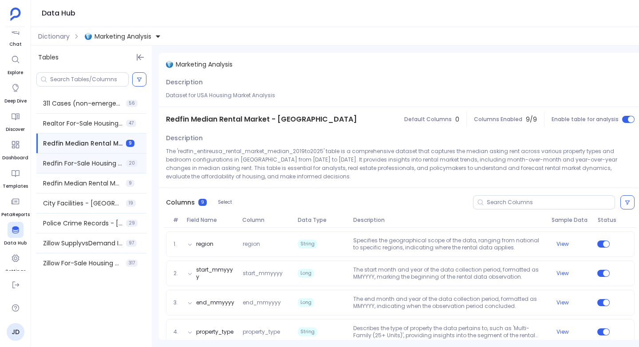
click at [69, 157] on div "Redfin For-Sale Housing Historical - USA 20" at bounding box center [91, 164] width 110 height 20
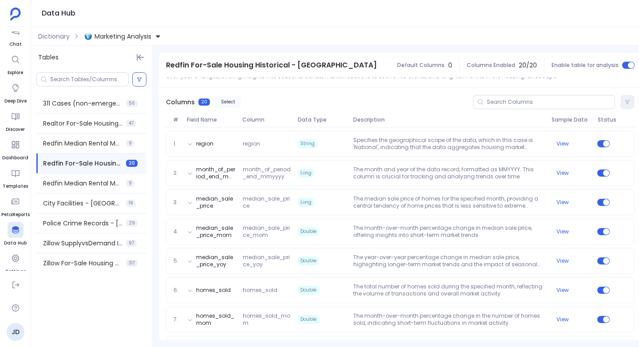
scroll to position [113, 0]
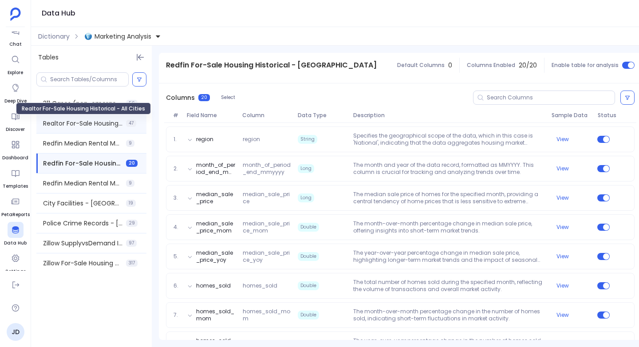
click at [96, 125] on span "Realtor For-Sale Housing Historical - All Cities" at bounding box center [82, 123] width 79 height 9
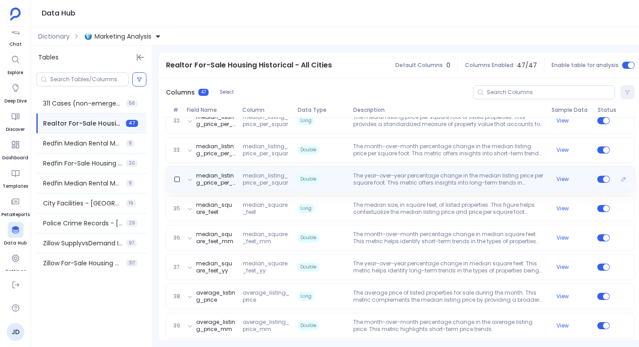
scroll to position [1265, 0]
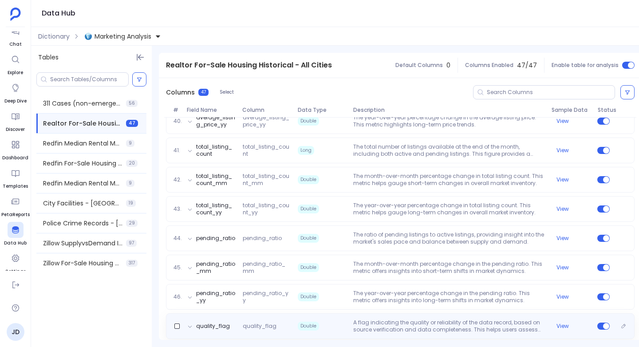
click at [425, 319] on p "A flag indicating the quality or reliability of the data record, based on sourc…" at bounding box center [449, 326] width 198 height 14
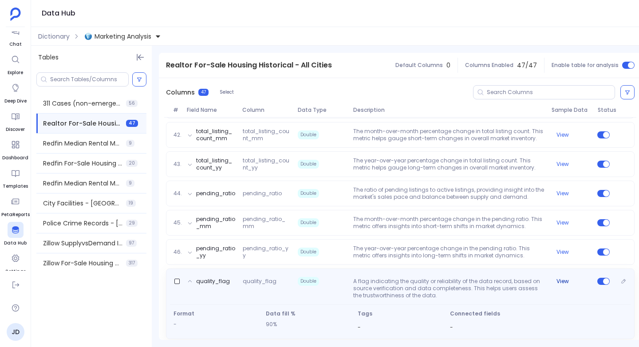
click at [560, 278] on button "View" at bounding box center [562, 281] width 12 height 7
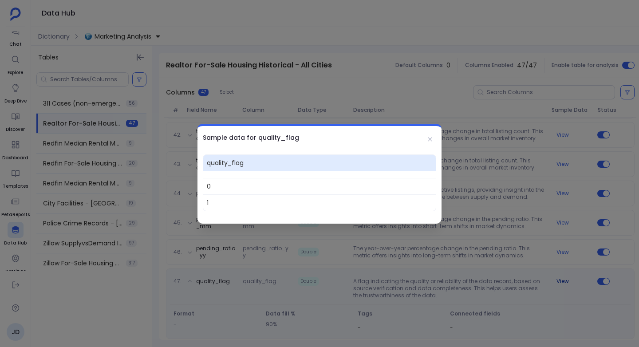
click at [560, 273] on div at bounding box center [319, 173] width 639 height 347
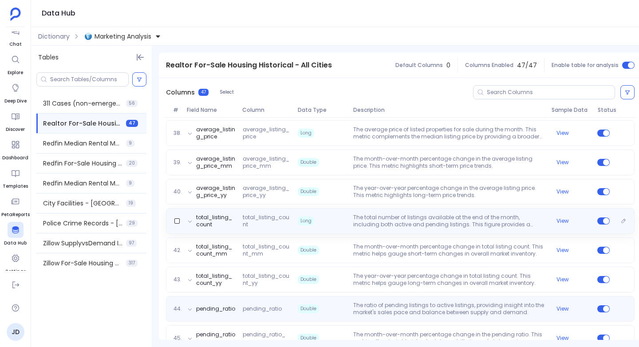
scroll to position [1194, 0]
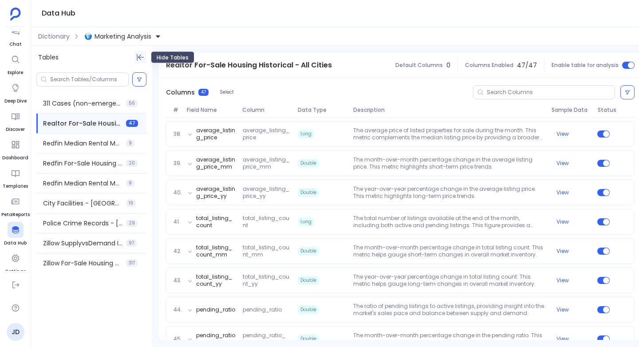
click at [136, 54] on icon "Hide Tables" at bounding box center [140, 57] width 9 height 9
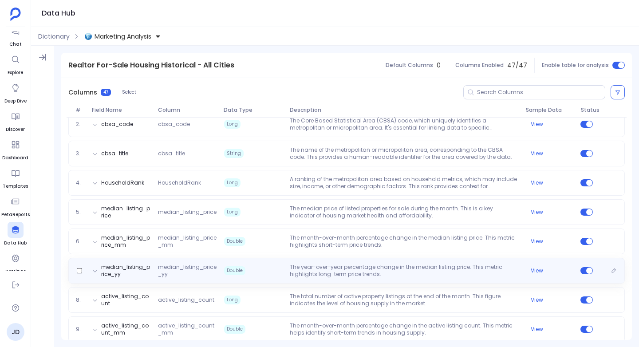
scroll to position [141, 0]
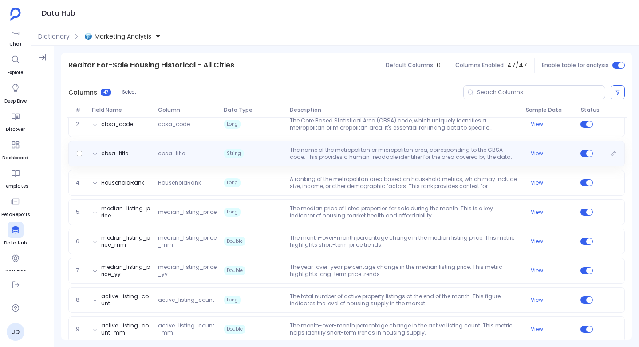
click at [335, 161] on div "cbsa_title cbsa_title String The name of the metropolitan or micropolitan area,…" at bounding box center [346, 154] width 556 height 26
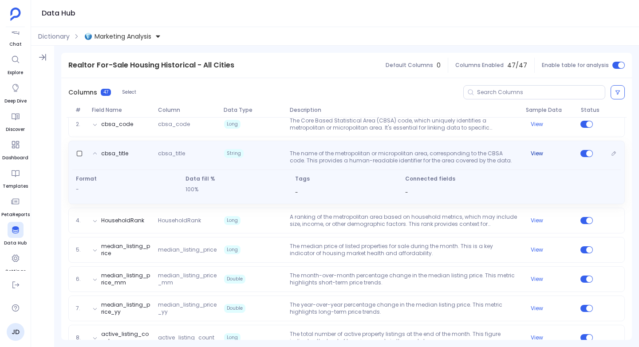
click at [537, 154] on button "View" at bounding box center [537, 153] width 12 height 7
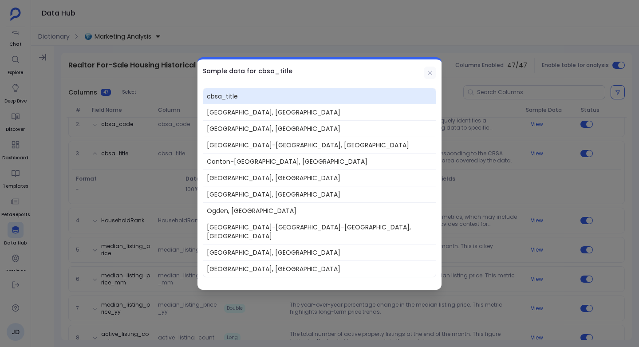
click at [433, 75] on icon at bounding box center [429, 72] width 7 height 7
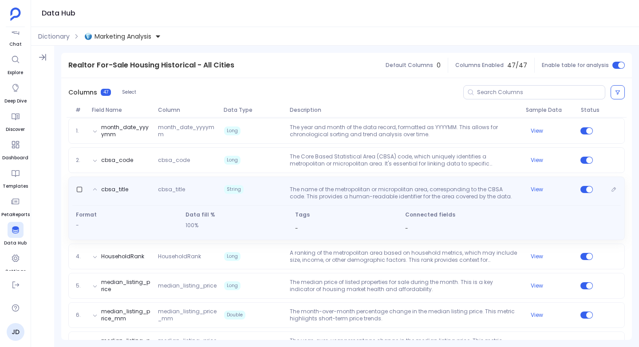
scroll to position [100, 0]
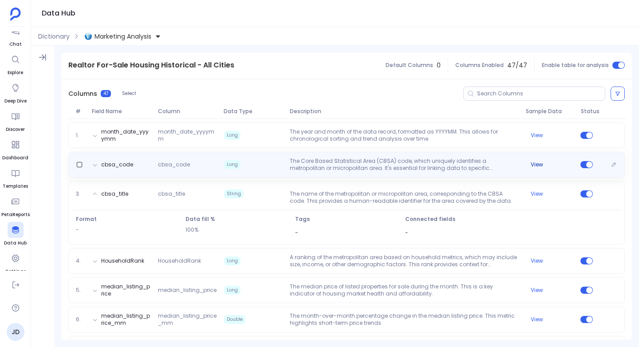
click at [537, 164] on button "View" at bounding box center [537, 164] width 12 height 7
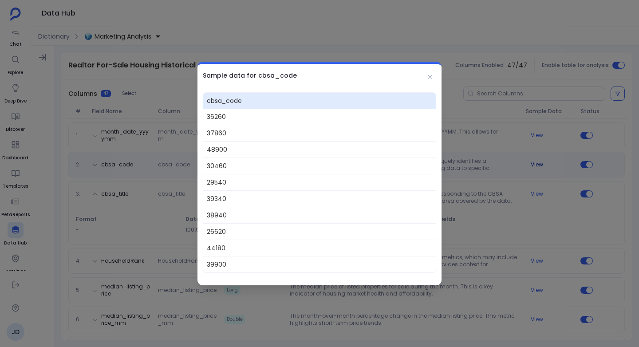
click at [537, 164] on div at bounding box center [319, 173] width 639 height 347
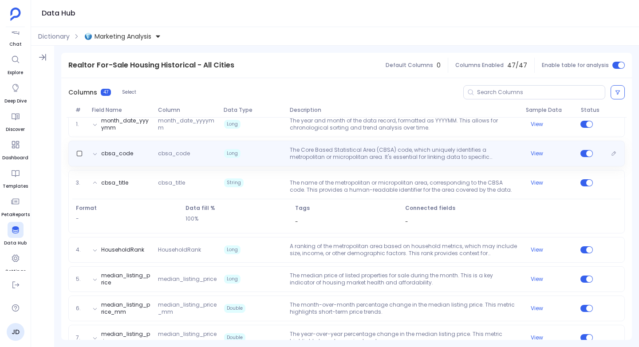
scroll to position [112, 0]
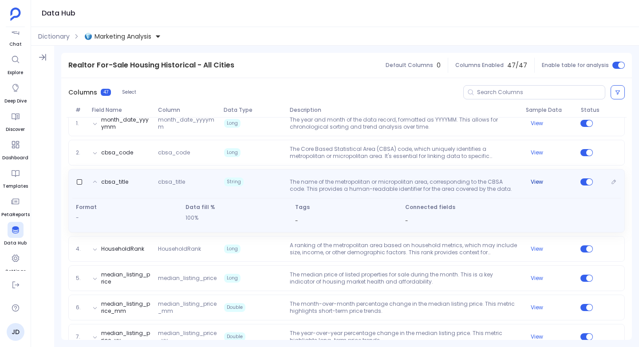
click at [534, 179] on button "View" at bounding box center [537, 181] width 12 height 7
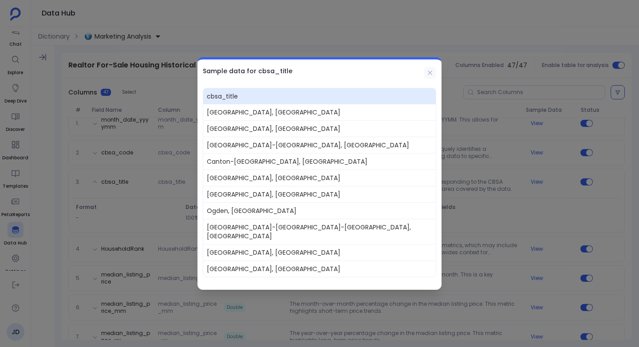
click at [430, 75] on icon at bounding box center [429, 72] width 7 height 7
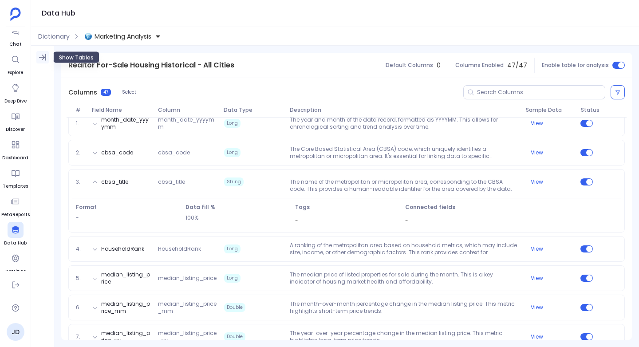
click at [44, 55] on icon "Show Tables" at bounding box center [42, 57] width 9 height 9
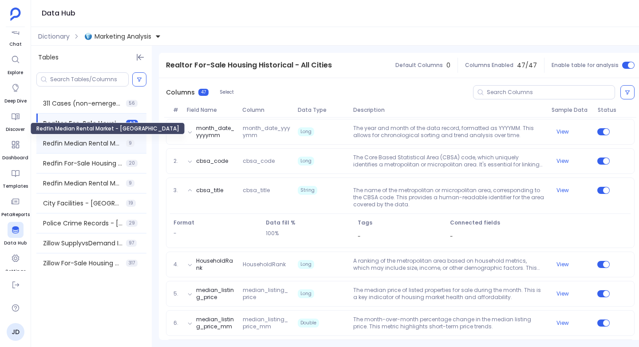
click at [79, 141] on span "Redfin Median Rental Market - USA" at bounding box center [82, 143] width 79 height 9
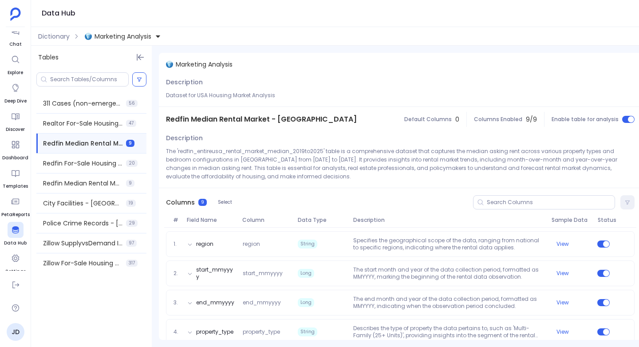
scroll to position [161, 0]
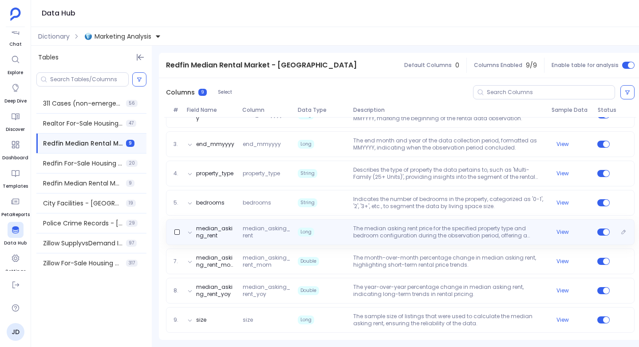
click at [384, 226] on p "The median asking rent price for the specified property type and bedroom config…" at bounding box center [449, 232] width 198 height 14
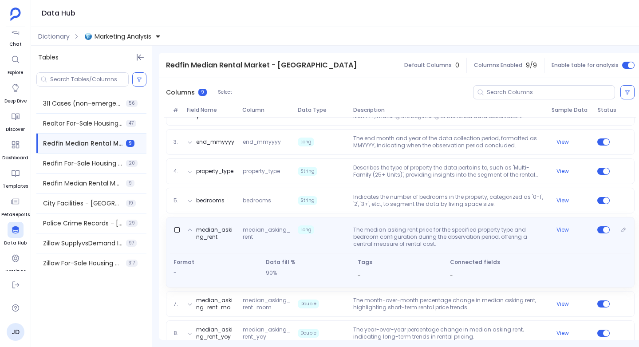
click at [384, 226] on p "The median asking rent price for the specified property type and bedroom config…" at bounding box center [449, 236] width 198 height 21
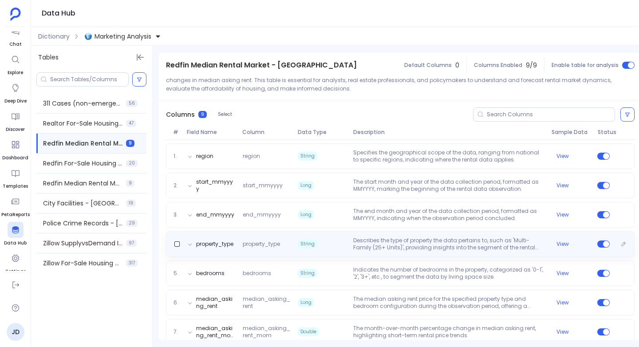
scroll to position [78, 0]
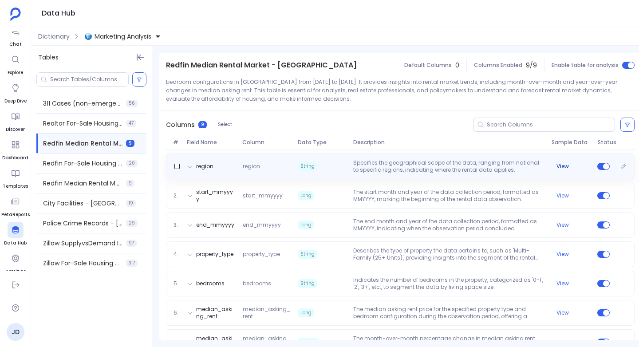
click at [562, 167] on button "View" at bounding box center [562, 166] width 12 height 7
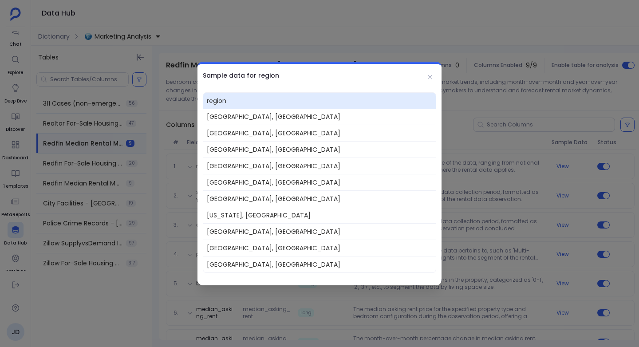
click at [525, 166] on div at bounding box center [319, 173] width 639 height 347
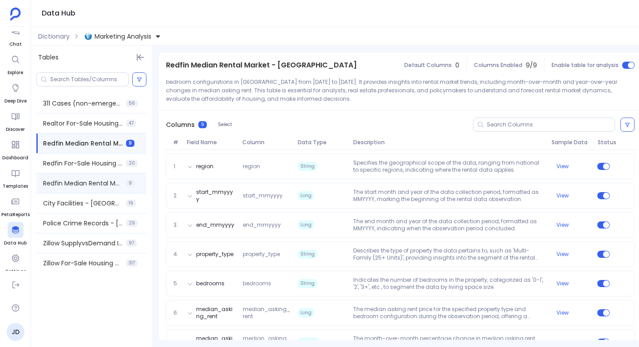
click at [71, 177] on div "Redfin Median Rental Market - San Francisco 9" at bounding box center [91, 183] width 110 height 20
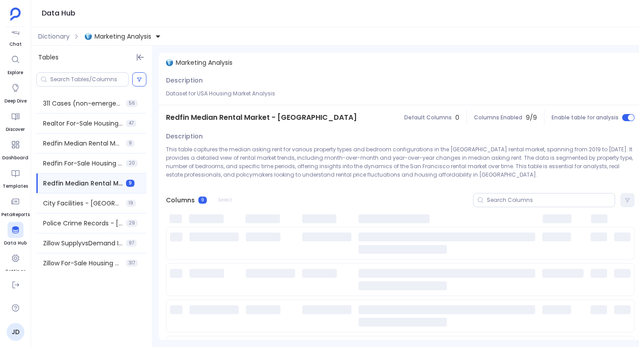
scroll to position [0, 0]
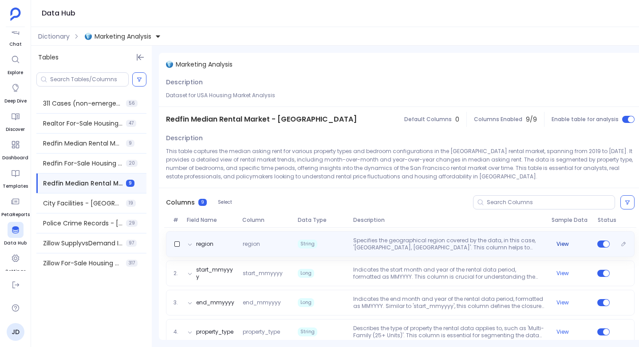
click at [561, 243] on button "View" at bounding box center [562, 243] width 12 height 7
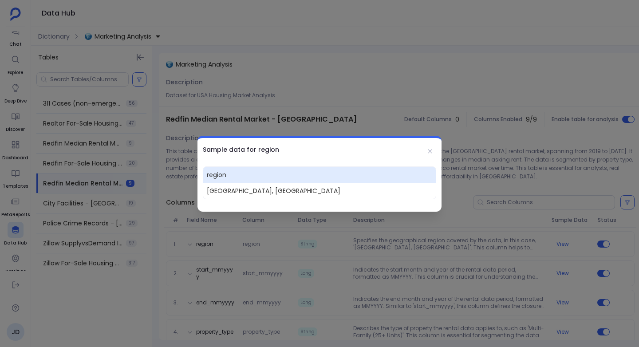
click at [560, 243] on div at bounding box center [319, 173] width 639 height 347
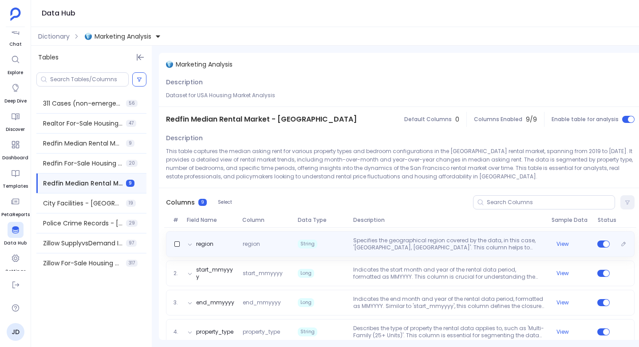
scroll to position [161, 0]
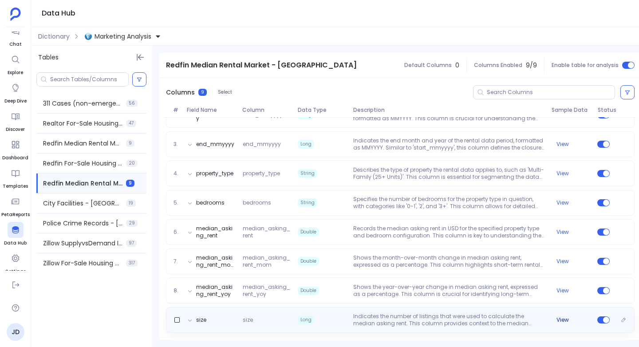
click at [563, 316] on button "View" at bounding box center [562, 319] width 12 height 7
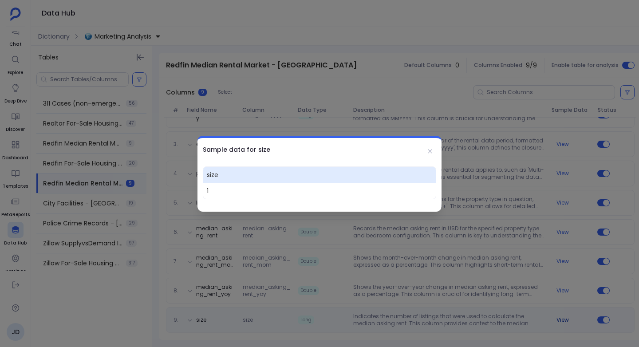
click at [563, 316] on div at bounding box center [319, 173] width 639 height 347
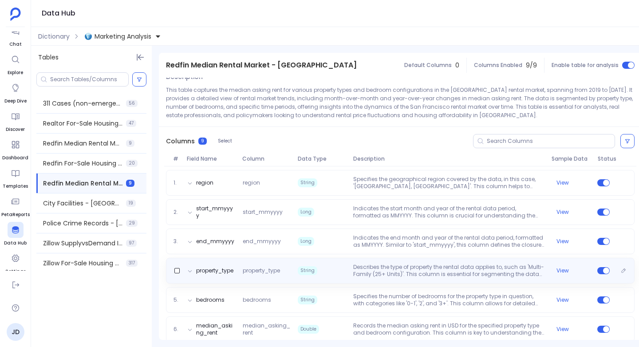
scroll to position [59, 0]
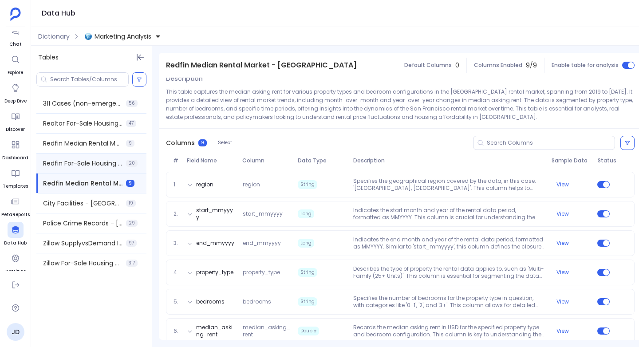
click at [75, 168] on div "Redfin For-Sale Housing Historical - USA 20" at bounding box center [91, 164] width 110 height 20
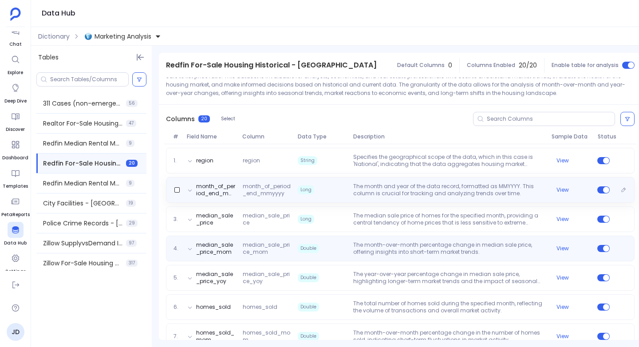
scroll to position [90, 0]
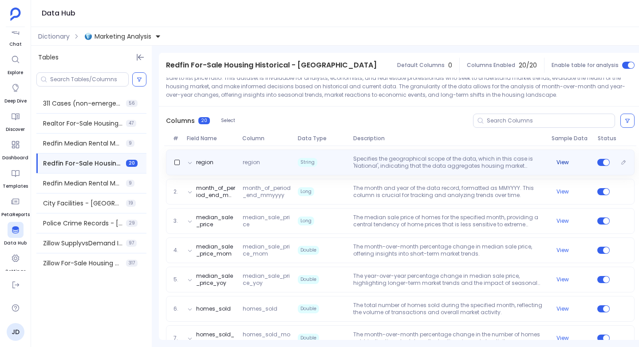
click at [560, 163] on button "View" at bounding box center [562, 162] width 12 height 7
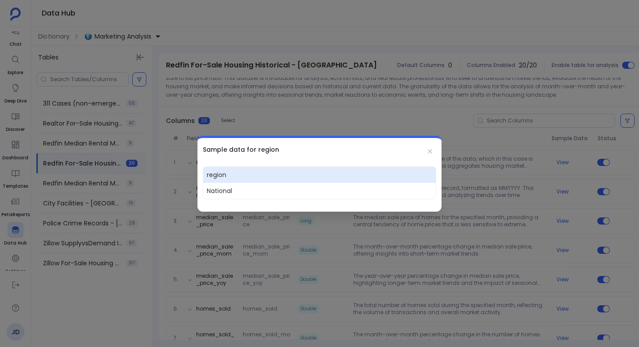
click at [560, 163] on div at bounding box center [319, 173] width 639 height 347
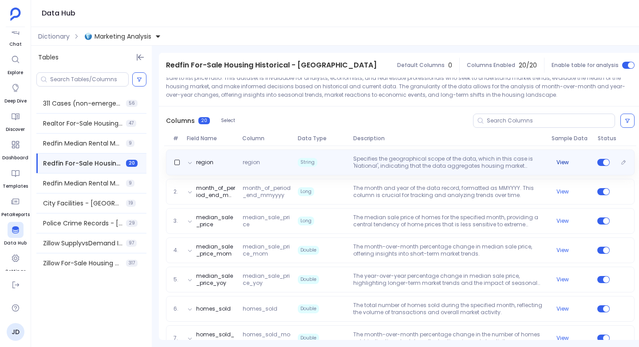
click at [557, 162] on button "View" at bounding box center [562, 162] width 12 height 7
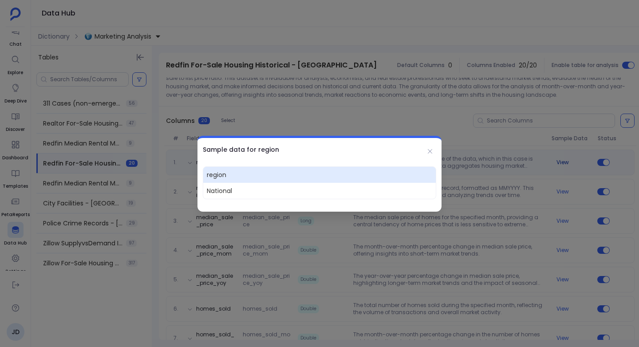
click at [557, 162] on div at bounding box center [319, 173] width 639 height 347
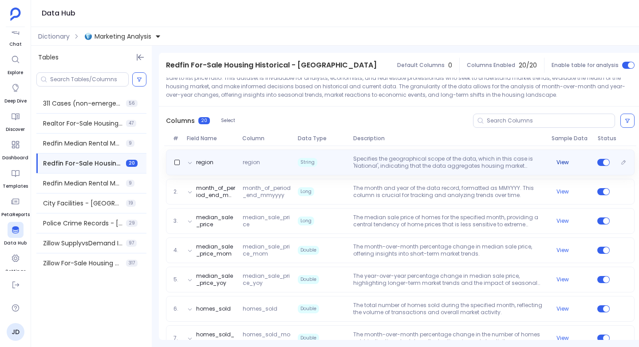
click at [560, 163] on button "View" at bounding box center [562, 162] width 12 height 7
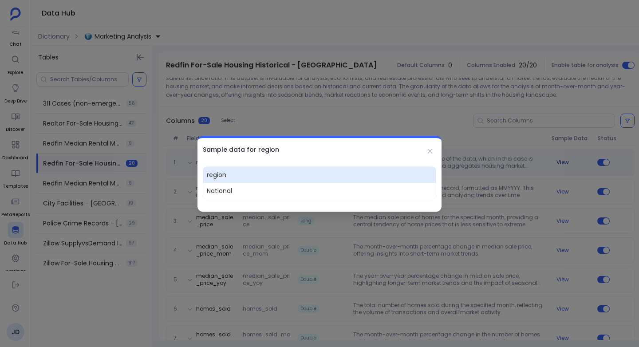
click at [560, 163] on div at bounding box center [319, 173] width 639 height 347
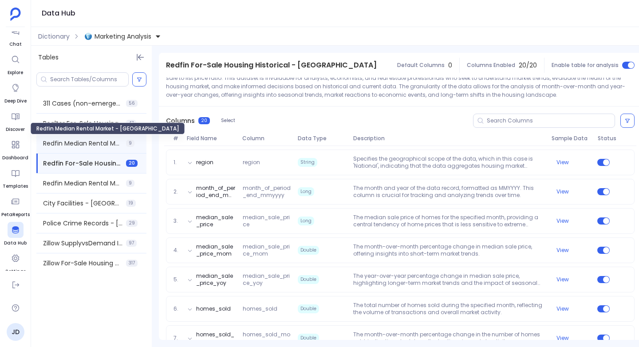
click at [69, 143] on span "Redfin Median Rental Market - USA" at bounding box center [82, 143] width 79 height 9
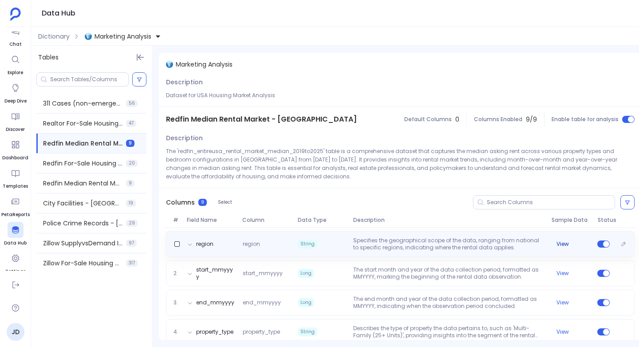
click at [560, 242] on button "View" at bounding box center [562, 243] width 12 height 7
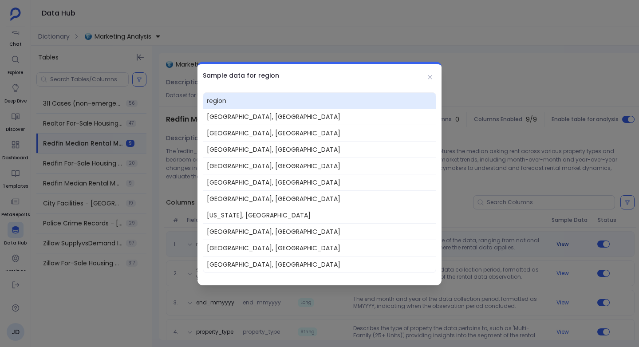
click at [560, 242] on div at bounding box center [319, 173] width 639 height 347
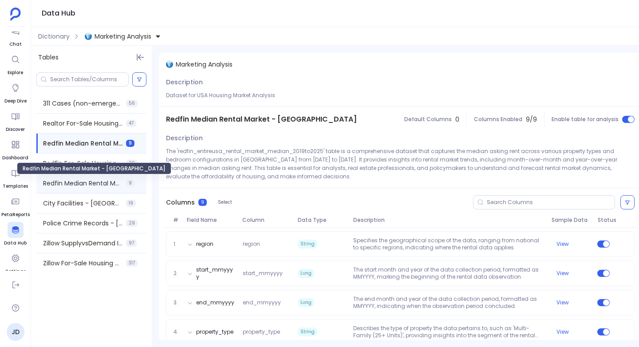
click at [62, 186] on span "Redfin Median Rental Market - San Francisco" at bounding box center [82, 183] width 79 height 9
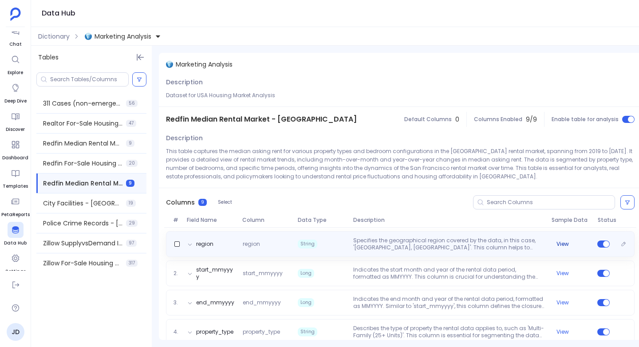
click at [562, 245] on button "View" at bounding box center [562, 243] width 12 height 7
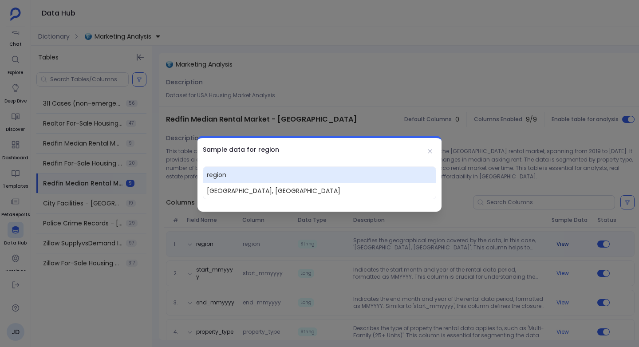
click at [562, 245] on div at bounding box center [319, 173] width 639 height 347
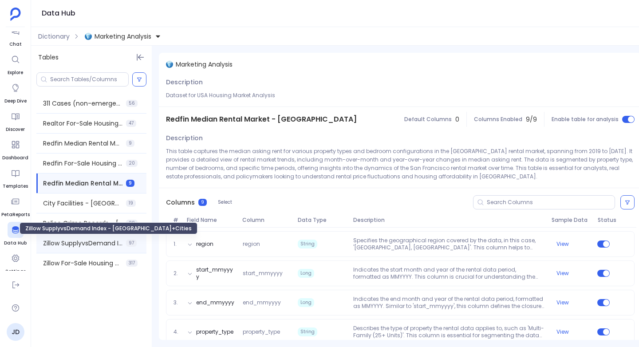
click at [75, 243] on span "Zillow SupplyvsDemand Index - USA+Cities" at bounding box center [82, 243] width 79 height 9
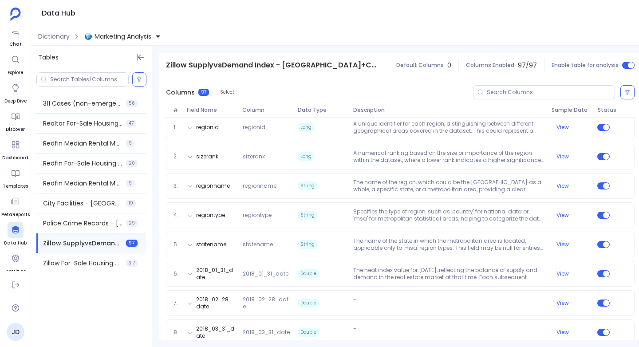
scroll to position [123, 0]
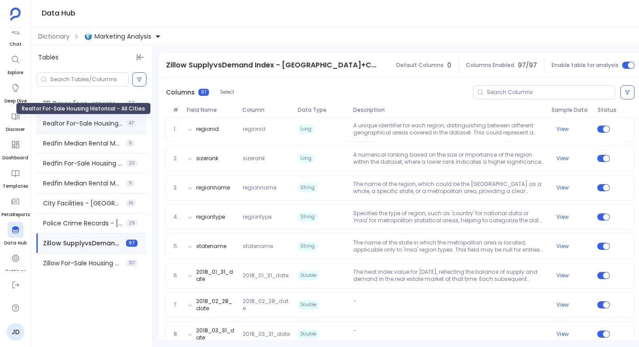
click at [61, 124] on span "Realtor For-Sale Housing Historical - All Cities" at bounding box center [82, 123] width 79 height 9
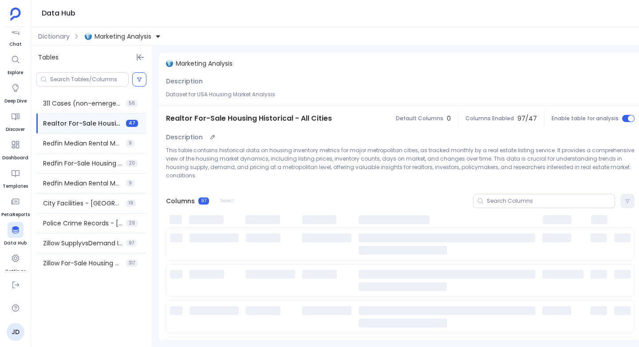
scroll to position [0, 0]
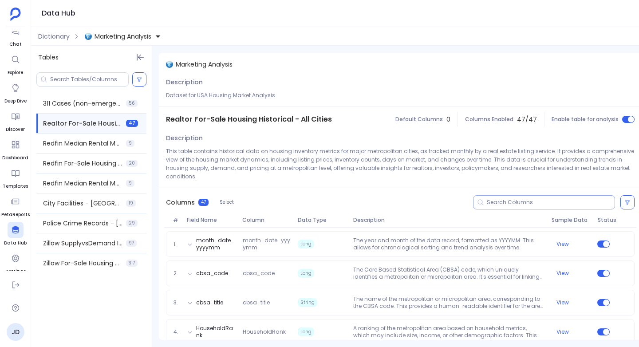
click at [520, 199] on input at bounding box center [551, 202] width 128 height 7
paste input "HouseholdRank"
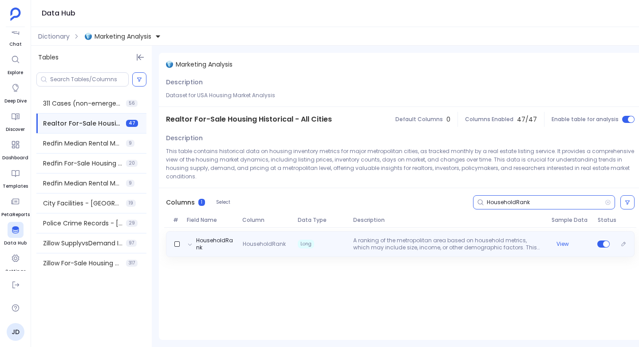
type input "HouseholdRank"
click at [378, 237] on p "A ranking of the metropolitan area based on household metrics, which may includ…" at bounding box center [449, 244] width 198 height 14
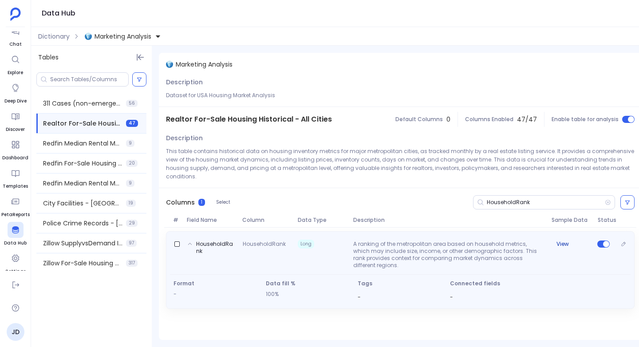
click at [563, 240] on button "View" at bounding box center [562, 243] width 12 height 7
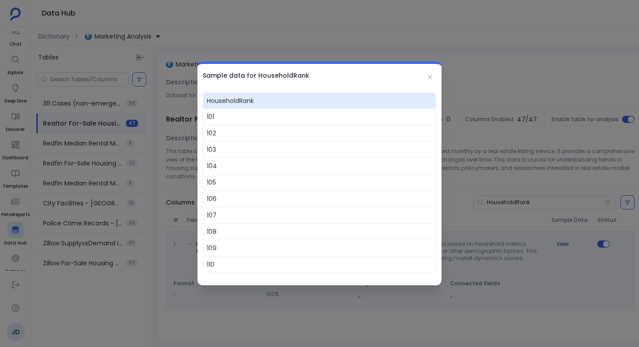
click at [563, 237] on div at bounding box center [319, 173] width 639 height 347
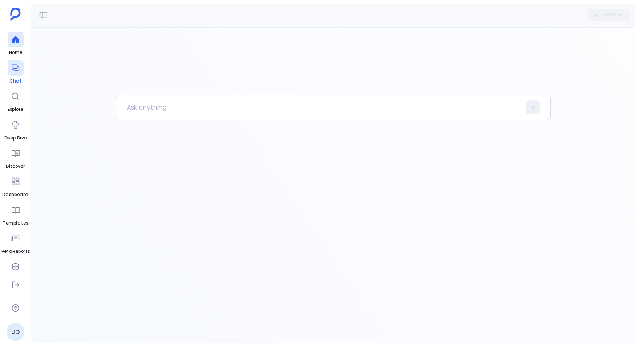
click at [10, 68] on div at bounding box center [16, 68] width 16 height 16
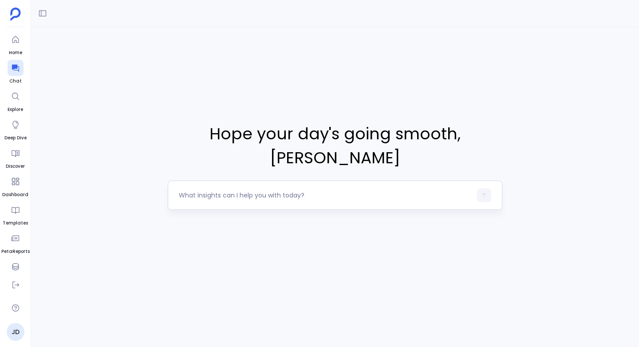
click at [199, 191] on textarea at bounding box center [325, 195] width 293 height 9
click at [194, 191] on textarea at bounding box center [325, 195] width 293 height 9
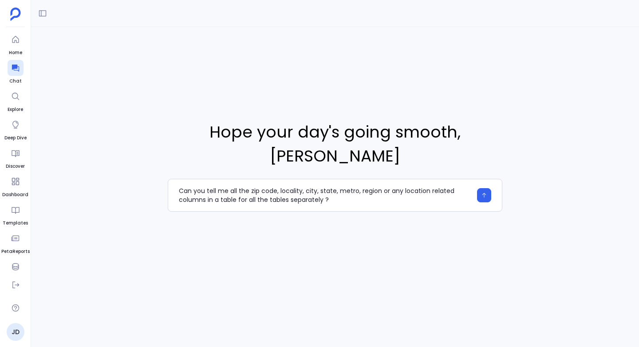
type textarea "Can you tell me all the zip code, locality, city, state, metro, region or any l…"
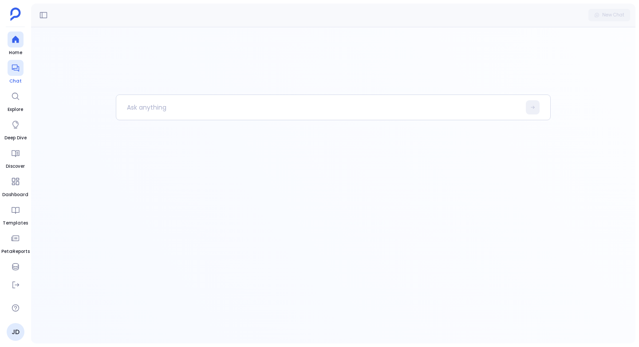
click at [17, 70] on icon at bounding box center [15, 67] width 9 height 9
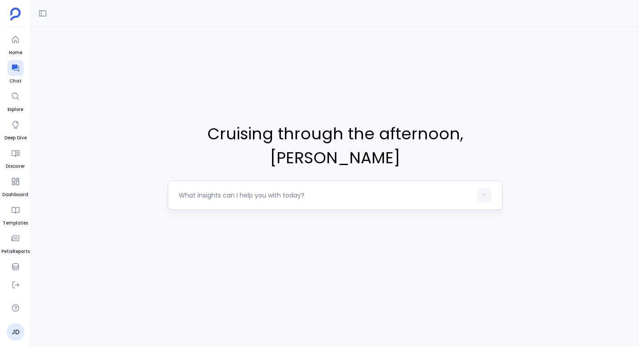
click at [190, 188] on div at bounding box center [325, 195] width 293 height 14
click at [189, 191] on textarea at bounding box center [325, 195] width 293 height 9
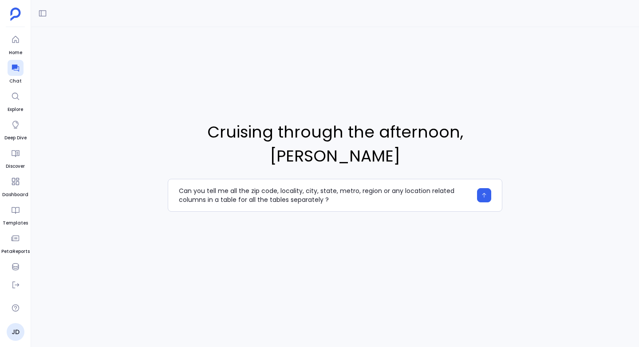
type textarea "Can you tell me all the zip code, locality, city, state, metro, region or any l…"
click at [484, 192] on icon "button" at bounding box center [484, 195] width 6 height 6
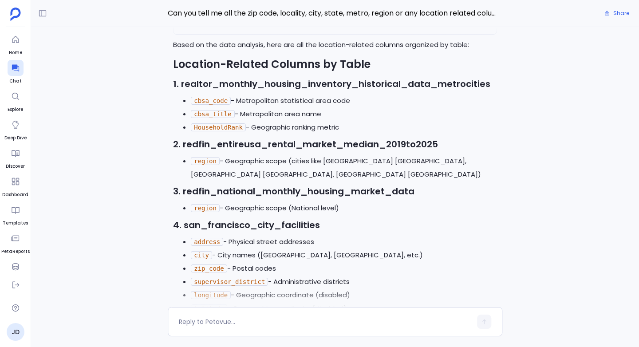
scroll to position [-678, 0]
click at [220, 130] on code "HouseholdRank" at bounding box center [218, 128] width 55 height 8
copy code "HouseholdRank"
click at [314, 185] on strong "3. redfin_national_monthly_housing_market_data" at bounding box center [293, 191] width 241 height 12
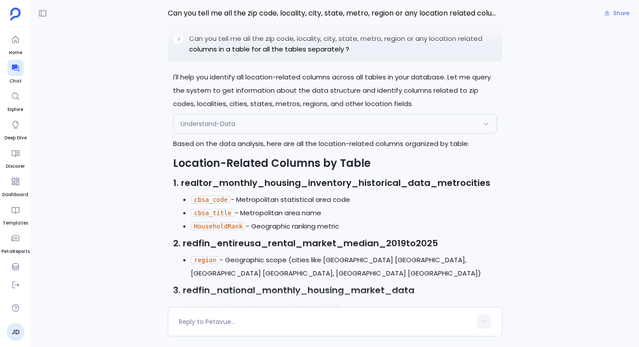
scroll to position [-775, 0]
click at [313, 188] on strong "1. realtor_monthly_housing_inventory_historical_data_metrocities" at bounding box center [331, 182] width 317 height 12
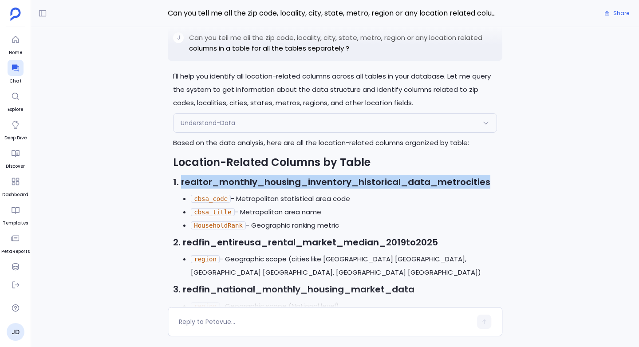
click at [313, 188] on strong "1. realtor_monthly_housing_inventory_historical_data_metrocities" at bounding box center [331, 182] width 317 height 12
copy strong "realtor_monthly_housing_inventory_historical_data_metrocities"
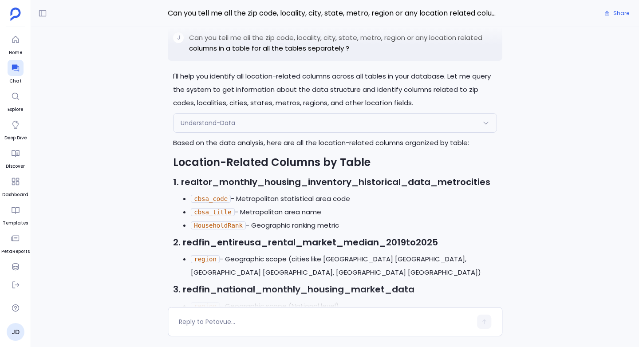
click at [198, 216] on code "cbsa_title" at bounding box center [212, 212] width 43 height 8
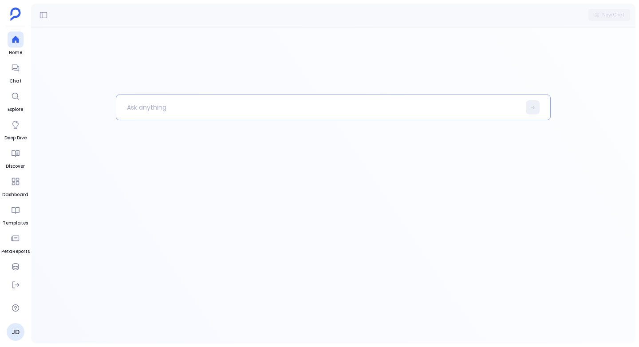
click at [133, 106] on p at bounding box center [318, 107] width 404 height 23
click at [297, 107] on p "I want to know all the uniques values in these columns - 1)" at bounding box center [313, 112] width 395 height 35
click at [135, 118] on p "I want to know all the uniques values in these columns - 1)" at bounding box center [313, 112] width 395 height 35
click at [139, 116] on p "I want to know all the uniques values in these columns - 1)" at bounding box center [313, 112] width 395 height 35
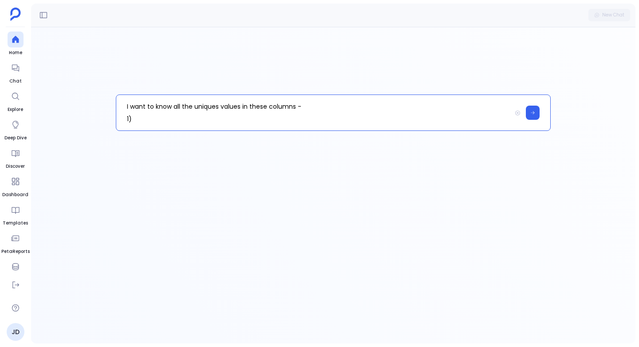
click at [139, 116] on p "I want to know all the uniques values in these columns - 1)" at bounding box center [313, 112] width 395 height 35
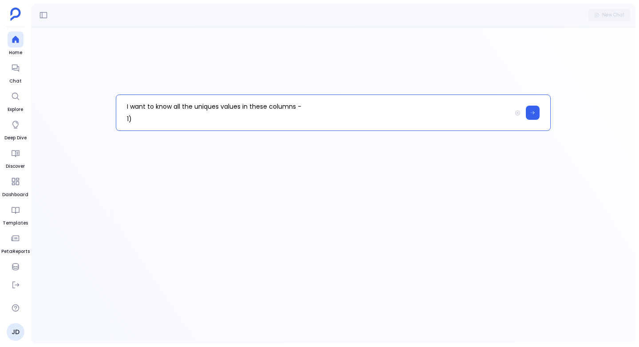
copy p "I want to know all the uniques values in these columns - 1)"
click at [144, 119] on p "I want to know all the uniques values in these columns - 1)" at bounding box center [313, 112] width 395 height 35
click at [143, 106] on p at bounding box center [318, 107] width 404 height 23
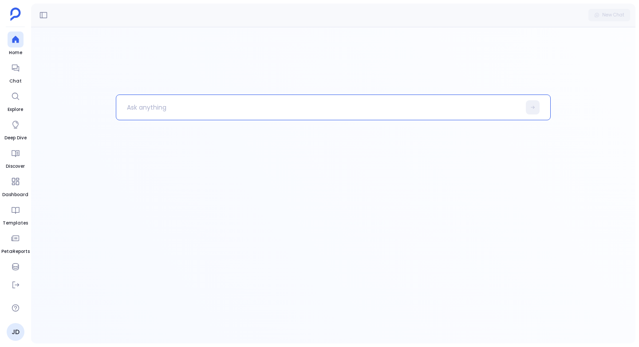
paste p
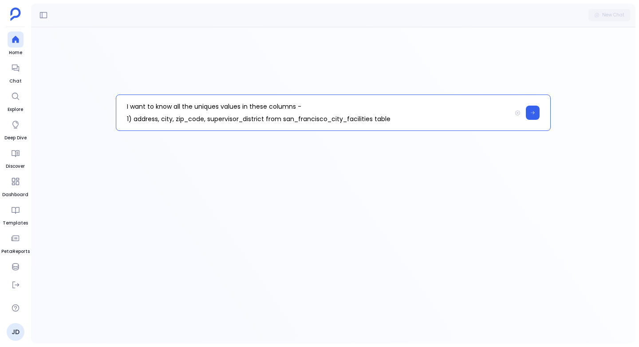
click at [135, 119] on p "I want to know all the uniques values in these columns - 1) address, city, zip_…" at bounding box center [313, 112] width 395 height 35
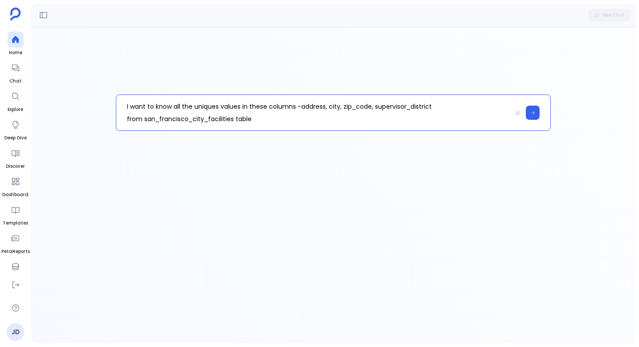
click at [273, 115] on p "I want to know all the uniques values in these columns - address, city, zip_cod…" at bounding box center [313, 112] width 395 height 35
click at [534, 110] on icon at bounding box center [532, 112] width 5 height 5
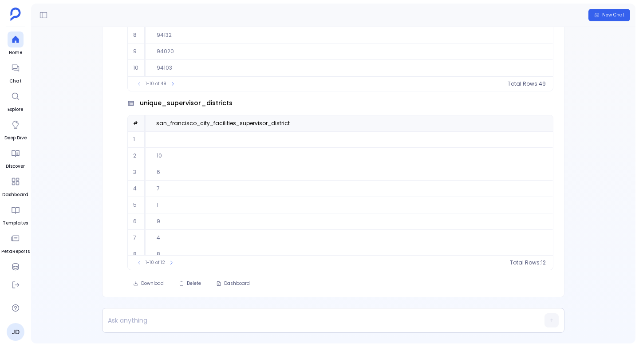
scroll to position [-549, 0]
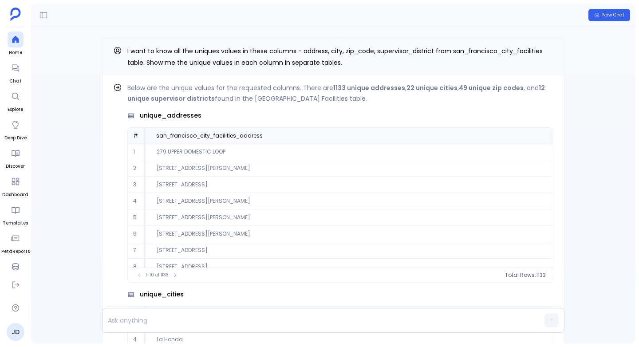
click at [121, 88] on icon at bounding box center [117, 87] width 9 height 9
click at [113, 88] on icon at bounding box center [117, 87] width 9 height 9
drag, startPoint x: 146, startPoint y: 129, endPoint x: 244, endPoint y: 113, distance: 98.4
click at [146, 129] on th "san_francisco_city_facilities_address" at bounding box center [349, 136] width 407 height 16
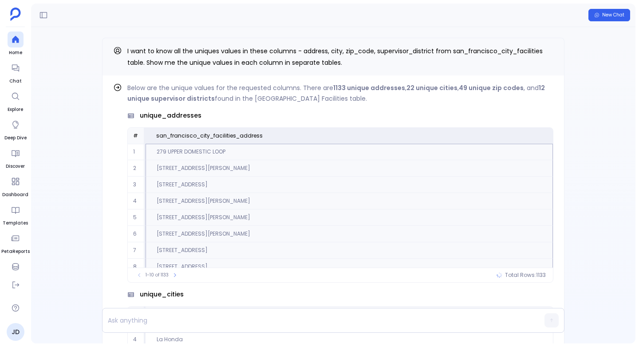
click at [304, 99] on p "Below are the unique values for the requested columns. There are 1133 unique ad…" at bounding box center [340, 93] width 426 height 21
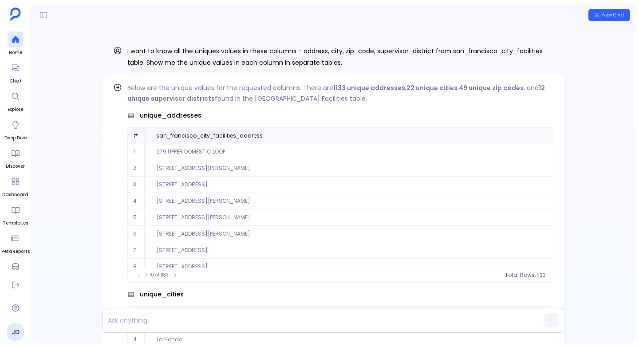
click at [416, 16] on div "New Chat" at bounding box center [333, 16] width 604 height 24
click at [598, 92] on div "Below are the unique values for the requested columns. There are 1133 unique ad…" at bounding box center [333, 185] width 604 height 316
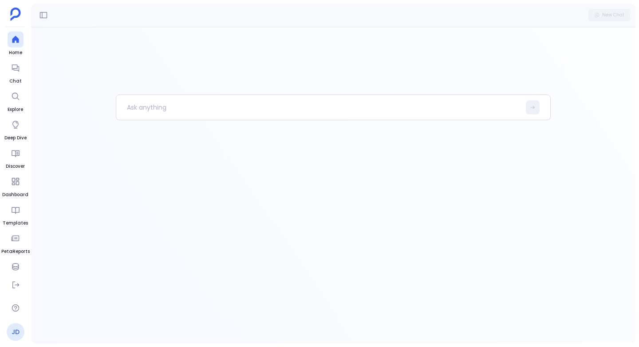
click at [13, 332] on link "JD" at bounding box center [16, 332] width 18 height 18
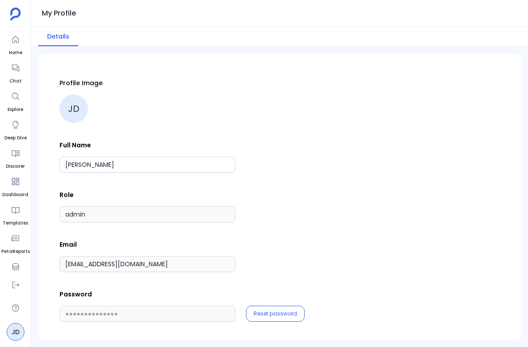
click at [347, 94] on div "Profile Image JD" at bounding box center [279, 101] width 440 height 44
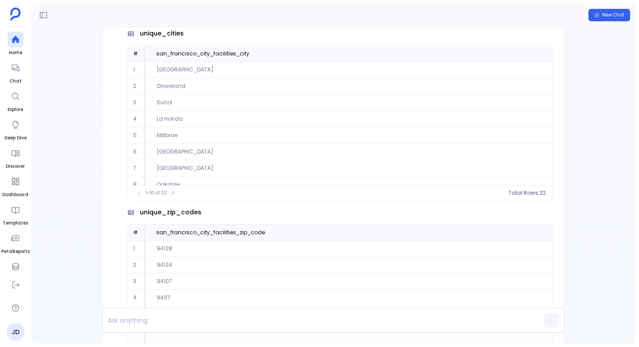
scroll to position [-549, 0]
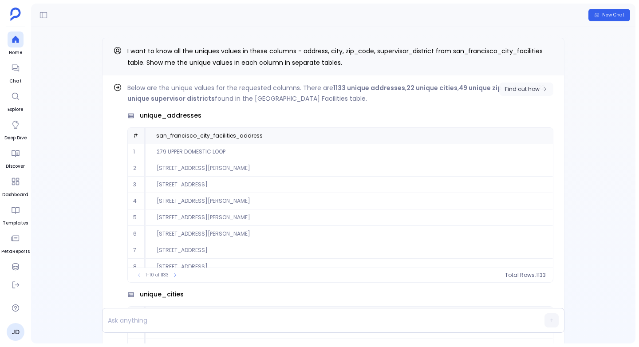
click at [518, 90] on span "Find out how" at bounding box center [522, 89] width 35 height 7
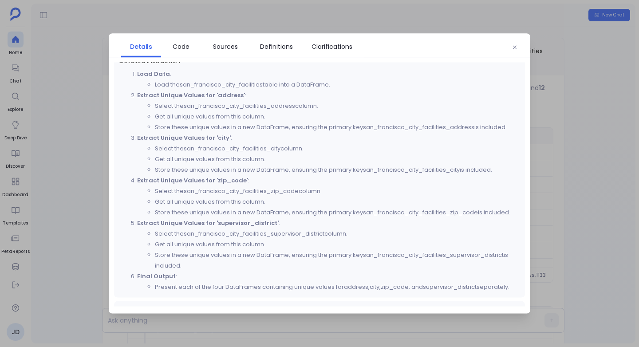
scroll to position [14, 0]
click at [227, 47] on span "Sources" at bounding box center [225, 47] width 25 height 10
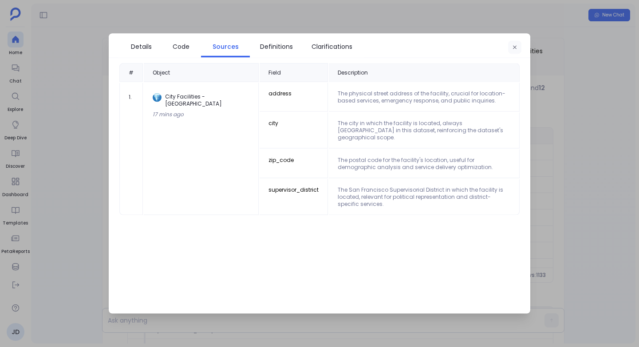
click at [516, 45] on icon "button" at bounding box center [514, 47] width 5 height 5
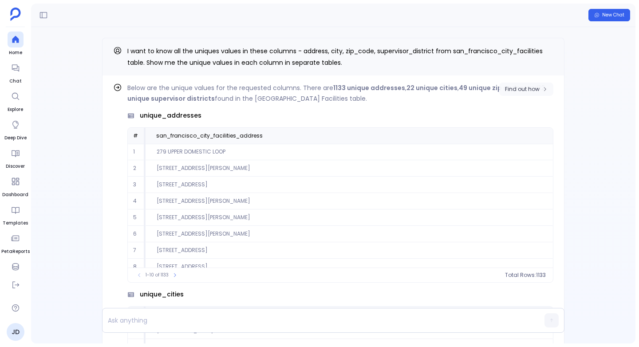
click at [527, 87] on span "Find out how" at bounding box center [522, 89] width 35 height 7
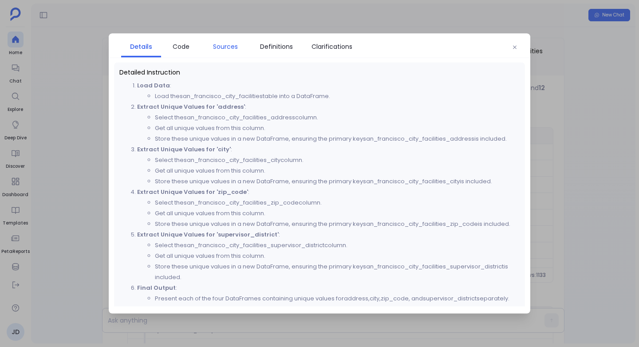
click at [209, 49] on span "Sources" at bounding box center [225, 47] width 40 height 10
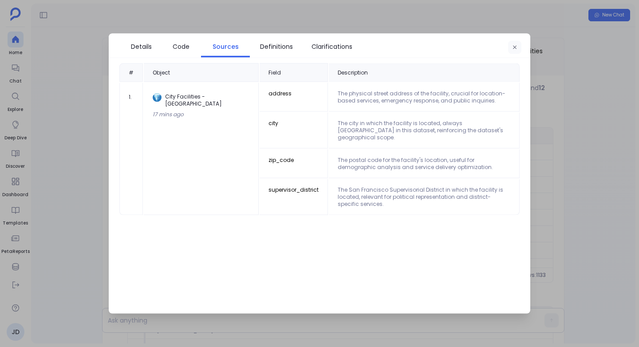
click at [517, 49] on icon "button" at bounding box center [514, 47] width 5 height 5
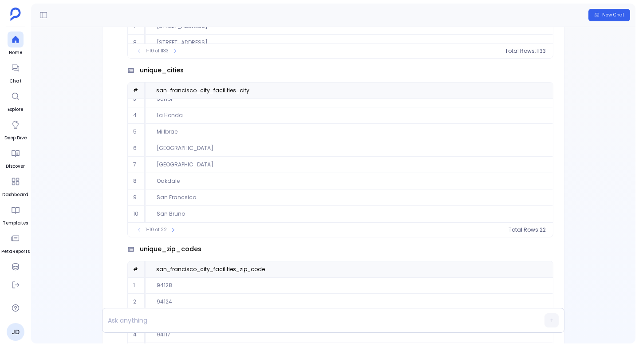
scroll to position [-549, 0]
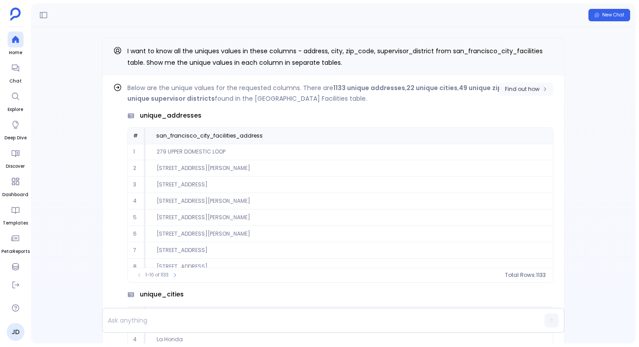
click at [526, 93] on button "Find out how" at bounding box center [526, 89] width 54 height 13
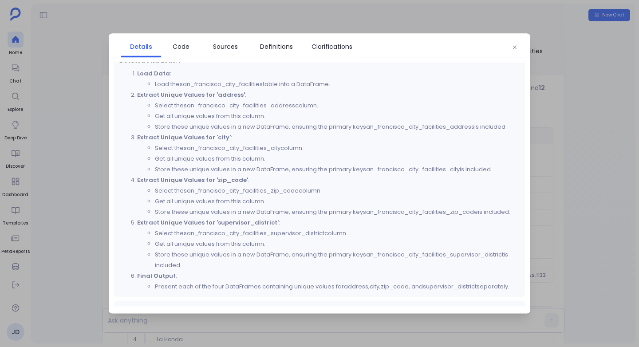
scroll to position [0, 0]
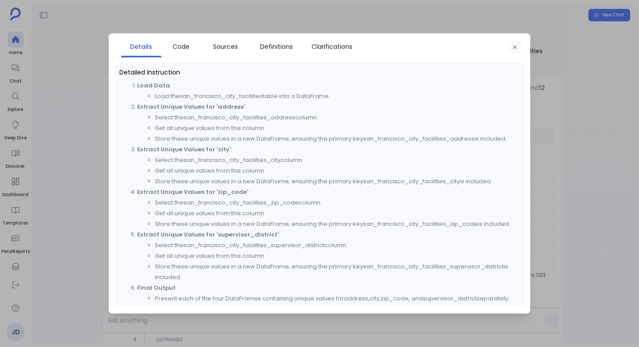
click at [512, 51] on button "button" at bounding box center [514, 47] width 13 height 13
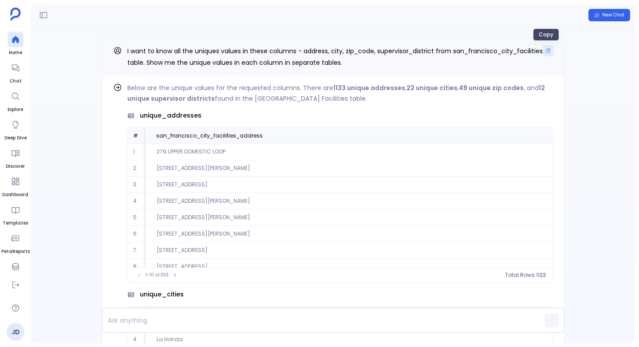
click at [543, 53] on button "Copy" at bounding box center [548, 50] width 11 height 11
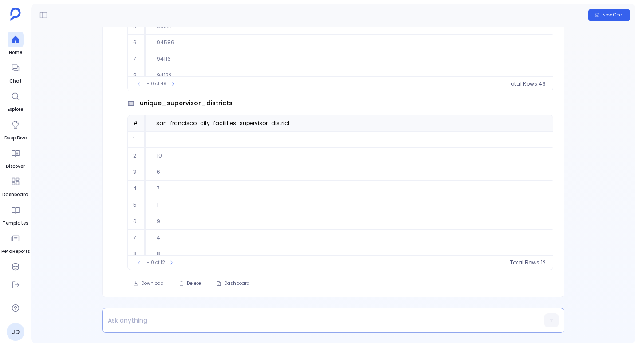
click at [144, 323] on p at bounding box center [315, 320] width 427 height 12
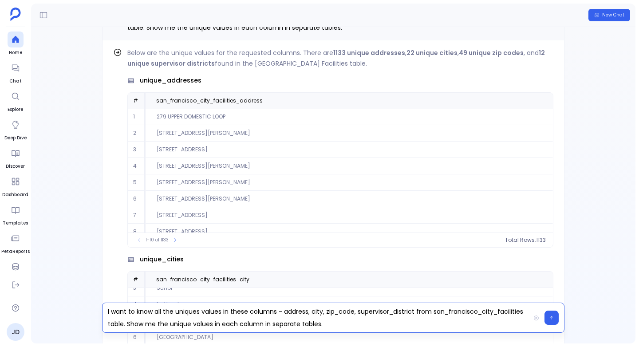
scroll to position [-549, 0]
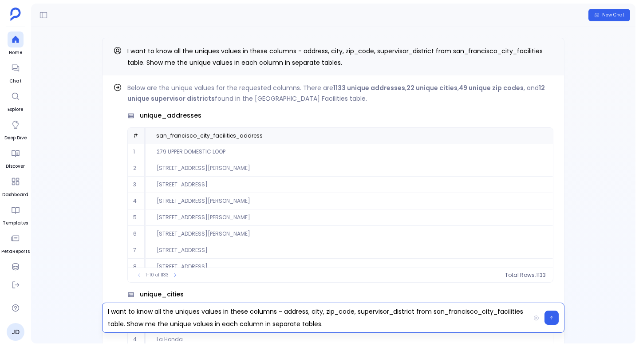
click at [470, 311] on p "I want to know all the uniques values in these columns - address, city, zip_cod…" at bounding box center [315, 317] width 427 height 25
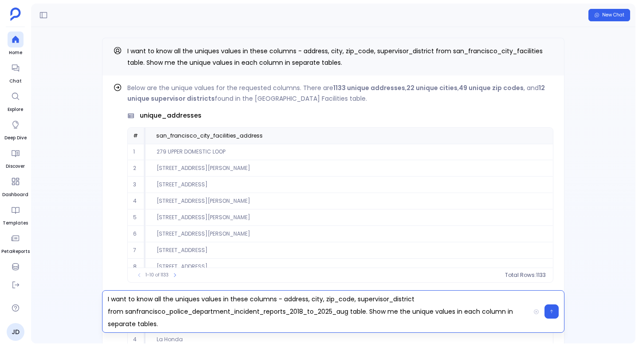
click at [295, 299] on p "I want to know all the uniques values in these columns - address, city, zip_cod…" at bounding box center [315, 311] width 427 height 37
click at [328, 299] on p "I want to know all the uniques values in these columns - intersection, city, zi…" at bounding box center [315, 311] width 427 height 37
click at [385, 299] on p "I want to know all the uniques values in these columns - intersection, police_d…" at bounding box center [315, 311] width 427 height 37
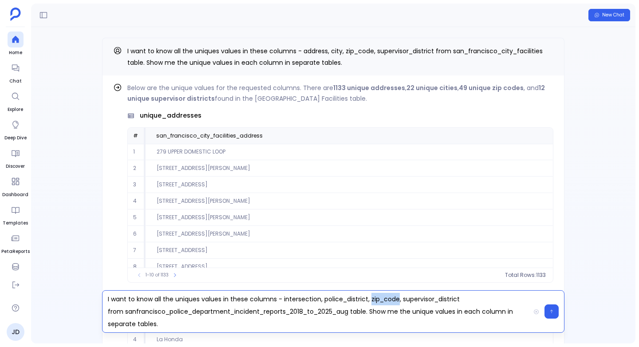
click at [385, 299] on p "I want to know all the uniques values in these columns - intersection, police_d…" at bounding box center [315, 311] width 427 height 37
click at [386, 299] on p "I want to know all the uniques values in these columns - intersection, police_d…" at bounding box center [315, 311] width 427 height 37
click at [384, 299] on p "I want to know all the uniques values in these columns - intersection, police_d…" at bounding box center [315, 311] width 427 height 37
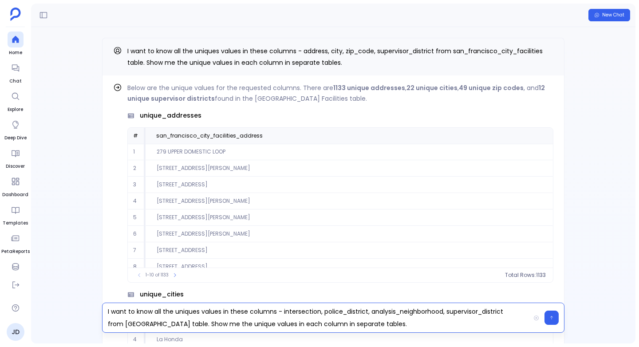
click at [461, 305] on p "I want to know all the uniques values in these columns - intersection, police_d…" at bounding box center [315, 317] width 427 height 25
click at [474, 305] on p "I want to know all the uniques values in these columns - intersection, police_d…" at bounding box center [315, 317] width 427 height 25
click at [257, 320] on p "I want to know all the uniques values in these columns - intersection, police_d…" at bounding box center [315, 317] width 427 height 25
click at [556, 311] on button "button" at bounding box center [551, 318] width 14 height 14
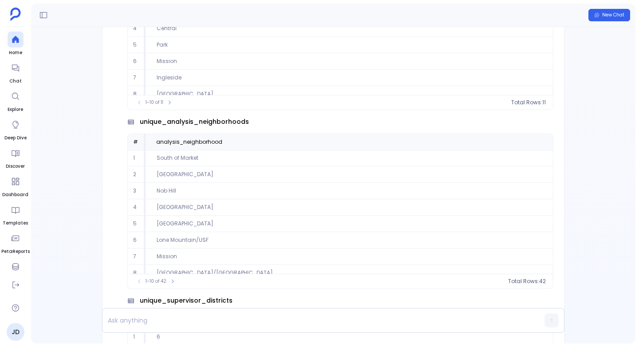
scroll to position [0, 0]
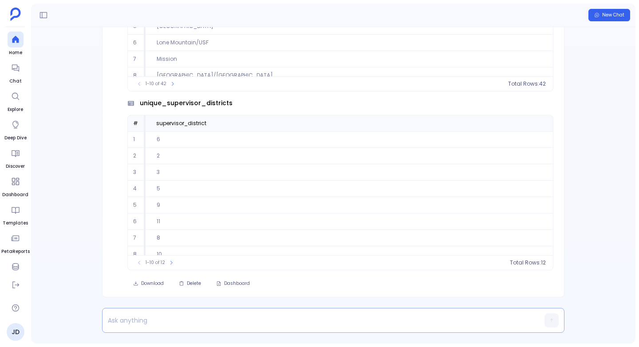
click at [141, 319] on p at bounding box center [315, 320] width 427 height 12
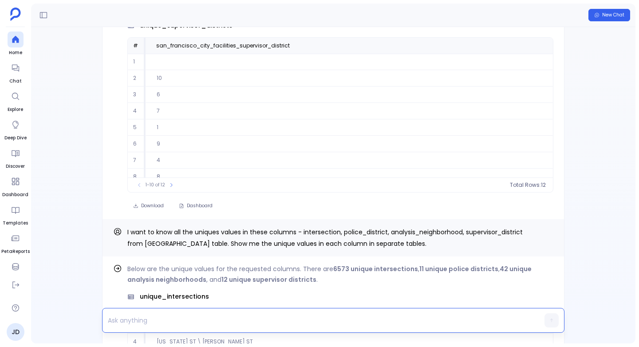
scroll to position [-728, 0]
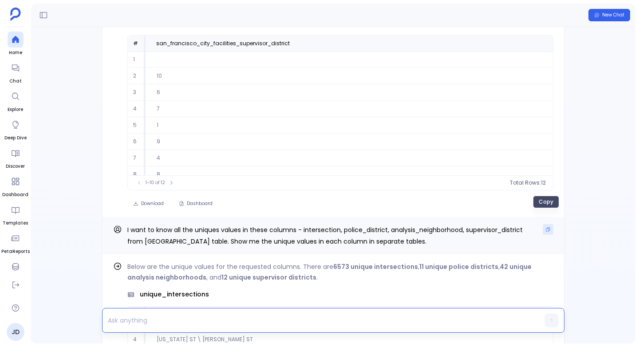
click at [550, 224] on button "Copy" at bounding box center [548, 229] width 11 height 11
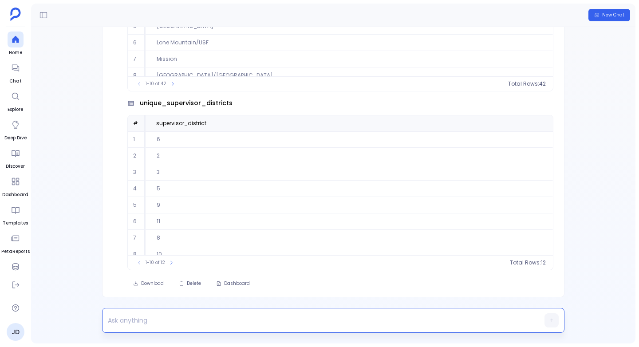
click at [170, 321] on p at bounding box center [315, 320] width 427 height 12
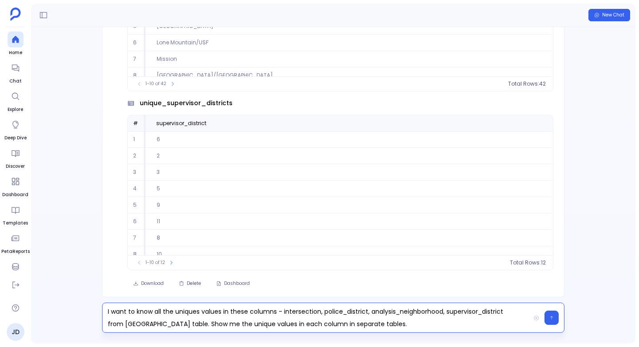
click at [303, 305] on p "I want to know all the uniques values in these columns - intersection, police_d…" at bounding box center [315, 317] width 427 height 25
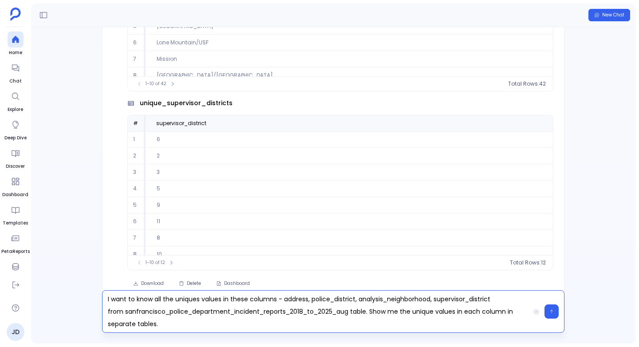
click at [335, 299] on p "I want to know all the uniques values in these columns - address, police_distri…" at bounding box center [315, 311] width 427 height 37
click at [368, 300] on p "I want to know all the uniques values in these columns - address, street, analy…" at bounding box center [315, 311] width 427 height 37
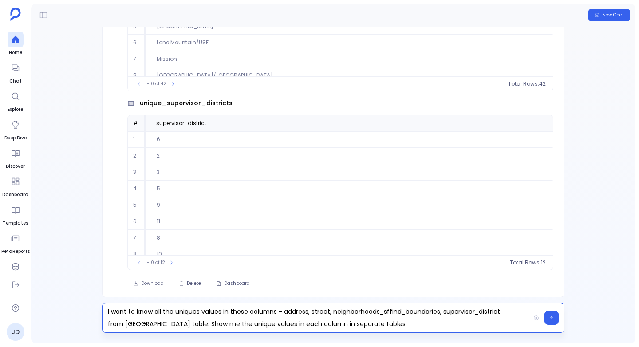
click at [477, 305] on p "I want to know all the uniques values in these columns - address, street, neigh…" at bounding box center [315, 317] width 427 height 25
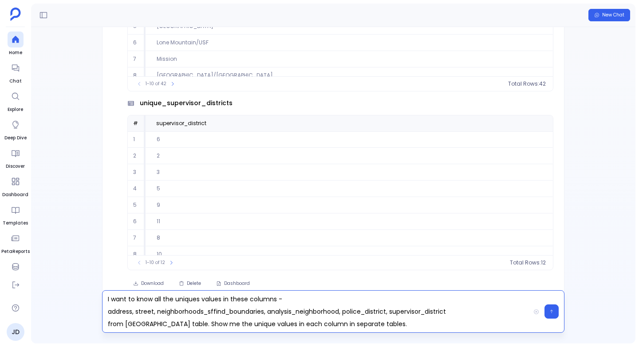
click at [173, 318] on p "I want to know all the uniques values in these columns - address, street, neigh…" at bounding box center [315, 311] width 427 height 37
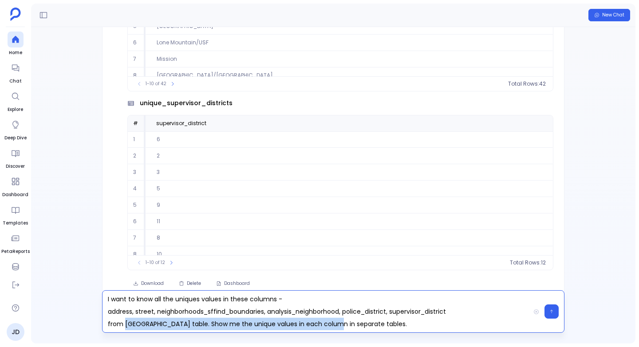
click at [173, 318] on p "I want to know all the uniques values in these columns - address, street, neigh…" at bounding box center [315, 311] width 427 height 37
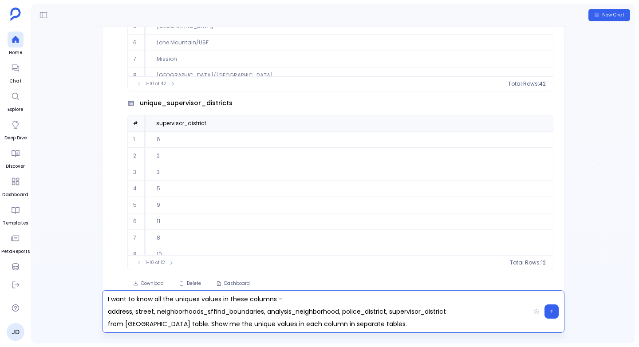
click at [223, 319] on p "I want to know all the uniques values in these columns - address, street, neigh…" at bounding box center [315, 311] width 427 height 37
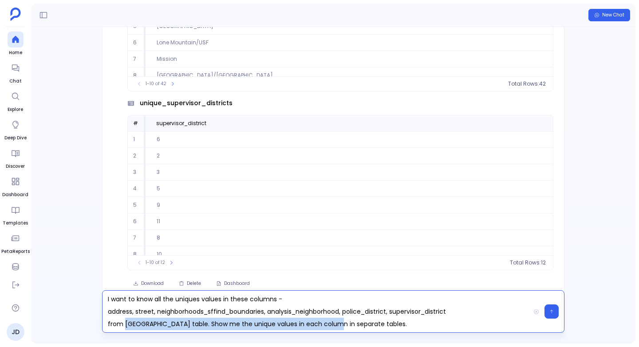
click at [223, 319] on p "I want to know all the uniques values in these columns - address, street, neigh…" at bounding box center [315, 311] width 427 height 37
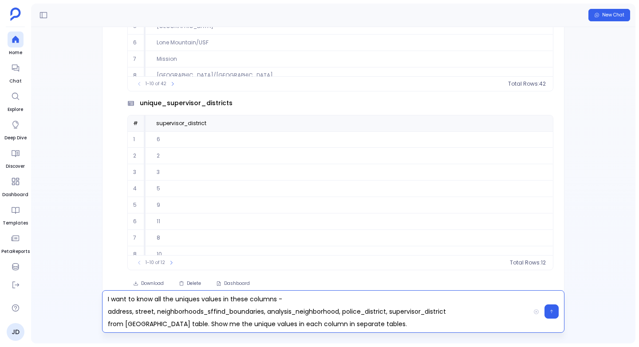
click at [223, 319] on p "I want to know all the uniques values in these columns - address, street, neigh…" at bounding box center [315, 311] width 427 height 37
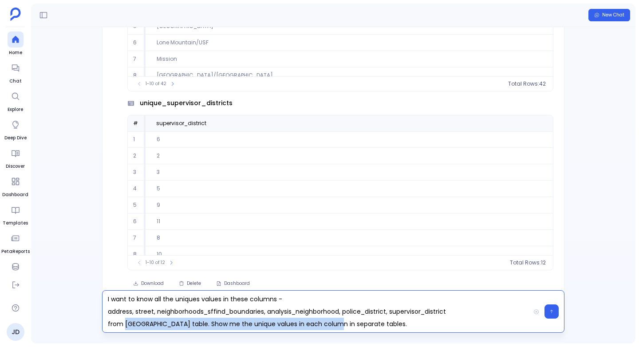
click at [223, 319] on p "I want to know all the uniques values in these columns - address, street, neigh…" at bounding box center [315, 311] width 427 height 37
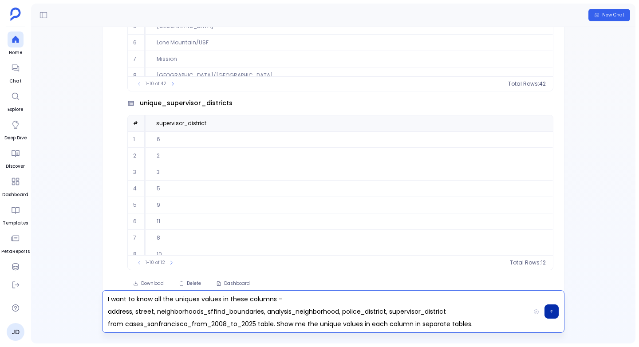
click at [553, 309] on icon "button" at bounding box center [551, 311] width 4 height 5
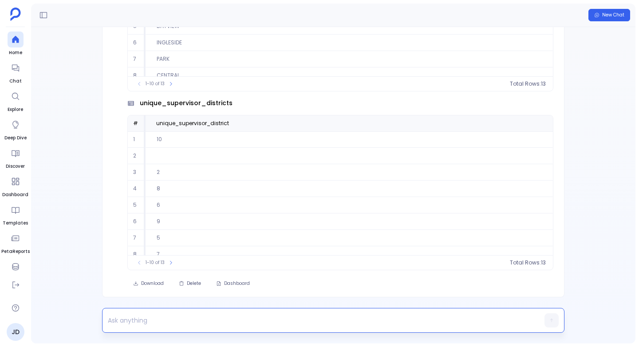
scroll to position [40, 0]
click at [120, 315] on p at bounding box center [315, 320] width 427 height 12
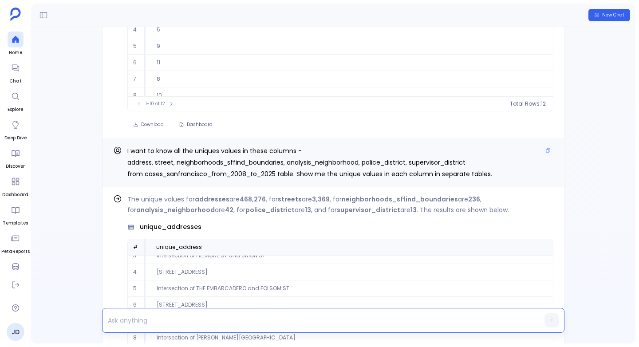
scroll to position [0, 0]
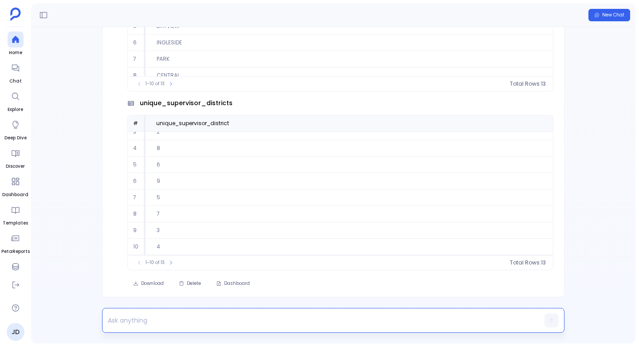
click at [144, 319] on p at bounding box center [315, 320] width 427 height 12
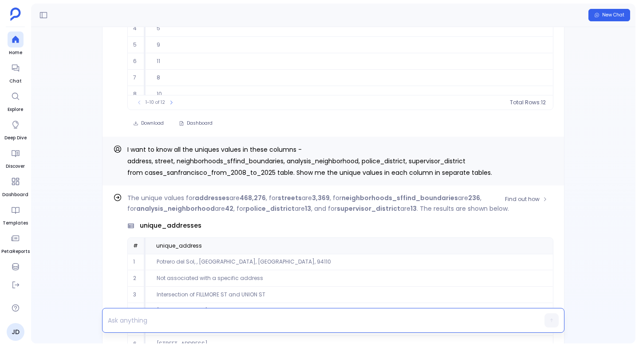
scroll to position [-1020, 0]
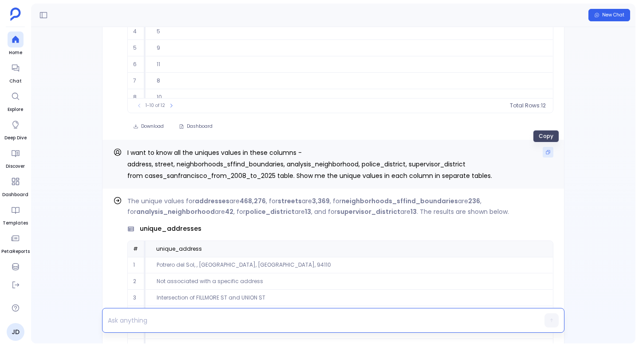
click at [548, 150] on button "Copy" at bounding box center [548, 152] width 11 height 11
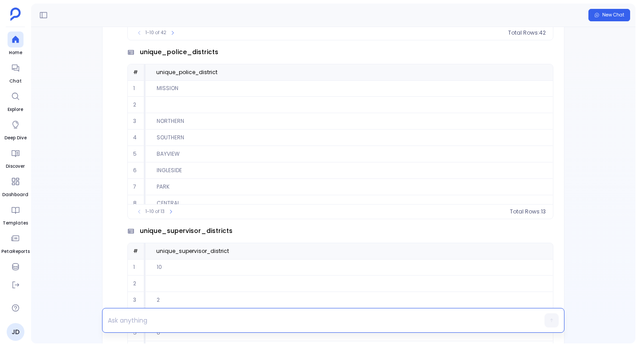
scroll to position [0, 0]
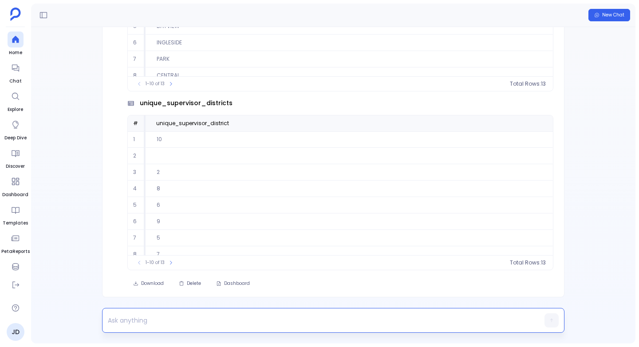
click at [213, 325] on p at bounding box center [315, 320] width 427 height 12
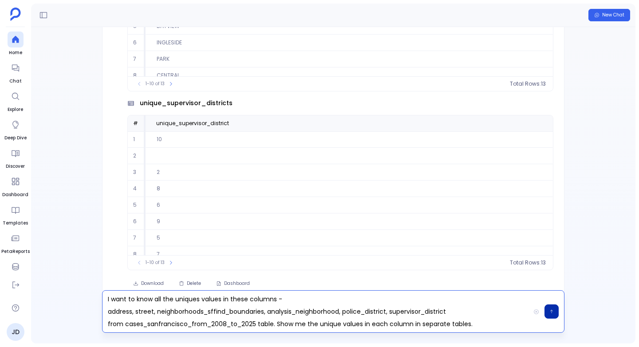
click at [191, 324] on p "I want to know all the uniques values in these columns - address, street, neigh…" at bounding box center [315, 311] width 427 height 37
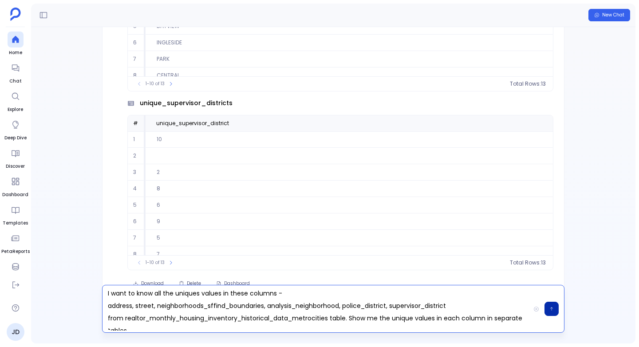
click at [122, 307] on p "I want to know all the uniques values in these columns - address, street, neigh…" at bounding box center [315, 308] width 427 height 43
click at [154, 307] on p "I want to know all the uniques values in these columns - cbsa_code, street, nei…" at bounding box center [315, 308] width 427 height 43
click at [155, 303] on p "I want to know all the uniques values in these columns - cbsa_code, street, nei…" at bounding box center [315, 308] width 427 height 43
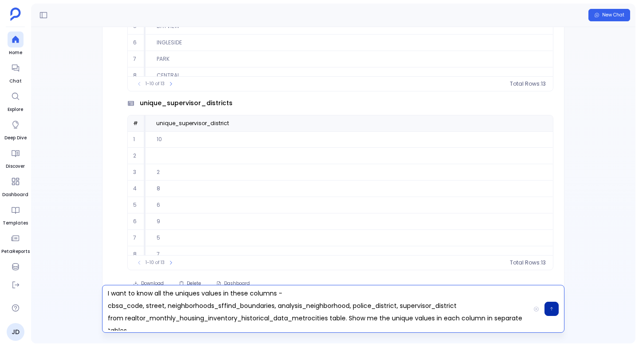
click at [155, 307] on p "I want to know all the uniques values in these columns - cbsa_code, street, nei…" at bounding box center [315, 308] width 427 height 43
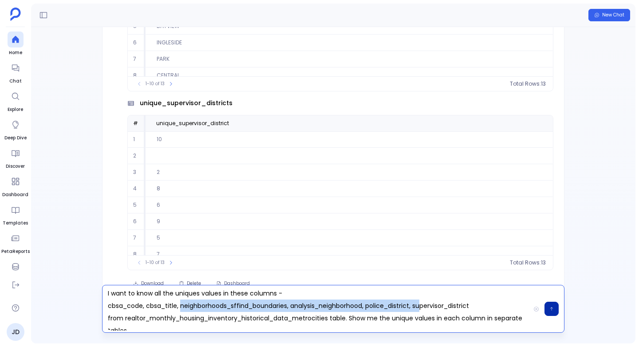
drag, startPoint x: 180, startPoint y: 305, endPoint x: 424, endPoint y: 302, distance: 243.6
click at [424, 302] on p "I want to know all the uniques values in these columns - cbsa_code, cbsa_title,…" at bounding box center [315, 308] width 427 height 43
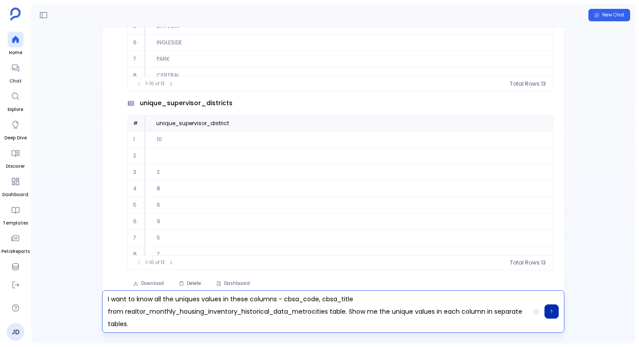
click at [142, 325] on p "I want to know all the uniques values in these columns - cbsa_code, cbsa_title …" at bounding box center [315, 311] width 427 height 37
click at [556, 311] on button "button" at bounding box center [551, 311] width 14 height 14
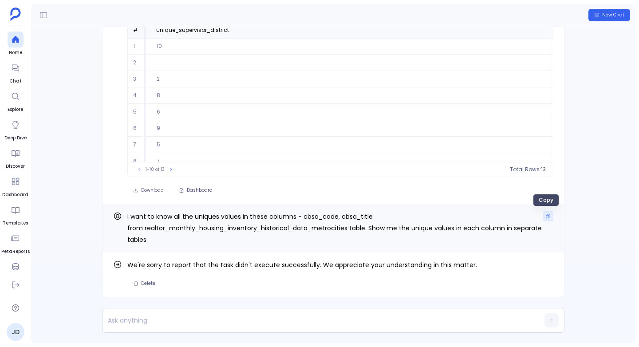
click at [545, 212] on button "Copy" at bounding box center [548, 216] width 11 height 11
click at [144, 281] on span "Delete" at bounding box center [148, 283] width 14 height 6
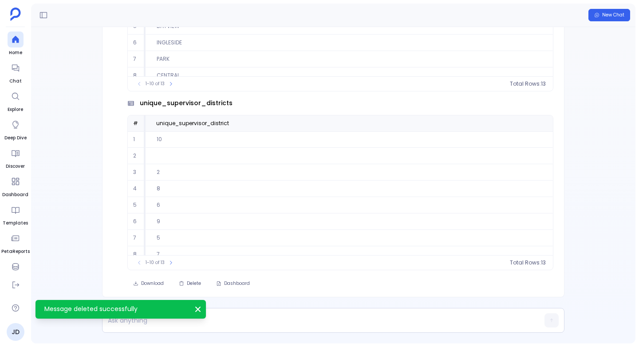
click at [199, 311] on icon "Message deleted successfully" at bounding box center [197, 309] width 9 height 9
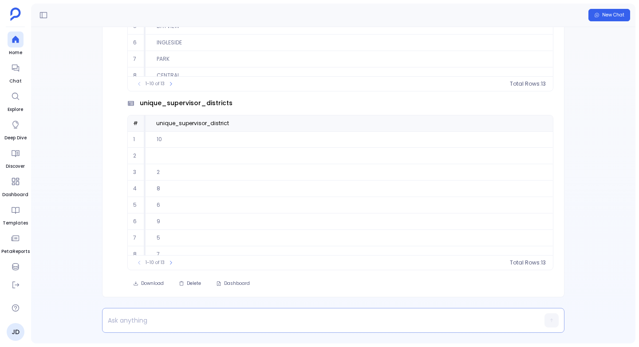
click at [168, 322] on p at bounding box center [315, 320] width 427 height 12
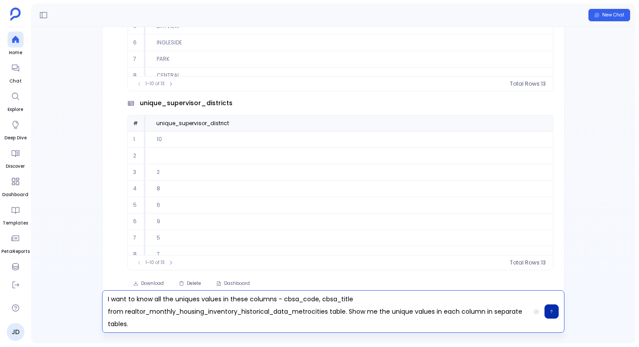
click at [550, 310] on icon "button" at bounding box center [551, 311] width 4 height 5
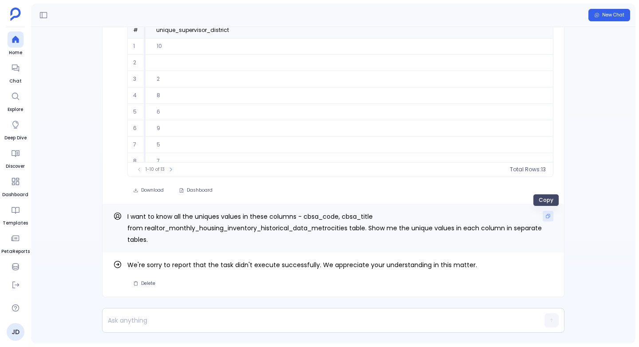
click at [549, 214] on button "Copy" at bounding box center [548, 216] width 11 height 11
click at [140, 286] on button "Delete" at bounding box center [144, 283] width 34 height 12
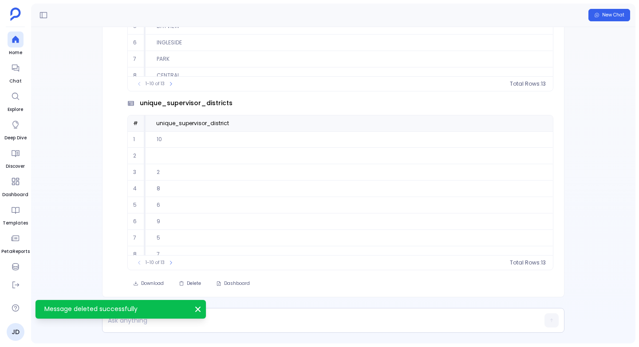
click at [73, 212] on div "Find out how The unique values for addresses are 468,276 , for streets are 3,36…" at bounding box center [333, 185] width 604 height 316
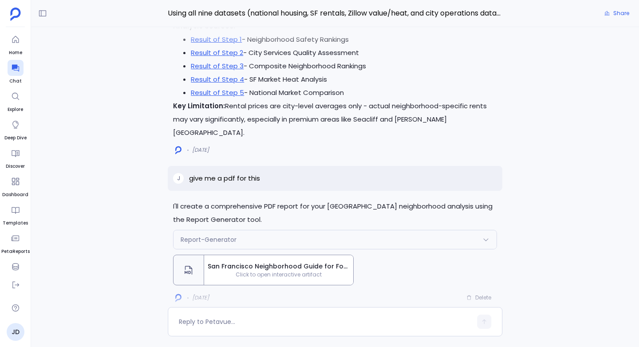
scroll to position [-15, 0]
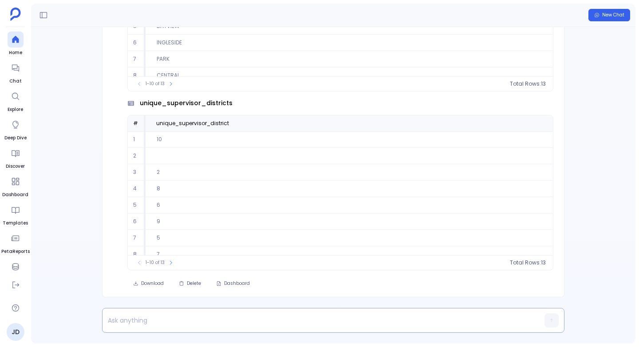
click at [118, 320] on p at bounding box center [315, 320] width 427 height 12
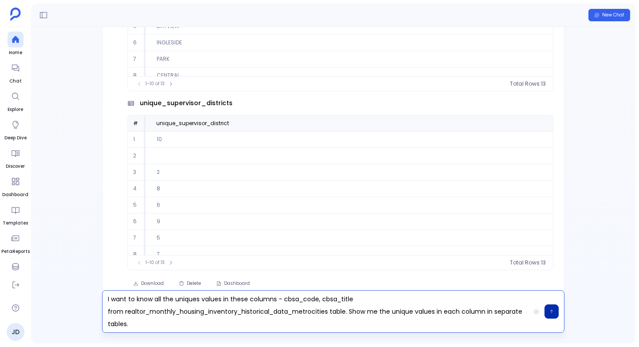
click at [554, 313] on button "button" at bounding box center [551, 311] width 14 height 14
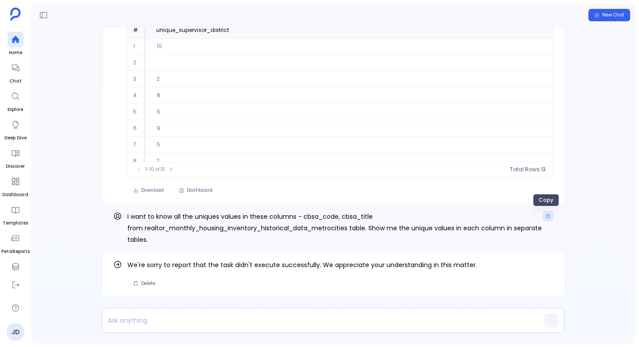
click at [545, 216] on icon "Copy" at bounding box center [547, 215] width 5 height 5
click at [546, 217] on icon "Copy" at bounding box center [547, 215] width 5 height 5
click at [141, 282] on span "Delete" at bounding box center [148, 283] width 14 height 6
click at [73, 169] on div "Find out how We're sorry to report that the task didn't execute successfully. W…" at bounding box center [333, 185] width 604 height 316
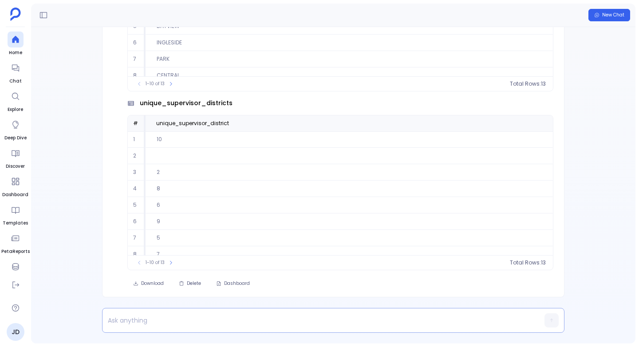
click at [131, 317] on p at bounding box center [315, 320] width 427 height 12
click at [122, 328] on div at bounding box center [315, 320] width 427 height 24
click at [119, 320] on p at bounding box center [315, 320] width 427 height 12
click at [181, 316] on p at bounding box center [315, 320] width 427 height 12
click at [117, 319] on p at bounding box center [315, 320] width 427 height 12
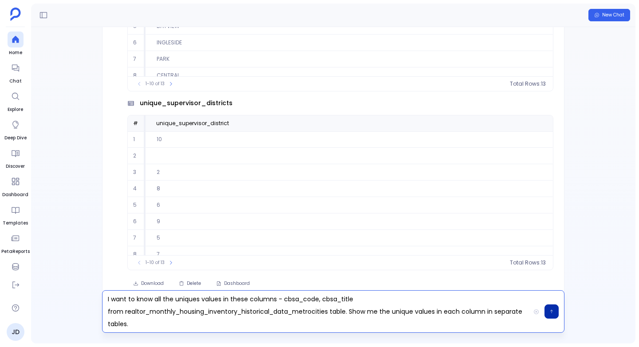
click at [549, 307] on button "button" at bounding box center [551, 311] width 14 height 14
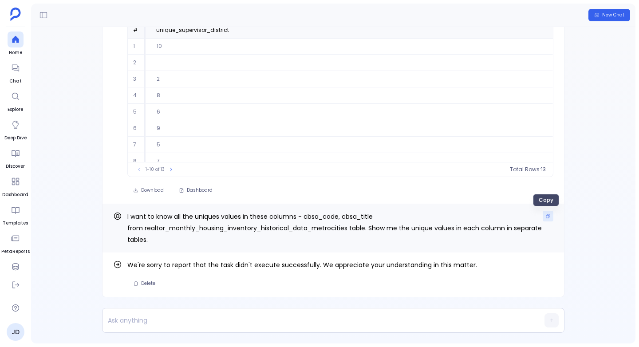
click at [545, 213] on icon "Copy" at bounding box center [547, 215] width 5 height 5
click at [150, 279] on button "Delete" at bounding box center [144, 283] width 34 height 12
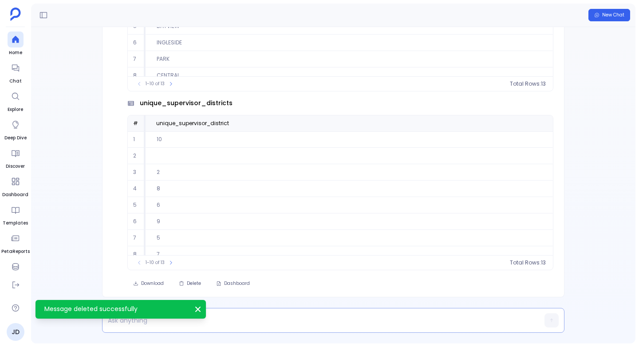
click at [141, 325] on p at bounding box center [315, 320] width 427 height 12
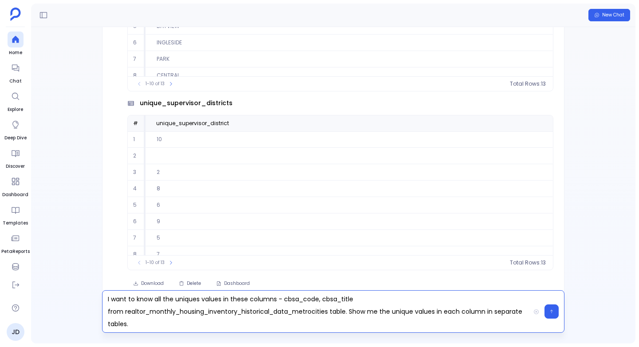
click at [283, 299] on p "I want to know all the uniques values in these columns - cbsa_code, cbsa_title …" at bounding box center [315, 311] width 427 height 37
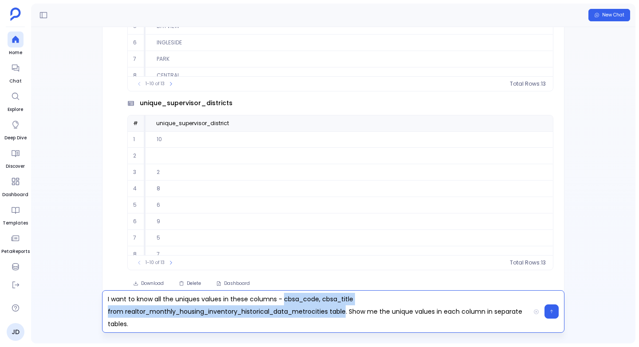
drag, startPoint x: 283, startPoint y: 299, endPoint x: 346, endPoint y: 309, distance: 63.8
click at [346, 309] on p "I want to know all the uniques values in these columns - cbsa_code, cbsa_title …" at bounding box center [315, 311] width 427 height 37
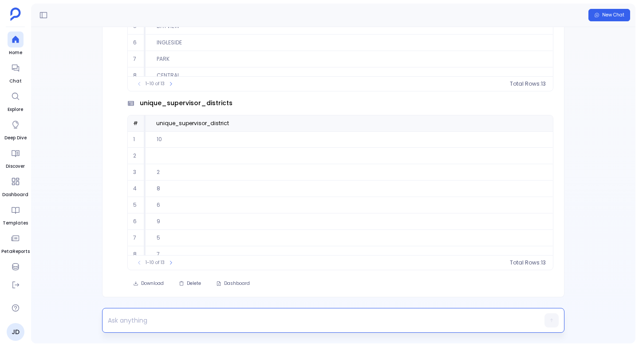
click at [126, 319] on p at bounding box center [315, 320] width 427 height 12
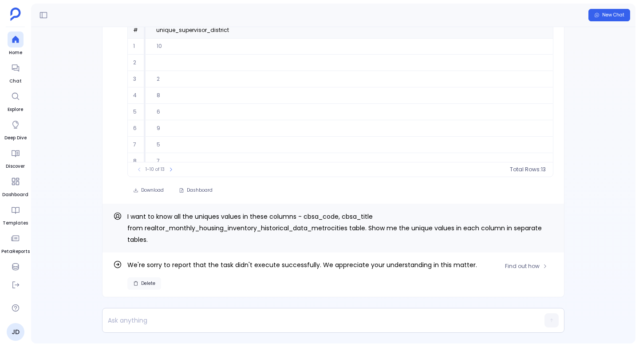
click at [142, 283] on span "Delete" at bounding box center [148, 283] width 14 height 6
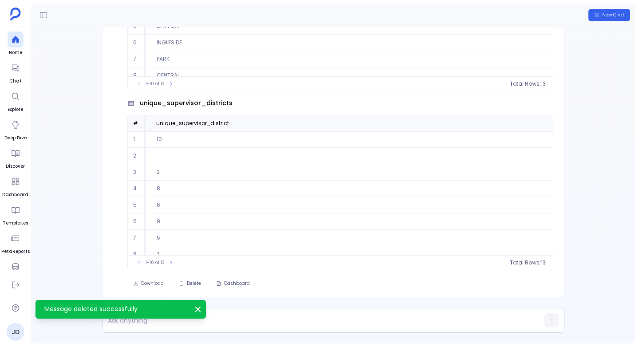
click at [201, 310] on icon "Message deleted successfully" at bounding box center [197, 309] width 9 height 9
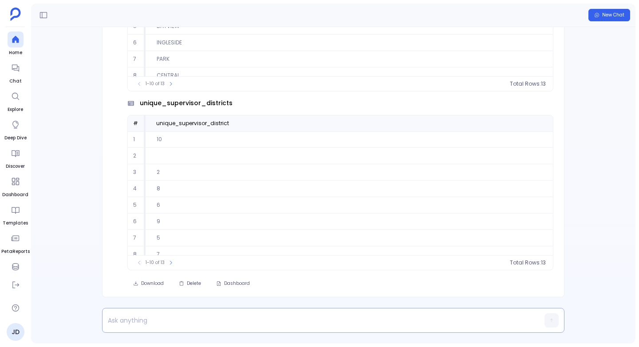
click at [130, 320] on p at bounding box center [315, 320] width 427 height 12
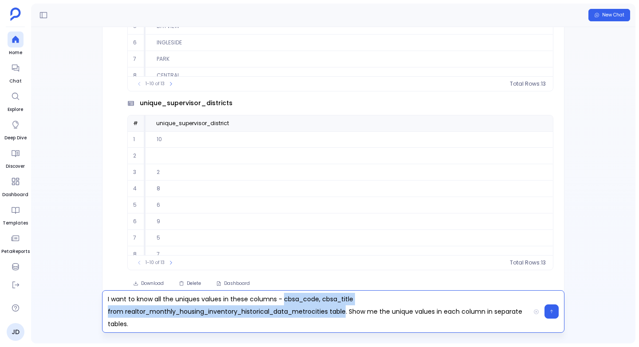
drag, startPoint x: 282, startPoint y: 299, endPoint x: 346, endPoint y: 315, distance: 66.3
click at [346, 315] on p "I want to know all the uniques values in these columns - cbsa_code, cbsa_title …" at bounding box center [315, 311] width 427 height 37
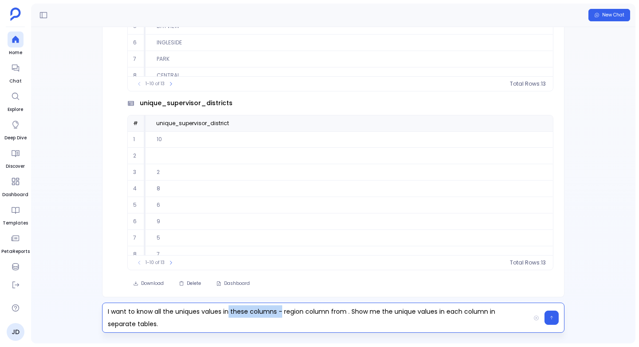
drag, startPoint x: 281, startPoint y: 311, endPoint x: 229, endPoint y: 313, distance: 52.4
click at [229, 313] on p "I want to know all the uniques values in these columns - region column from . S…" at bounding box center [315, 317] width 427 height 25
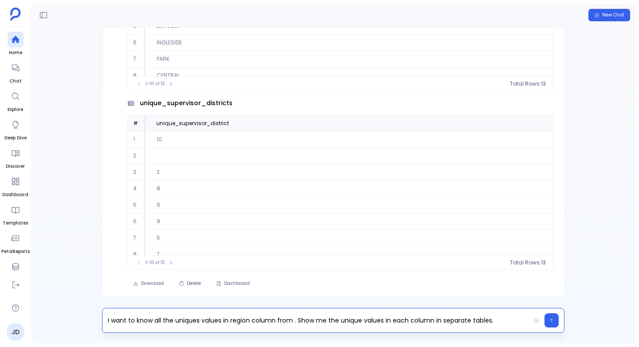
click at [200, 319] on p "I want to know all the uniques values in region column from . Show me the uniqu…" at bounding box center [315, 320] width 427 height 12
click at [290, 321] on p "I want to know all the unique values in region column from . Show me the unique…" at bounding box center [315, 320] width 427 height 12
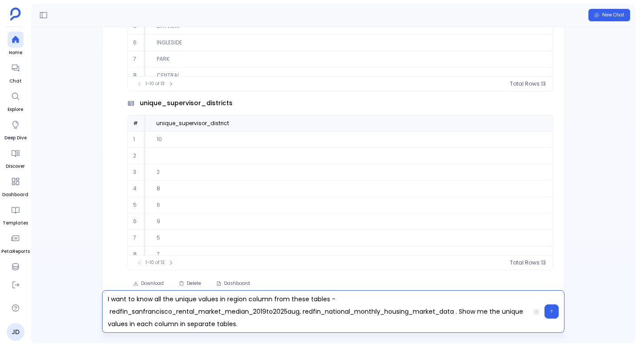
click at [302, 312] on p "I want to know all the unique values in region column from these tables - redfi…" at bounding box center [315, 311] width 427 height 37
click at [302, 320] on p "I want to know all the unique values in region column from these tables - redfi…" at bounding box center [315, 311] width 427 height 37
click at [461, 309] on p "I want to know all the unique values in region column from these tables - redfi…" at bounding box center [315, 311] width 427 height 37
click at [553, 314] on icon "button" at bounding box center [551, 311] width 4 height 5
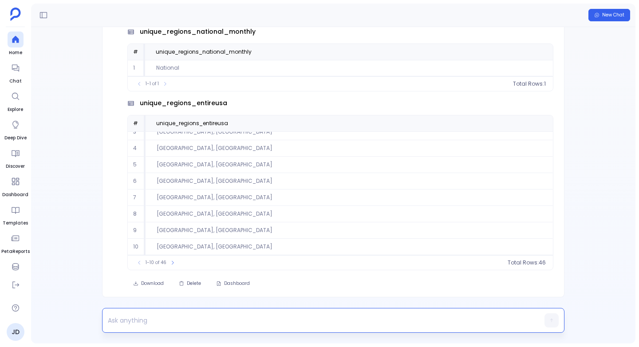
click at [147, 314] on p at bounding box center [315, 320] width 427 height 12
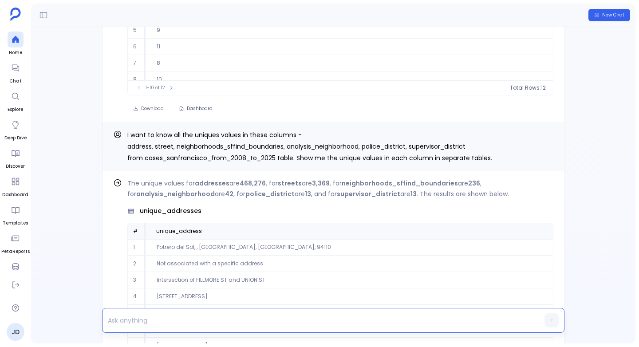
scroll to position [-1420, 0]
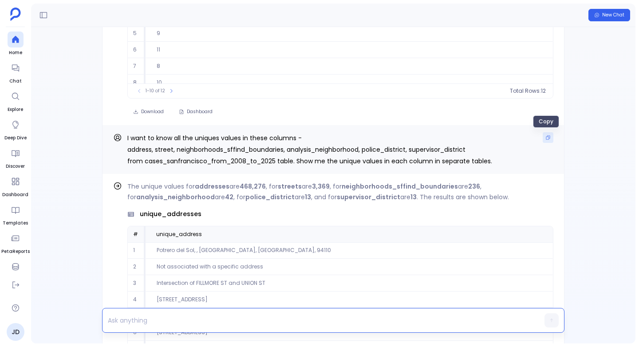
click at [545, 136] on icon "Copy" at bounding box center [547, 137] width 5 height 5
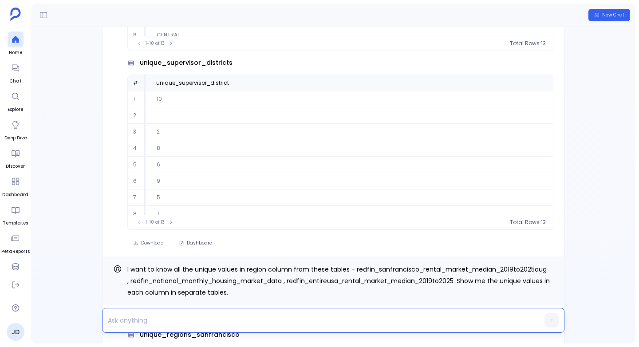
scroll to position [0, 0]
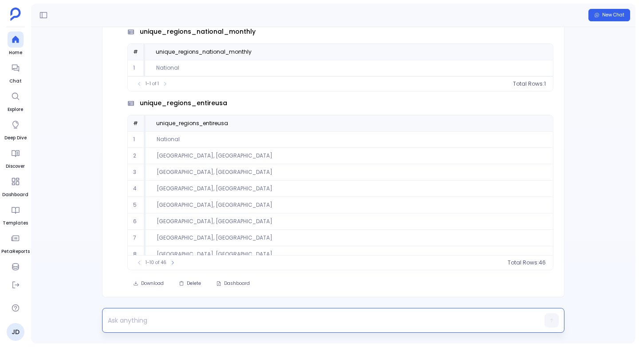
click at [160, 319] on p at bounding box center [315, 320] width 427 height 12
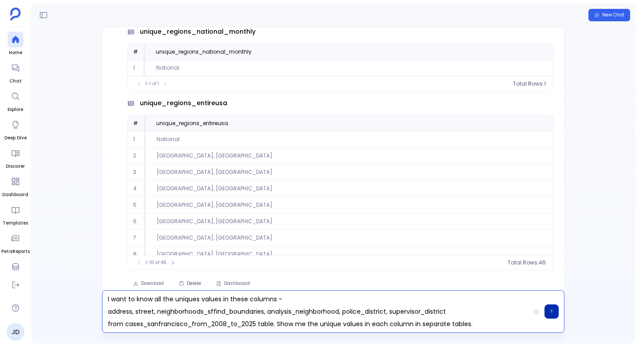
click at [199, 302] on p "I want to know all the uniques values in these columns - address, street, neigh…" at bounding box center [315, 311] width 427 height 37
click at [182, 324] on p "I want to know all the unique values in these columns - address, street, neighb…" at bounding box center [315, 311] width 427 height 37
click at [188, 324] on p "I want to know all the unique values in these columns - address, street, neighb…" at bounding box center [315, 311] width 427 height 37
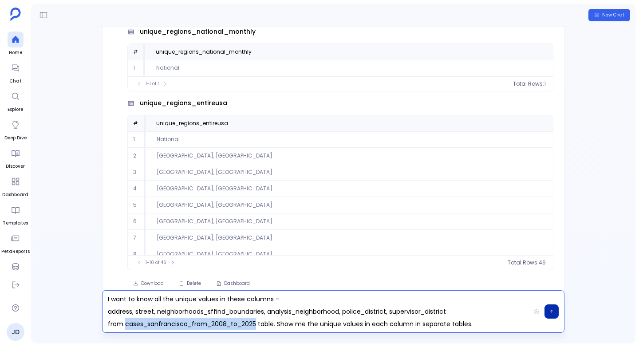
click at [188, 324] on p "I want to know all the unique values in these columns - address, street, neighb…" at bounding box center [315, 311] width 427 height 37
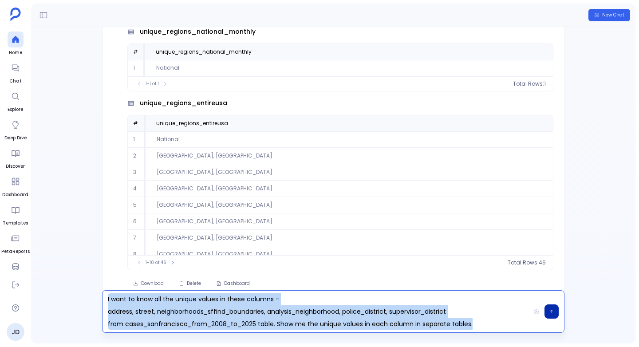
click at [188, 324] on p "I want to know all the unique values in these columns - address, street, neighb…" at bounding box center [315, 311] width 427 height 37
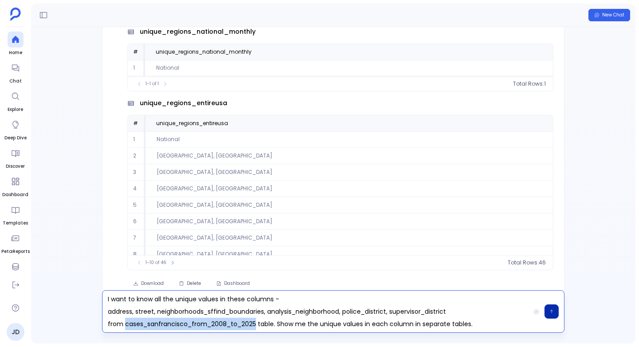
click at [188, 324] on p "I want to know all the unique values in these columns - address, street, neighb…" at bounding box center [315, 311] width 427 height 37
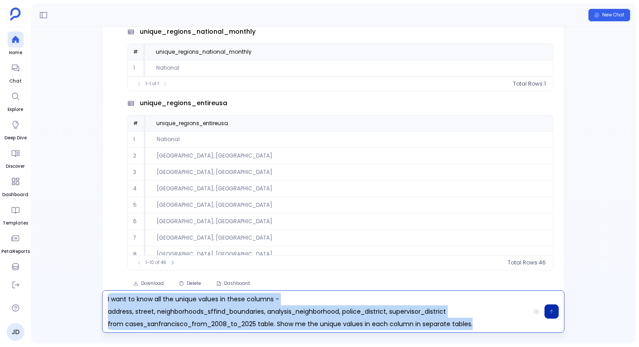
click at [188, 324] on p "I want to know all the unique values in these columns - address, street, neighb…" at bounding box center [315, 311] width 427 height 37
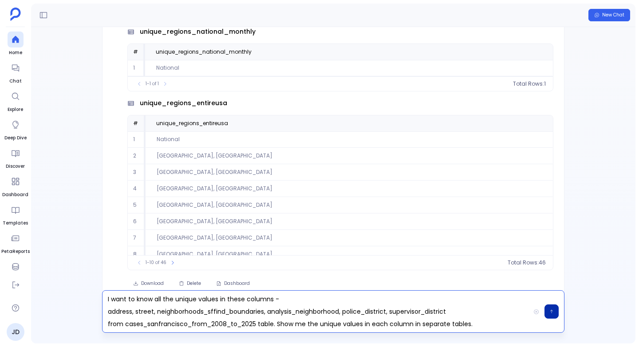
click at [188, 324] on p "I want to know all the unique values in these columns - address, street, neighb…" at bounding box center [315, 311] width 427 height 37
click at [119, 313] on p "I want to know all the unique values in these columns - address, street, neighb…" at bounding box center [315, 311] width 427 height 37
click at [142, 311] on p "I want to know all the unique values in these columns - address, street, neighb…" at bounding box center [315, 311] width 427 height 37
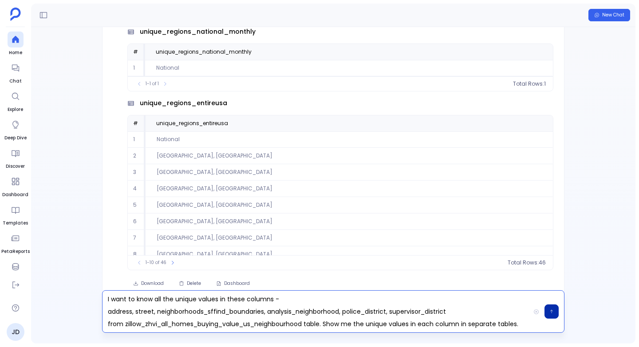
click at [117, 312] on p "I want to know all the unique values in these columns - address, street, neighb…" at bounding box center [315, 311] width 427 height 37
click at [157, 311] on p "I want to know all the unique values in these columns - regionname, street, nei…" at bounding box center [315, 311] width 427 height 37
click at [155, 313] on p "I want to know all the unique values in these columns - regionname, street, nei…" at bounding box center [315, 311] width 427 height 37
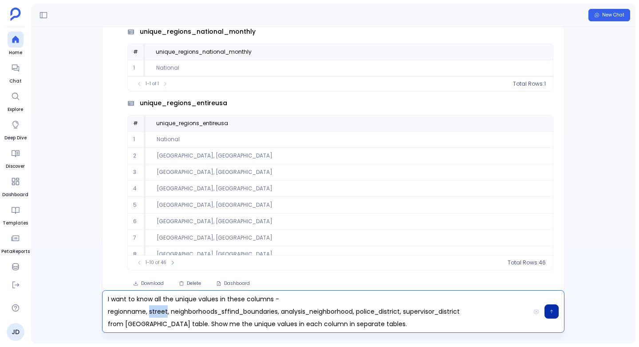
click at [155, 313] on p "I want to know all the unique values in these columns - regionname, street, nei…" at bounding box center [315, 311] width 427 height 37
click at [213, 311] on p "I want to know all the unique values in these columns - regionname, statename, …" at bounding box center [315, 311] width 427 height 37
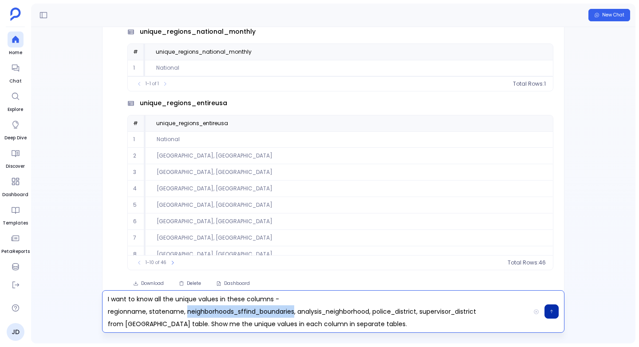
click at [213, 311] on p "I want to know all the unique values in these columns - regionname, statename, …" at bounding box center [315, 311] width 427 height 37
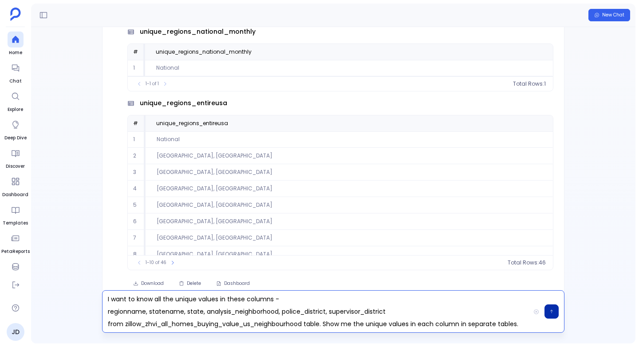
click at [223, 312] on p "I want to know all the unique values in these columns - regionname, statename, …" at bounding box center [315, 311] width 427 height 37
click at [303, 313] on p "I want to know all the unique values in these columns - regionname, statename, …" at bounding box center [315, 311] width 427 height 37
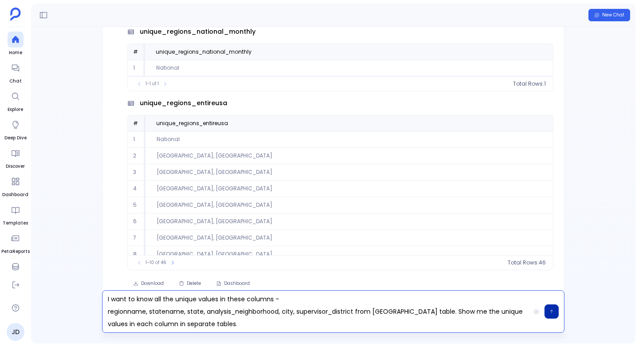
click at [241, 311] on p "I want to know all the unique values in these columns - regionname, statename, …" at bounding box center [315, 311] width 427 height 37
click at [286, 311] on p "I want to know all the unique values in these columns - regionname, statename, …" at bounding box center [315, 311] width 427 height 37
copy p "city"
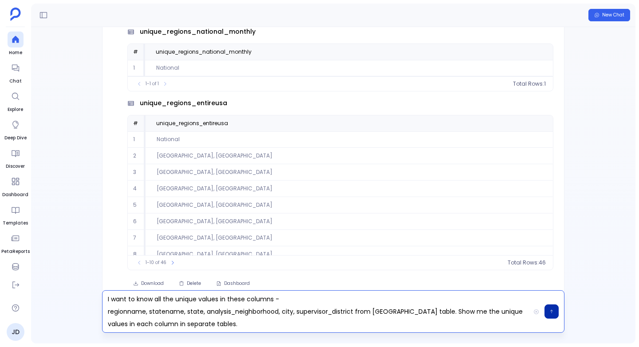
click at [264, 311] on p "I want to know all the unique values in these columns - regionname, statename, …" at bounding box center [315, 311] width 427 height 37
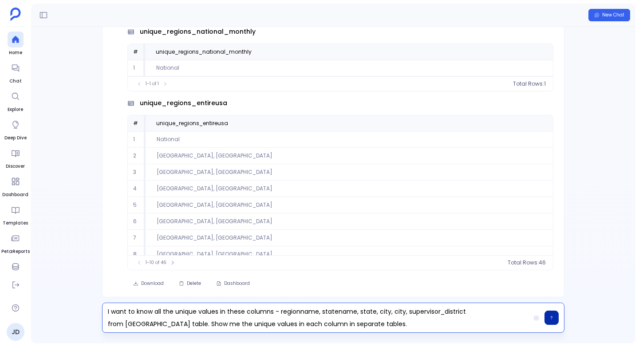
click at [396, 313] on p "I want to know all the unique values in these columns - regionname, statename, …" at bounding box center [315, 317] width 427 height 25
click at [434, 309] on p "I want to know all the unique values in these columns - regionname, statename, …" at bounding box center [315, 317] width 427 height 25
click at [552, 317] on icon "button" at bounding box center [551, 317] width 4 height 5
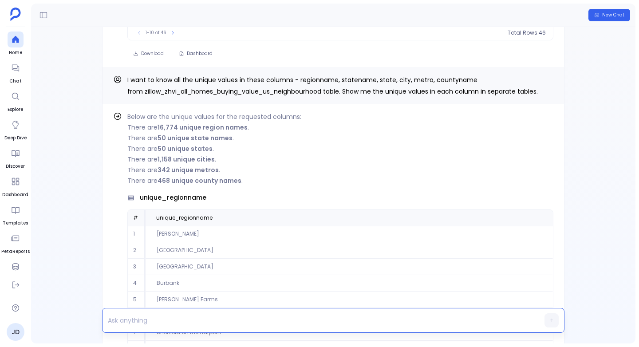
scroll to position [-989, 0]
click at [545, 81] on icon "Copy" at bounding box center [547, 80] width 5 height 5
click at [151, 317] on p at bounding box center [315, 320] width 427 height 12
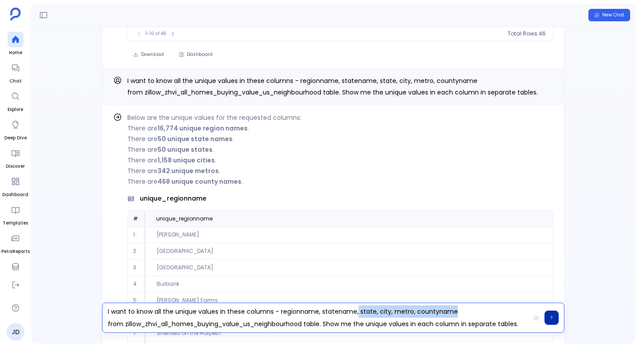
drag, startPoint x: 355, startPoint y: 312, endPoint x: 456, endPoint y: 310, distance: 100.7
click at [456, 310] on p "I want to know all the unique values in these columns - regionname, statename, …" at bounding box center [315, 317] width 427 height 25
click at [318, 311] on p "I want to know all the unique values in these columns - regionname, statename, …" at bounding box center [315, 317] width 427 height 25
click at [396, 311] on p "I want to know all the unique values in these columns - regionname, regiontype,…" at bounding box center [315, 317] width 427 height 25
click at [232, 323] on p "I want to know all the unique values in these columns - regionname, regiontype,…" at bounding box center [315, 317] width 427 height 25
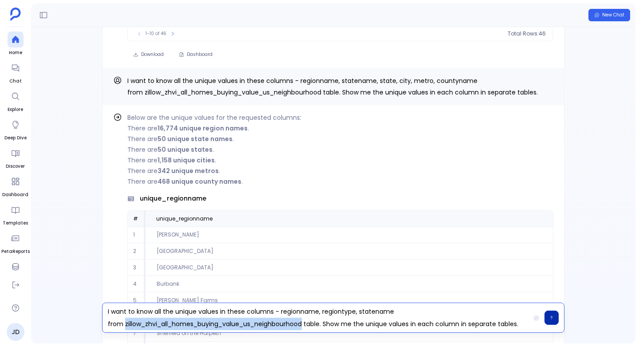
click at [232, 323] on p "I want to know all the unique values in these columns - regionname, regiontype,…" at bounding box center [315, 317] width 427 height 25
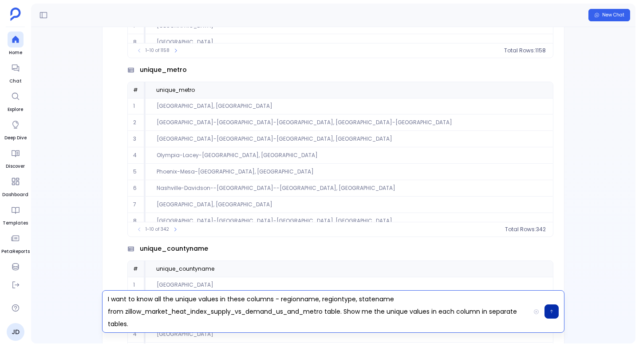
scroll to position [0, 0]
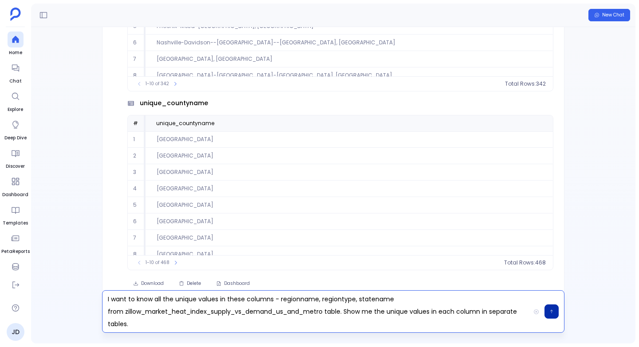
click at [548, 307] on button "button" at bounding box center [551, 311] width 14 height 14
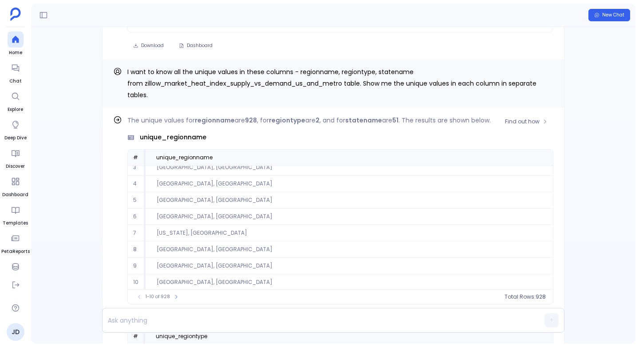
scroll to position [40, 0]
click at [175, 294] on icon at bounding box center [175, 296] width 5 height 5
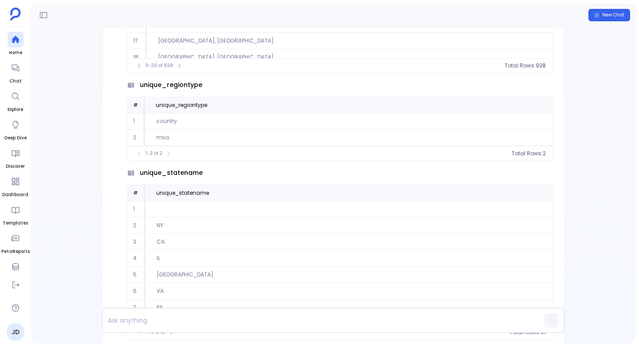
scroll to position [0, 0]
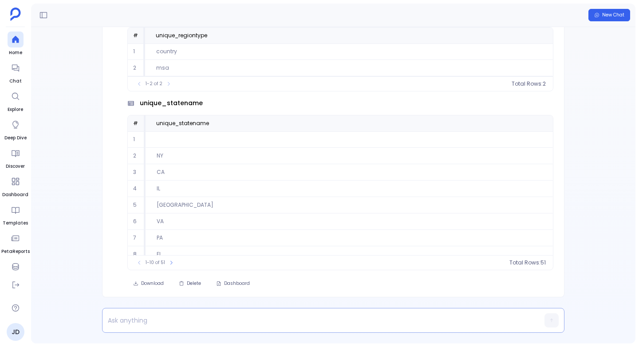
click at [152, 322] on p at bounding box center [315, 320] width 427 height 12
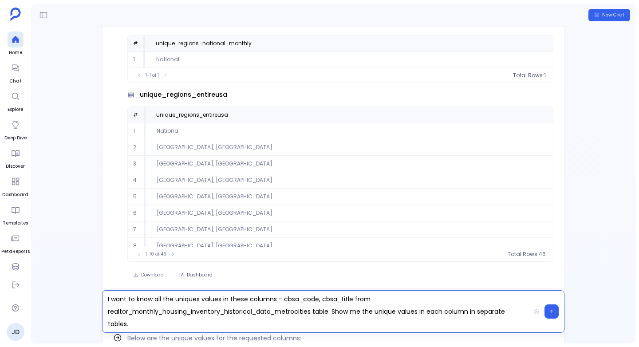
scroll to position [-1731, 0]
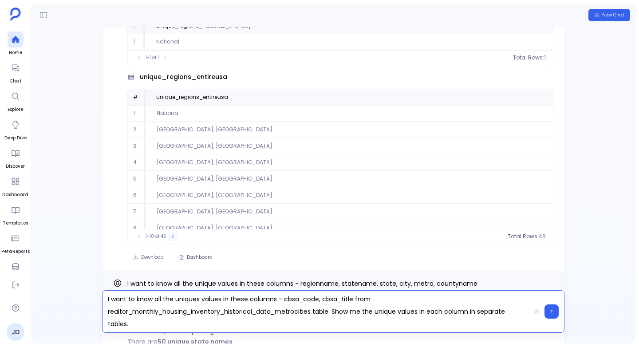
click at [172, 237] on icon at bounding box center [172, 236] width 5 height 5
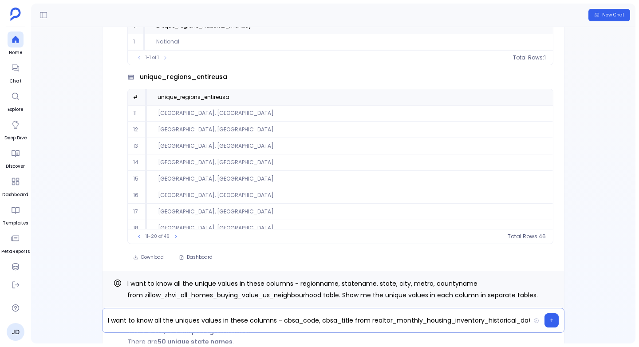
click at [193, 315] on p "I want to know all the uniques values in these columns - cbsa_code, cbsa_title …" at bounding box center [315, 320] width 427 height 12
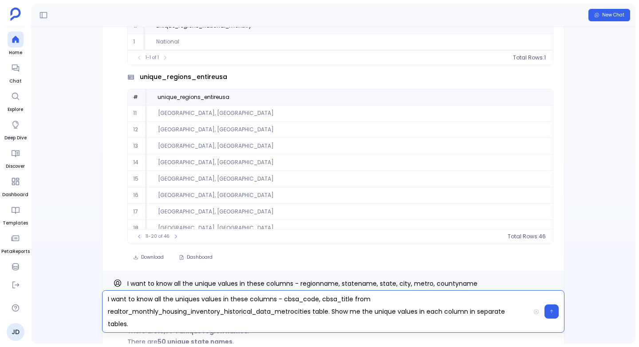
click at [152, 320] on p "I want to know all the uniques values in these columns - cbsa_code, cbsa_title …" at bounding box center [315, 311] width 427 height 37
click at [556, 311] on button "button" at bounding box center [551, 311] width 14 height 14
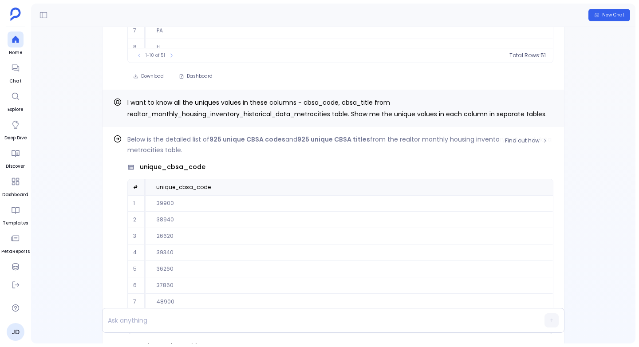
scroll to position [-244, 0]
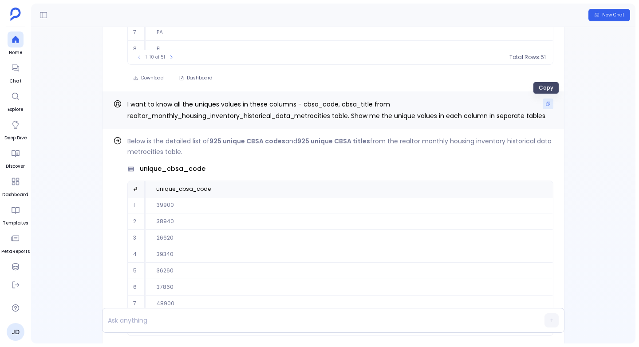
click at [545, 105] on icon "Copy" at bounding box center [547, 103] width 5 height 5
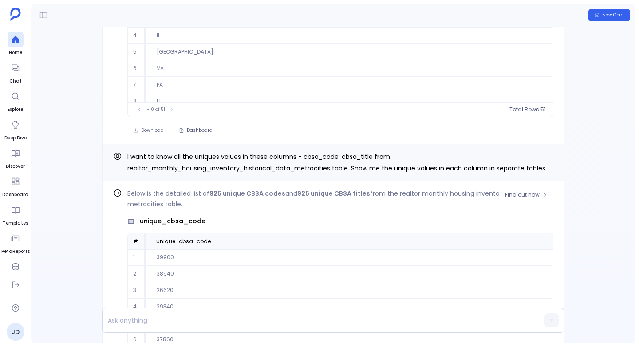
scroll to position [-283, 0]
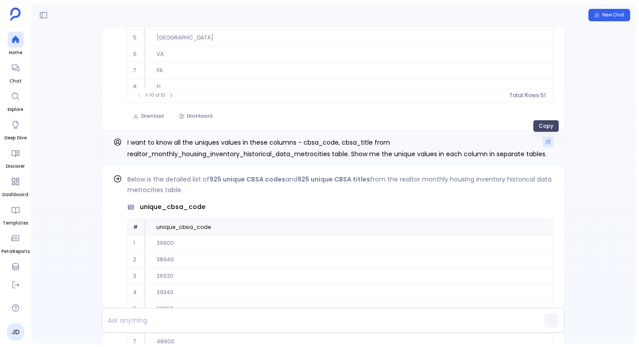
click at [545, 143] on icon "Copy" at bounding box center [547, 141] width 5 height 5
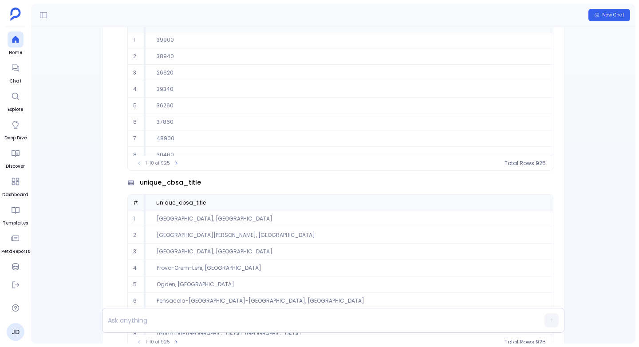
scroll to position [0, 0]
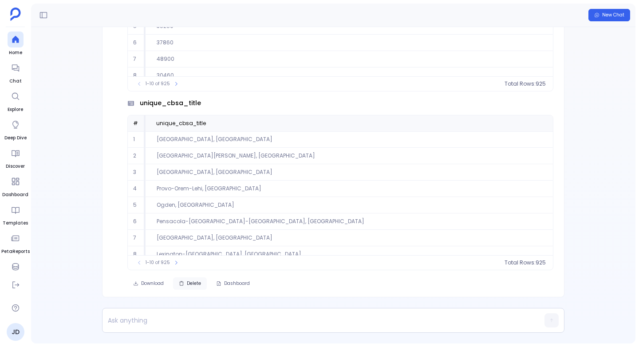
click at [188, 287] on button "Delete" at bounding box center [190, 283] width 34 height 12
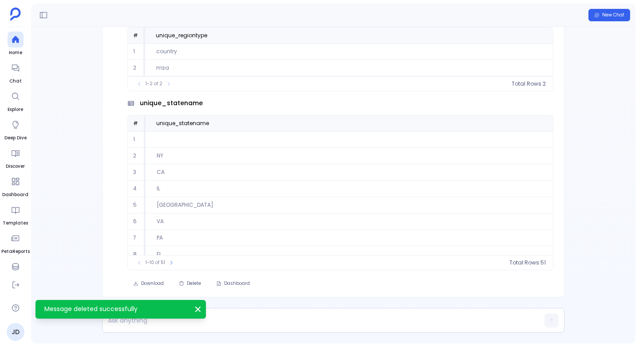
click at [197, 309] on icon "Message deleted successfully" at bounding box center [197, 309] width 9 height 9
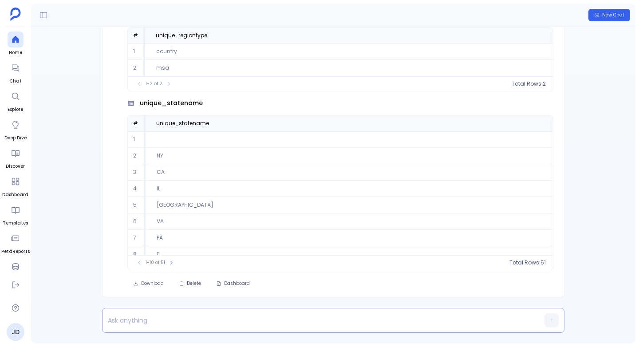
click at [177, 322] on p at bounding box center [315, 320] width 427 height 12
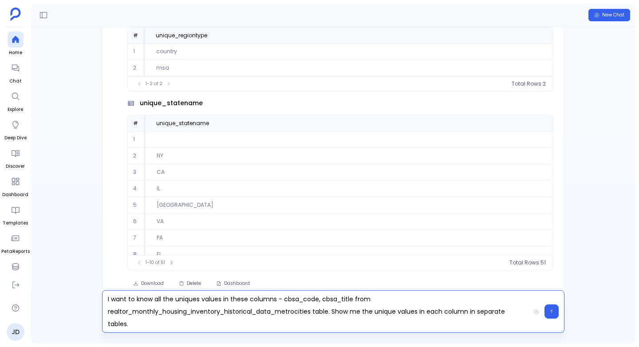
click at [199, 299] on p "I want to know all the uniques values in these columns - cbsa_code, cbsa_title …" at bounding box center [315, 311] width 427 height 37
click at [297, 319] on p "I want to know all the unique values in these columns - cbsa_code, cbsa_title f…" at bounding box center [315, 311] width 427 height 37
click at [551, 309] on icon "button" at bounding box center [551, 311] width 4 height 5
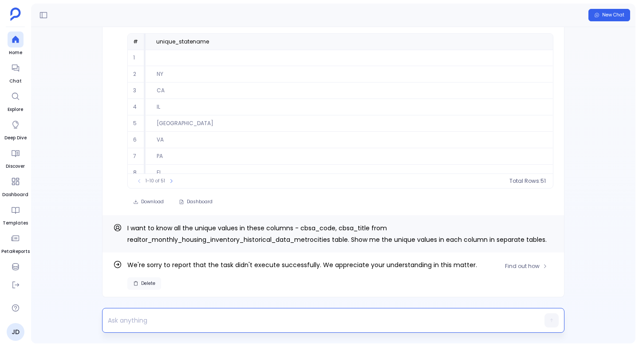
click at [150, 284] on span "Delete" at bounding box center [148, 283] width 14 height 6
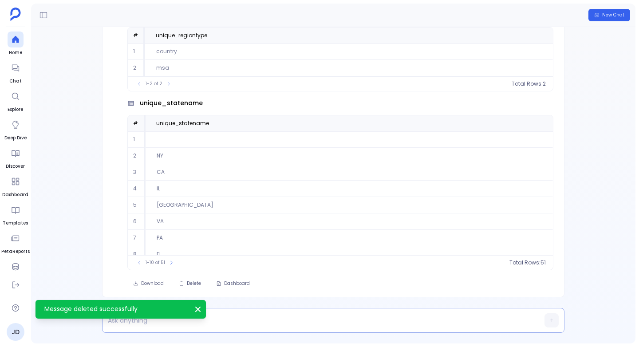
click at [147, 322] on p at bounding box center [315, 320] width 427 height 12
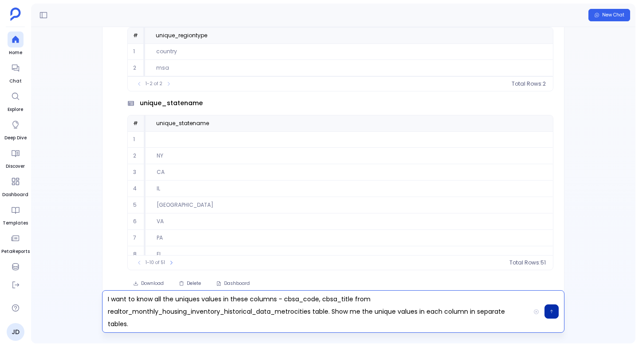
click at [549, 312] on icon "button" at bounding box center [551, 311] width 4 height 5
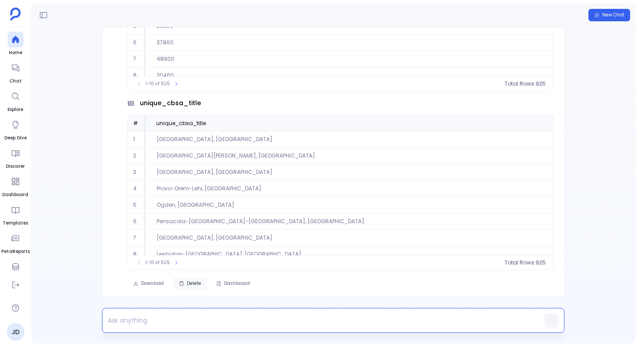
click at [190, 283] on span "Delete" at bounding box center [194, 283] width 14 height 6
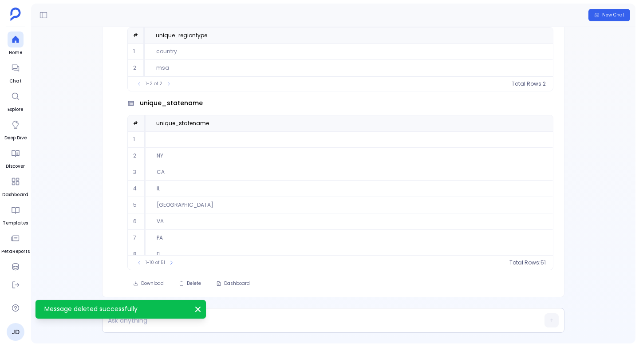
click at [197, 310] on icon "Message deleted successfully" at bounding box center [197, 309] width 9 height 9
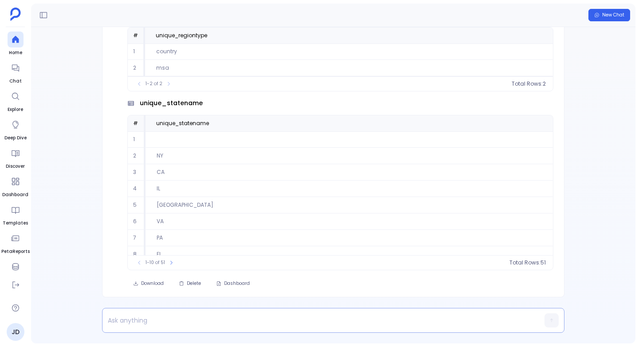
click at [183, 319] on p at bounding box center [315, 320] width 427 height 12
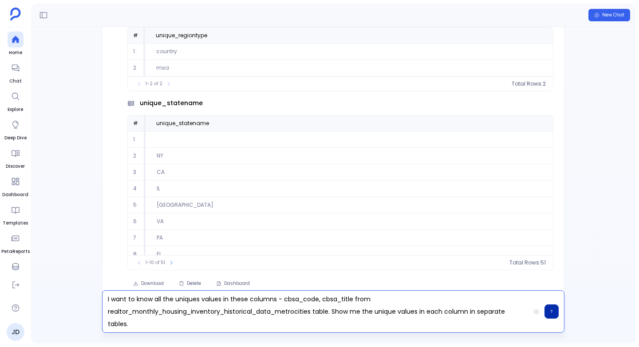
click at [198, 297] on p "I want to know all the uniques values in these columns - cbsa_code, cbsa_title …" at bounding box center [315, 311] width 427 height 37
click at [548, 311] on button "button" at bounding box center [551, 311] width 14 height 14
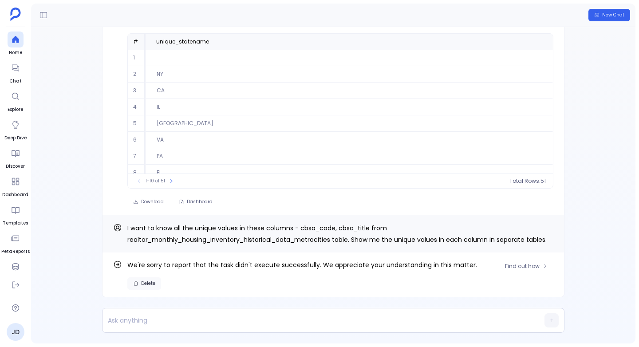
click at [134, 280] on button "Delete" at bounding box center [144, 283] width 34 height 12
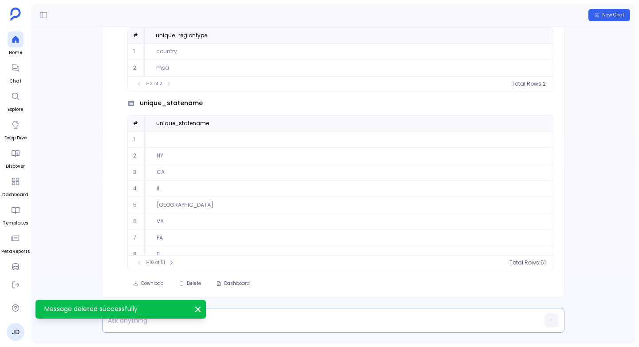
click at [144, 320] on p at bounding box center [315, 320] width 427 height 12
click at [200, 305] on icon "Message deleted successfully" at bounding box center [197, 309] width 9 height 9
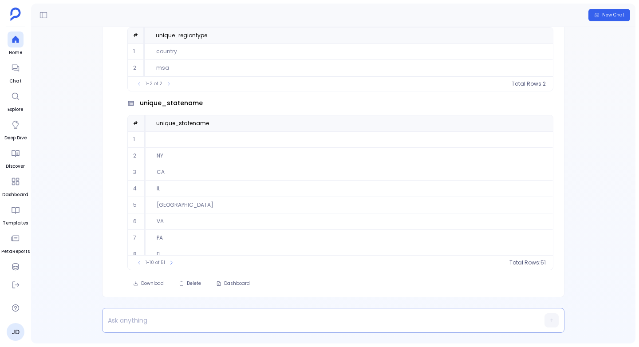
click at [136, 321] on p at bounding box center [315, 320] width 427 height 12
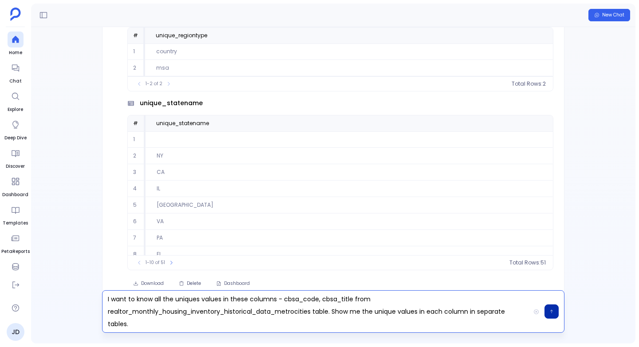
click at [552, 312] on icon "button" at bounding box center [551, 311] width 4 height 5
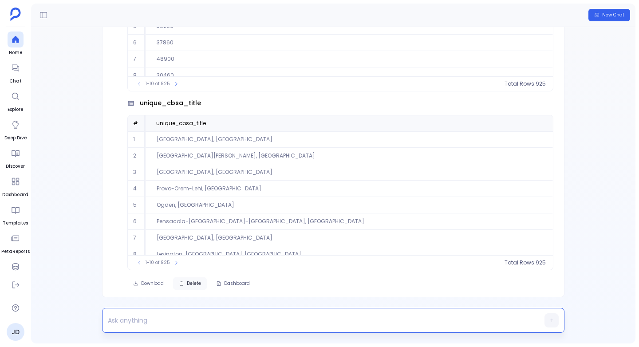
click at [193, 282] on span "Delete" at bounding box center [194, 283] width 14 height 6
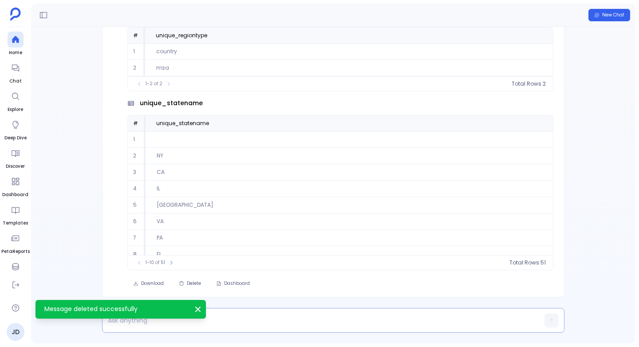
click at [162, 320] on p at bounding box center [315, 320] width 427 height 12
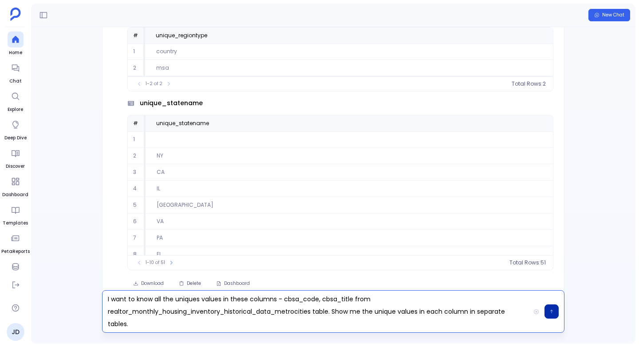
click at [197, 307] on p "I want to know all the uniques values in these columns - cbsa_code, cbsa_title …" at bounding box center [315, 311] width 427 height 37
click at [200, 299] on p "I want to know all the uniques values in these columns - cbsa_code, cbsa_title …" at bounding box center [315, 311] width 427 height 37
click at [552, 308] on button "button" at bounding box center [551, 311] width 14 height 14
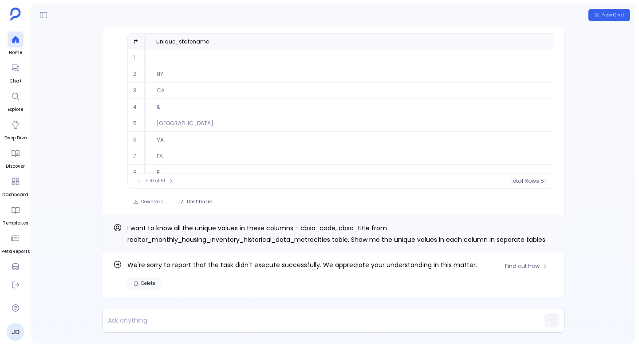
click at [142, 286] on span "Delete" at bounding box center [148, 283] width 14 height 6
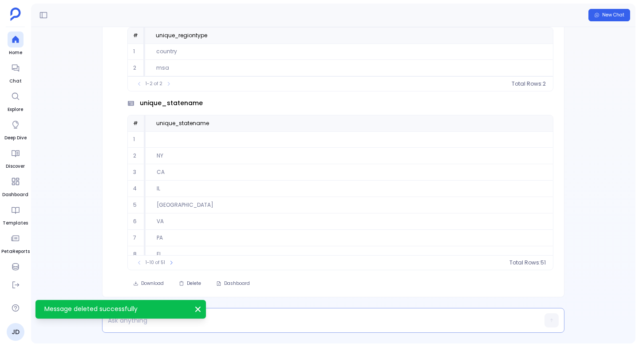
click at [137, 321] on p at bounding box center [315, 320] width 427 height 12
click at [197, 311] on icon "Message deleted successfully" at bounding box center [197, 309] width 9 height 9
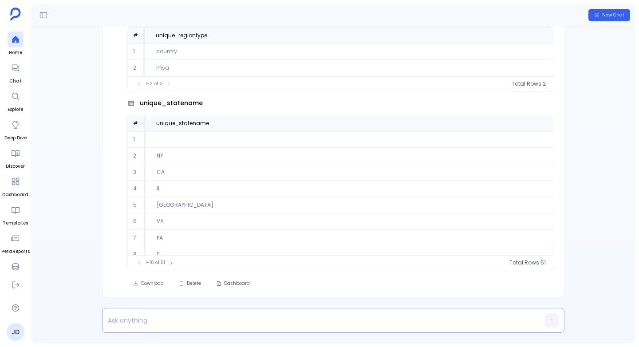
click at [160, 311] on div at bounding box center [315, 320] width 427 height 24
click at [142, 314] on p at bounding box center [315, 320] width 427 height 12
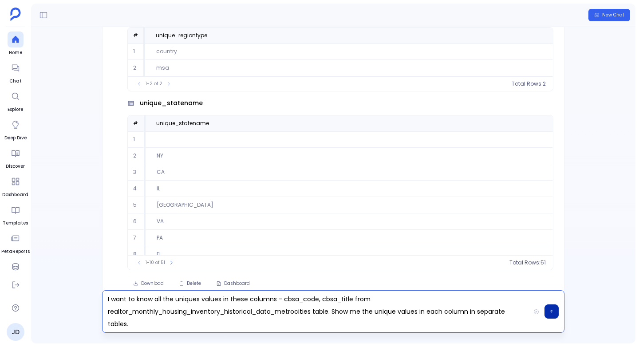
click at [554, 307] on button "button" at bounding box center [551, 311] width 14 height 14
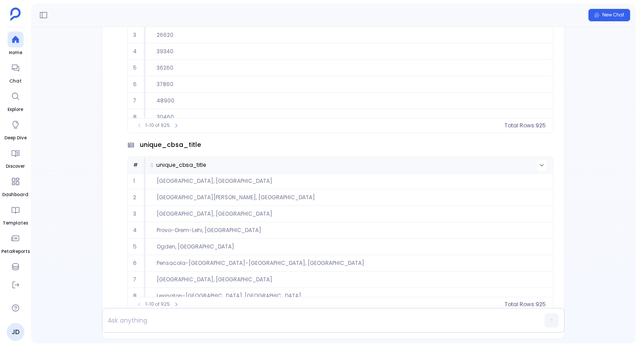
click at [538, 162] on button at bounding box center [541, 165] width 11 height 11
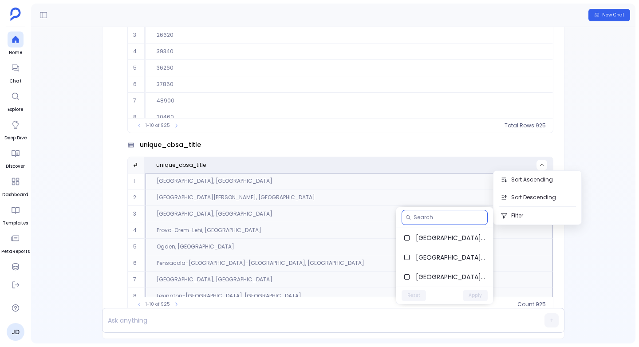
click at [426, 219] on input at bounding box center [449, 217] width 70 height 7
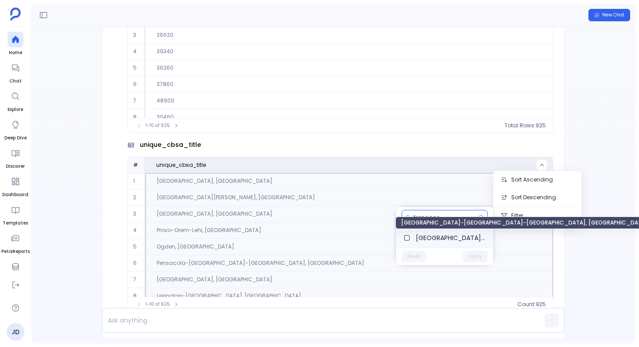
type input "francisco"
click at [425, 236] on span "[GEOGRAPHIC_DATA]-[GEOGRAPHIC_DATA]-[GEOGRAPHIC_DATA], [GEOGRAPHIC_DATA]" at bounding box center [451, 237] width 70 height 9
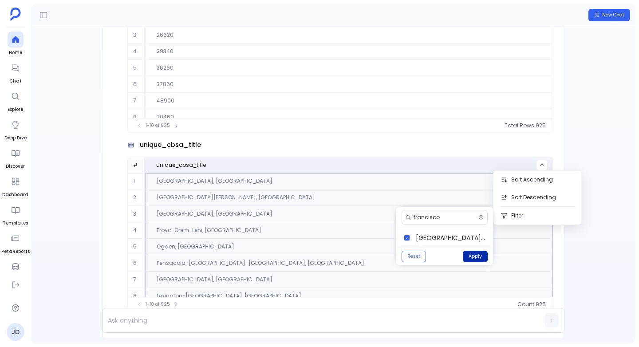
click at [479, 255] on button "Apply" at bounding box center [475, 257] width 25 height 12
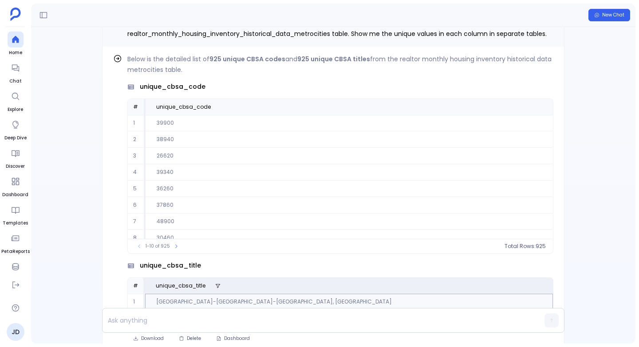
scroll to position [-52, 0]
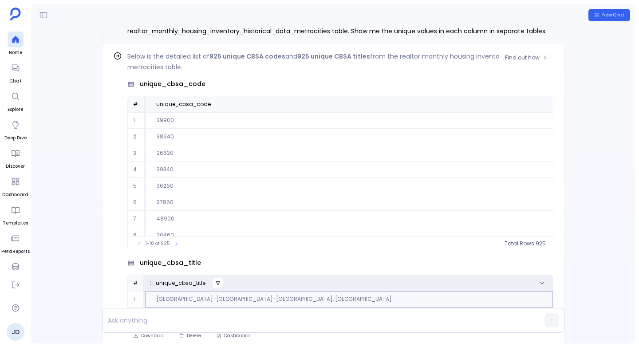
click at [217, 285] on icon at bounding box center [218, 283] width 4 height 4
click at [215, 282] on icon at bounding box center [217, 282] width 5 height 5
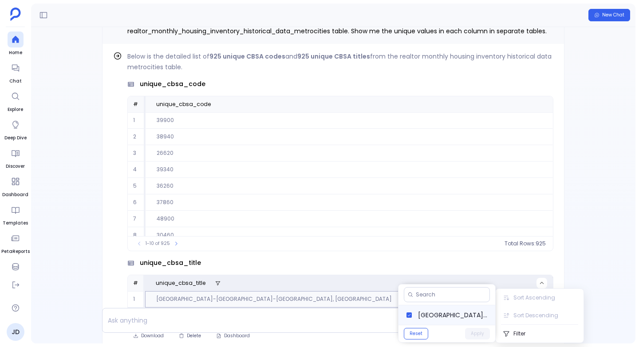
click at [413, 314] on label "[GEOGRAPHIC_DATA]-[GEOGRAPHIC_DATA]-[GEOGRAPHIC_DATA], [GEOGRAPHIC_DATA]" at bounding box center [446, 315] width 97 height 20
click at [489, 334] on button "Apply" at bounding box center [477, 334] width 25 height 12
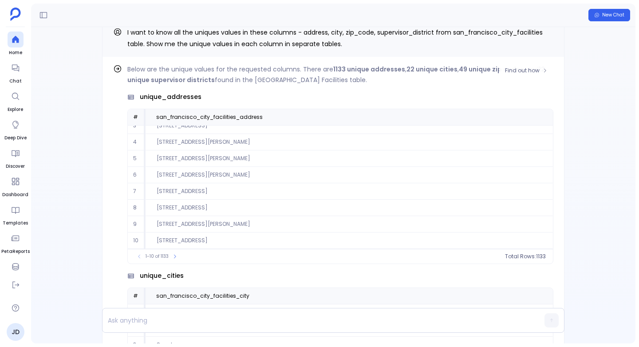
scroll to position [0, 0]
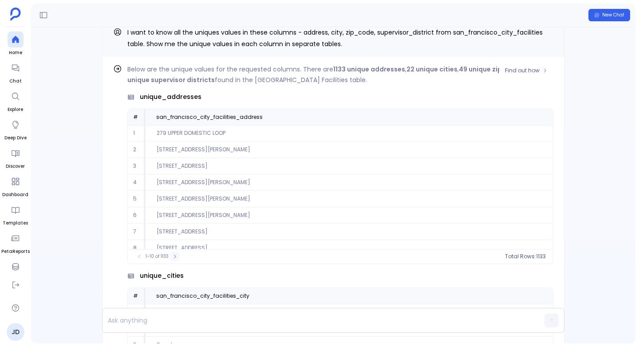
click at [175, 252] on button at bounding box center [174, 256] width 9 height 9
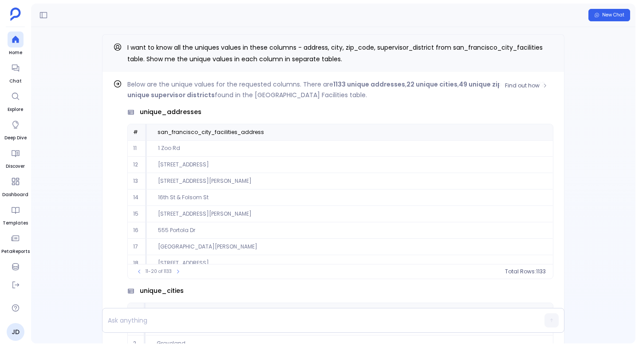
scroll to position [40, 0]
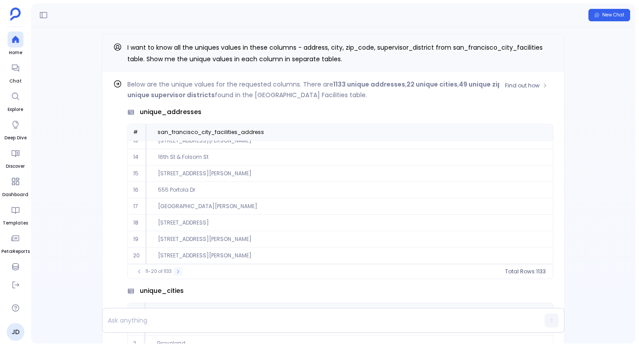
click at [177, 270] on icon at bounding box center [178, 272] width 2 height 4
click at [177, 269] on icon at bounding box center [179, 271] width 5 height 5
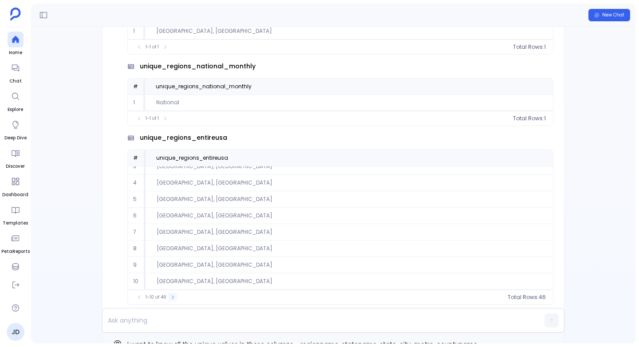
click at [171, 296] on icon at bounding box center [172, 297] width 5 height 5
click at [173, 299] on icon at bounding box center [175, 297] width 5 height 5
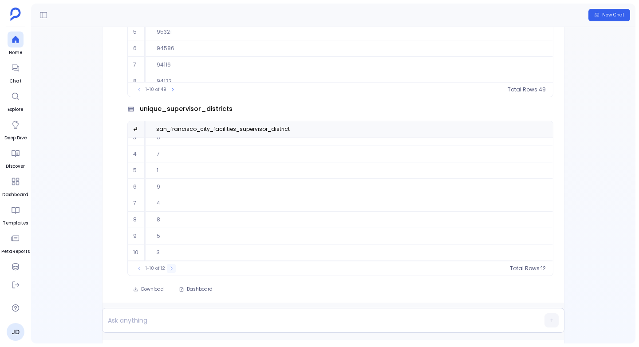
click at [174, 264] on button at bounding box center [171, 268] width 9 height 9
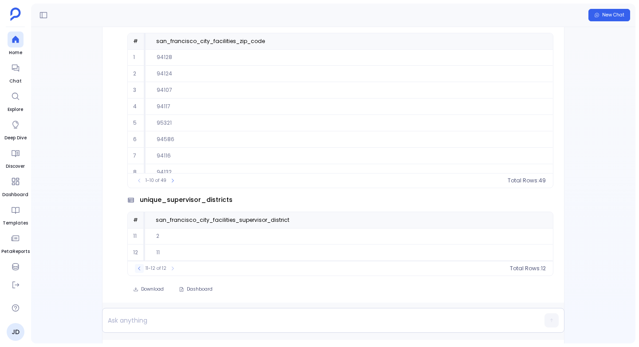
click at [140, 266] on icon at bounding box center [139, 268] width 5 height 5
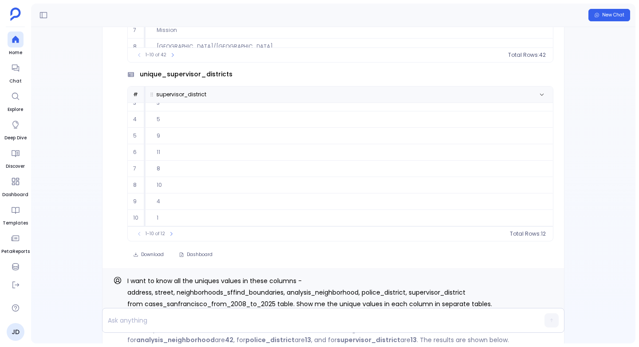
scroll to position [-3767, 0]
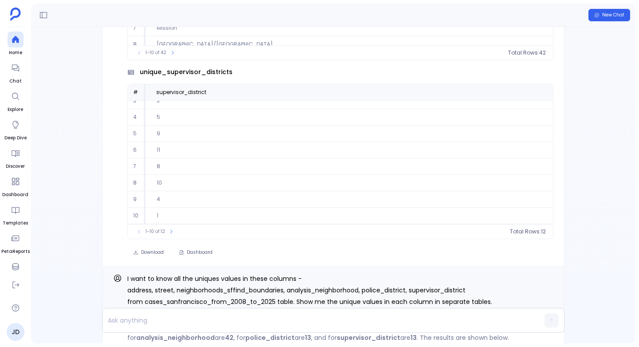
click at [176, 228] on div "1-10 of 12" at bounding box center [155, 231] width 50 height 9
click at [173, 229] on button at bounding box center [171, 231] width 9 height 9
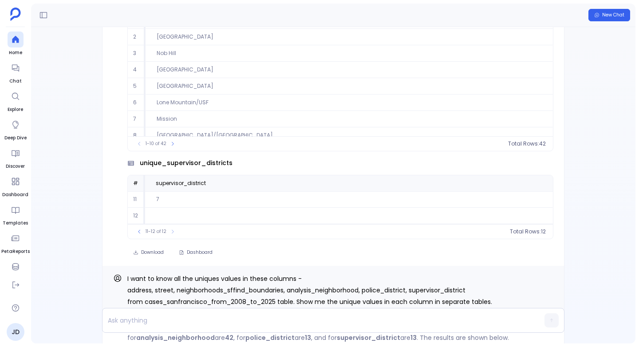
scroll to position [0, 0]
click at [139, 230] on icon at bounding box center [139, 232] width 2 height 4
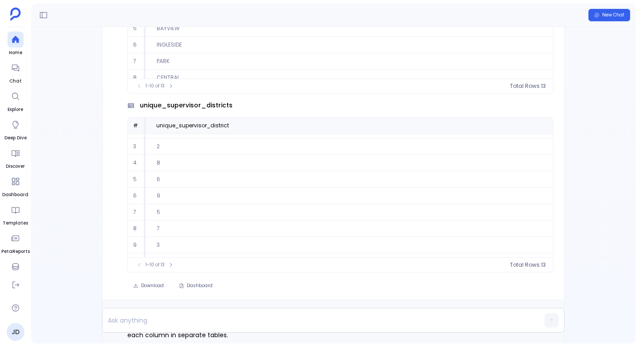
scroll to position [40, 0]
click at [167, 262] on button at bounding box center [170, 264] width 9 height 9
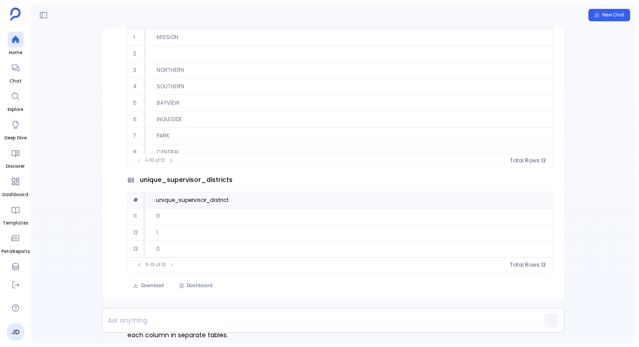
scroll to position [0, 0]
click at [142, 264] on button at bounding box center [139, 264] width 9 height 9
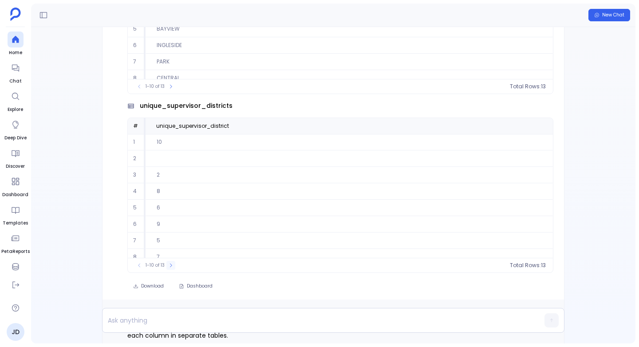
click at [171, 263] on icon at bounding box center [170, 265] width 5 height 5
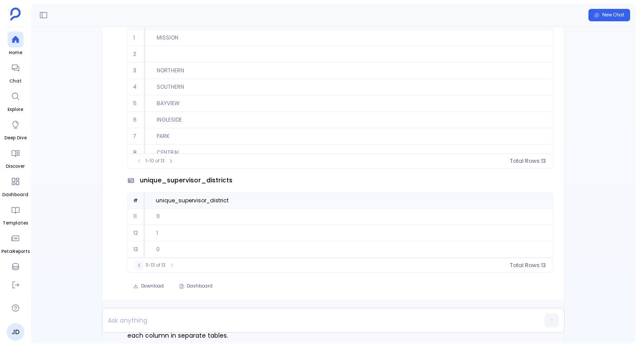
click at [141, 265] on icon at bounding box center [139, 265] width 5 height 5
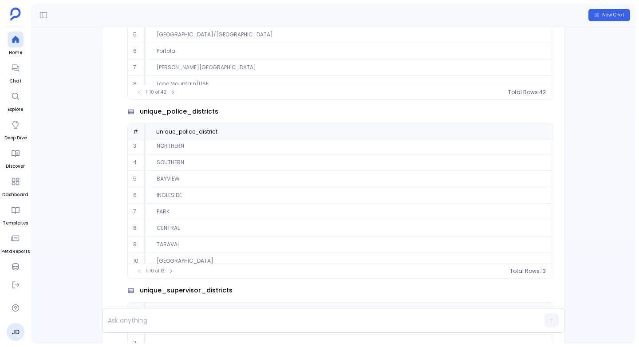
scroll to position [40, 0]
click at [169, 270] on icon at bounding box center [170, 270] width 5 height 5
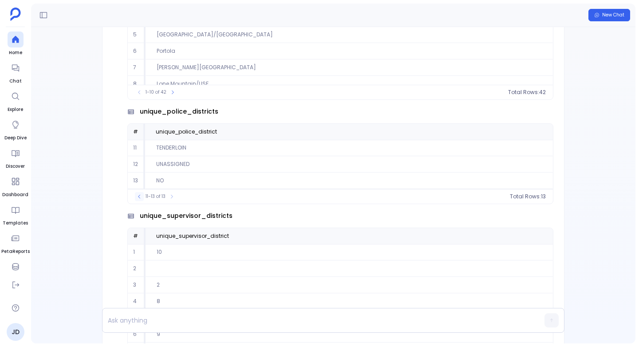
click at [136, 196] on button at bounding box center [139, 196] width 9 height 9
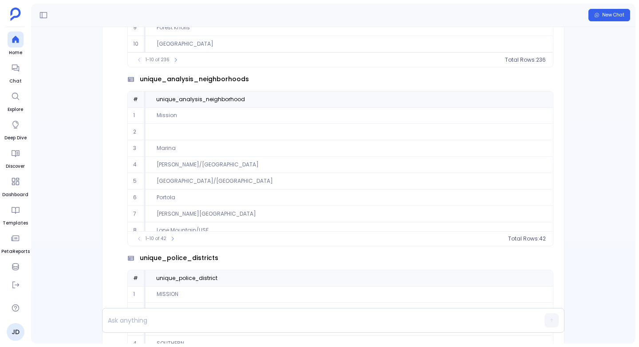
scroll to position [-2970, 0]
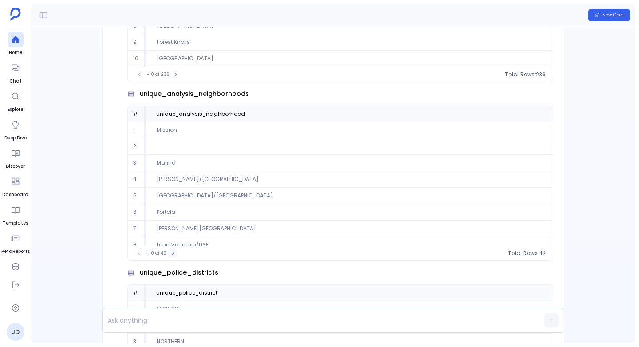
click at [173, 254] on icon at bounding box center [172, 253] width 5 height 5
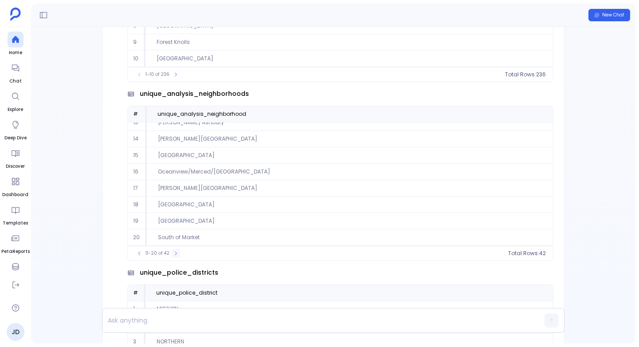
click at [176, 255] on icon at bounding box center [175, 253] width 5 height 5
click at [176, 255] on icon at bounding box center [176, 253] width 5 height 5
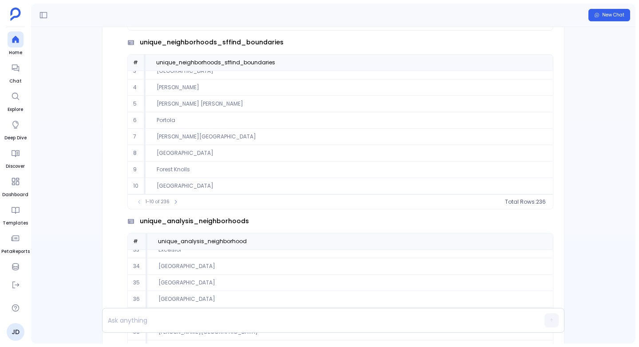
scroll to position [-3099, 0]
click at [174, 199] on button at bounding box center [175, 203] width 9 height 9
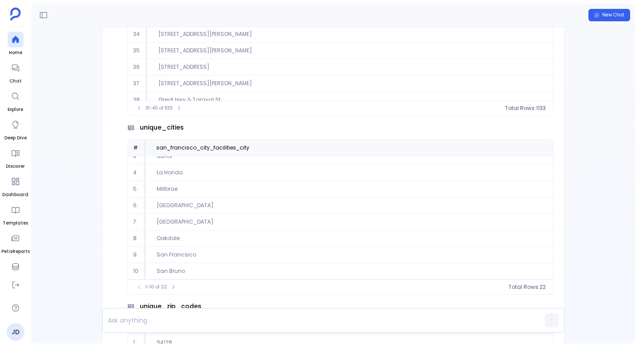
scroll to position [-4986, 0]
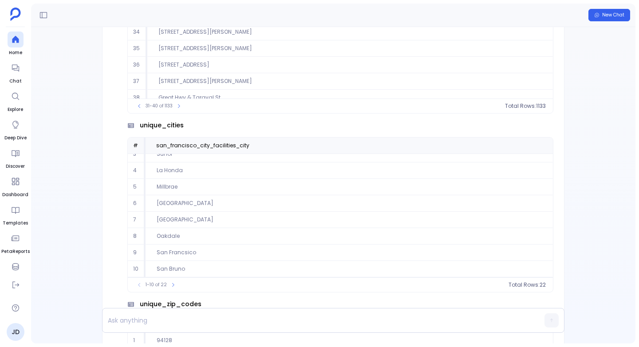
click at [162, 121] on span "unique_cities" at bounding box center [162, 125] width 44 height 9
click at [165, 121] on span "unique_cities" at bounding box center [162, 125] width 44 height 9
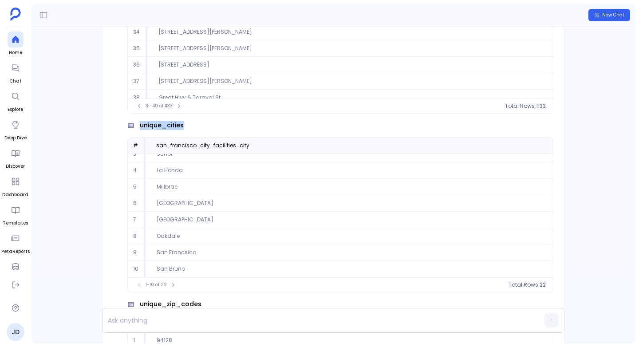
copy span "unique_cities"
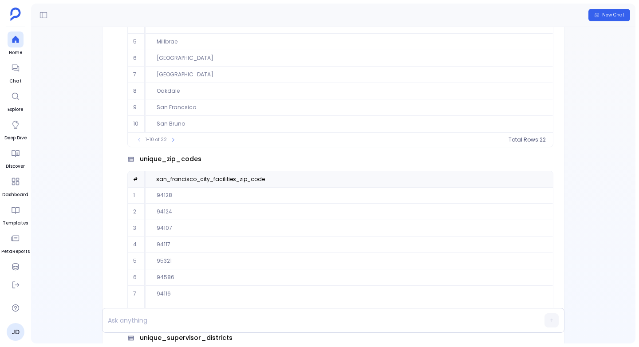
scroll to position [-4839, 0]
click at [165, 153] on span "unique_zip_codes" at bounding box center [171, 157] width 62 height 9
copy span "unique_zip_codes"
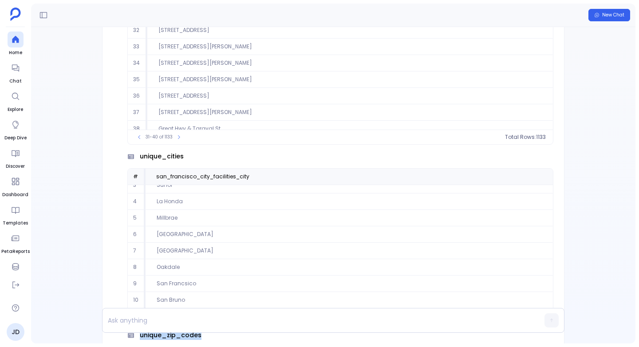
scroll to position [-5166, 0]
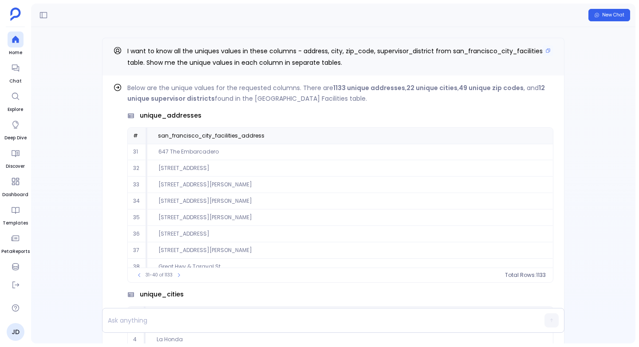
drag, startPoint x: 450, startPoint y: 51, endPoint x: 485, endPoint y: 53, distance: 34.7
click at [485, 53] on span "I want to know all the uniques values in these columns - address, city, zip_cod…" at bounding box center [334, 57] width 415 height 20
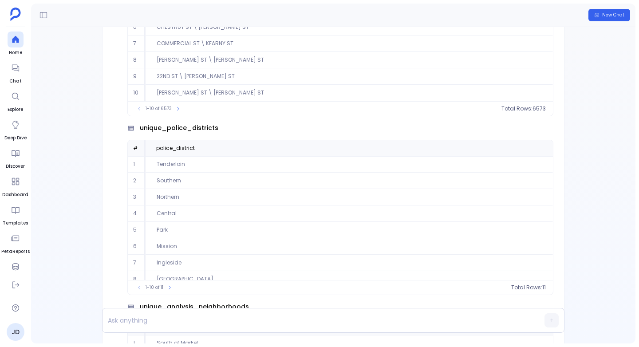
scroll to position [-4180, 0]
click at [178, 126] on span "unique_police_districts" at bounding box center [179, 127] width 79 height 9
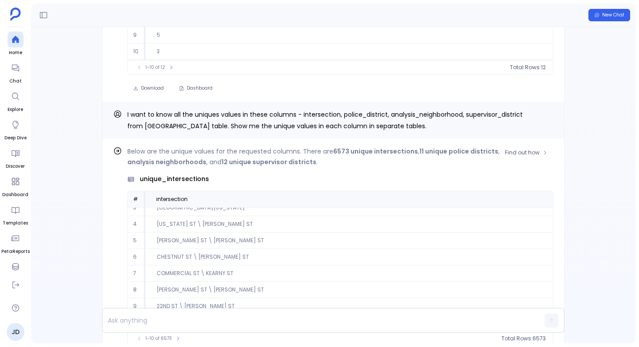
scroll to position [-4417, 0]
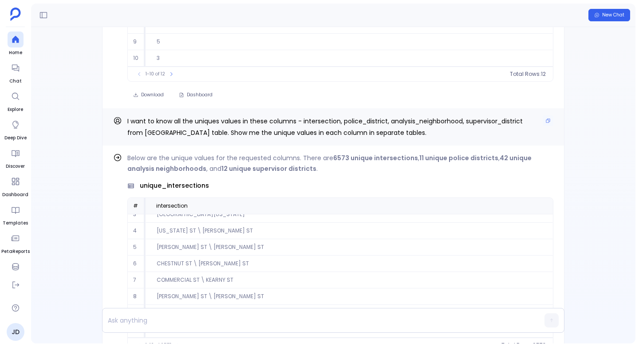
click at [363, 117] on span "I want to know all the uniques values in these columns - intersection, police_d…" at bounding box center [324, 127] width 395 height 20
click at [360, 117] on span "I want to know all the uniques values in these columns - intersection, police_d…" at bounding box center [324, 127] width 395 height 20
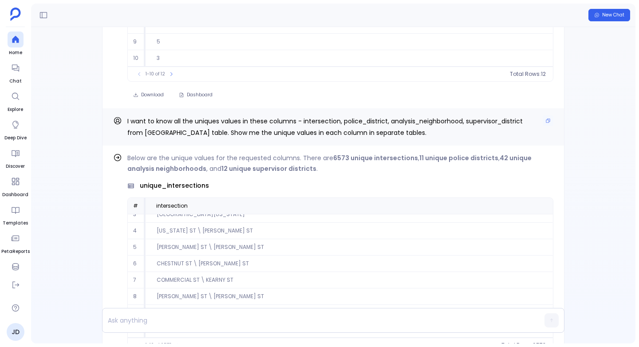
drag, startPoint x: 340, startPoint y: 111, endPoint x: 376, endPoint y: 112, distance: 35.5
click at [376, 117] on span "I want to know all the uniques values in these columns - intersection, police_d…" at bounding box center [324, 127] width 395 height 20
click at [546, 119] on icon "Copy" at bounding box center [548, 121] width 4 height 4
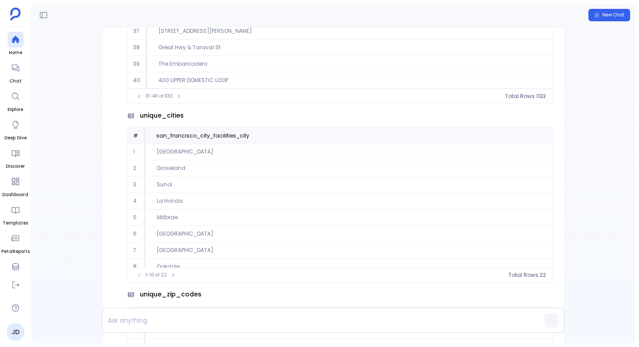
scroll to position [40, 0]
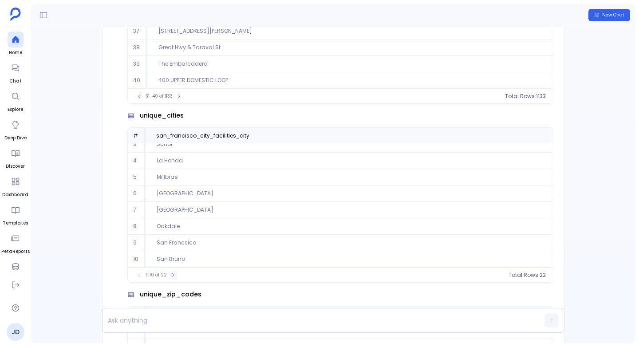
click at [173, 272] on icon at bounding box center [172, 274] width 5 height 5
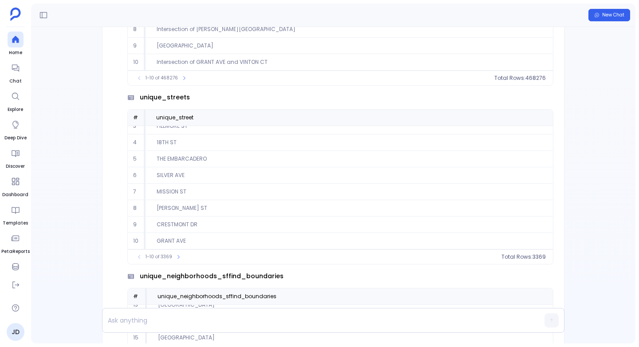
scroll to position [-3322, 0]
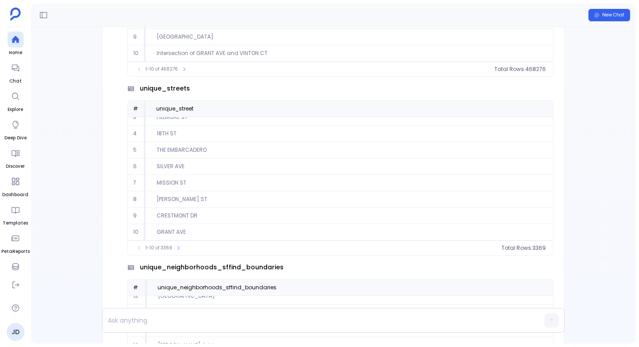
click at [151, 87] on span "unique_streets" at bounding box center [165, 88] width 50 height 9
copy span "unique_streets"
click at [151, 87] on span "unique_streets" at bounding box center [165, 88] width 50 height 9
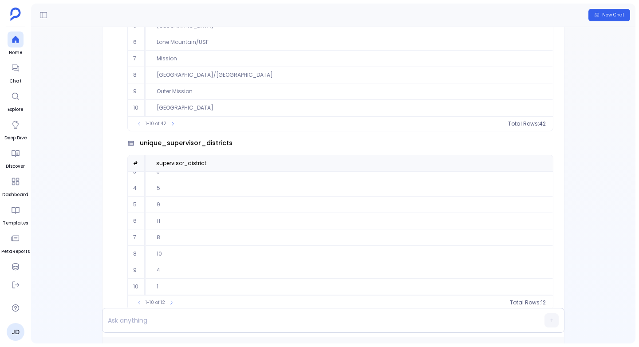
scroll to position [-3826, 0]
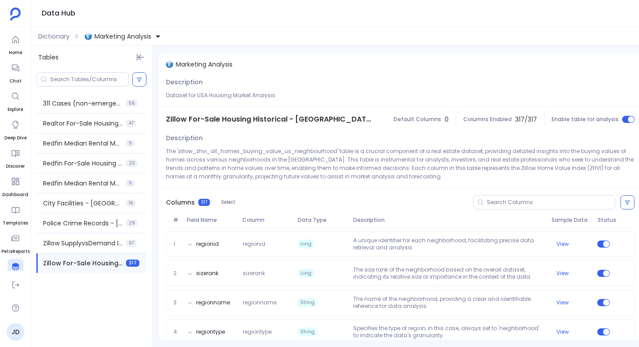
scroll to position [41, 0]
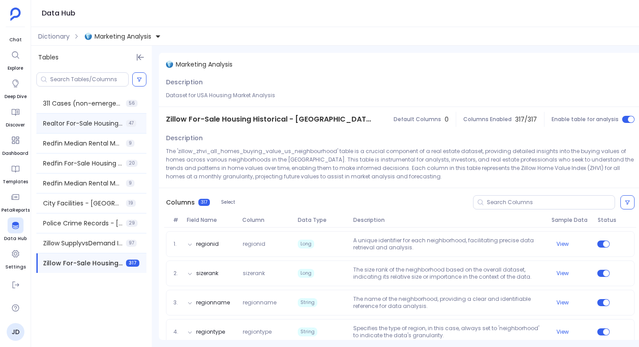
click at [62, 118] on div "Realtor For-Sale Housing Historical - All Cities 47" at bounding box center [91, 124] width 110 height 20
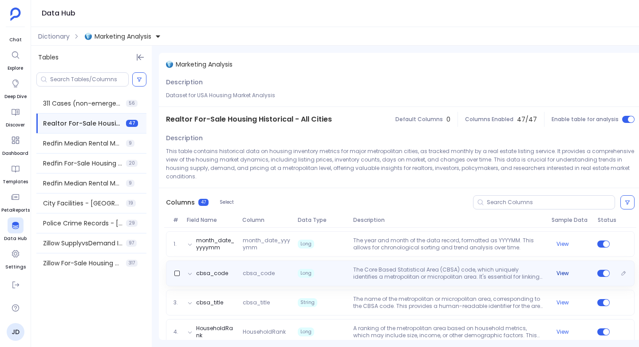
click at [566, 270] on button "View" at bounding box center [562, 273] width 12 height 7
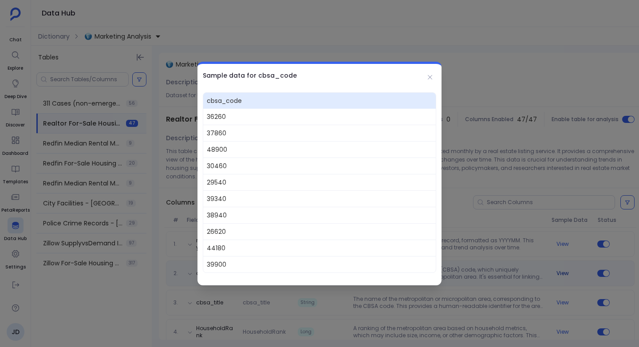
click at [566, 265] on div at bounding box center [319, 173] width 639 height 347
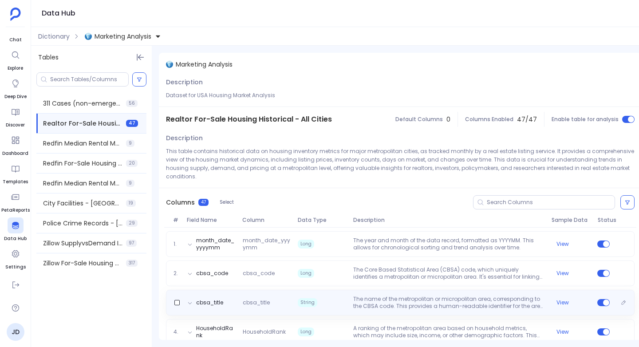
click at [497, 295] on p "The name of the metropolitan or micropolitan area, corresponding to the CBSA co…" at bounding box center [449, 302] width 198 height 14
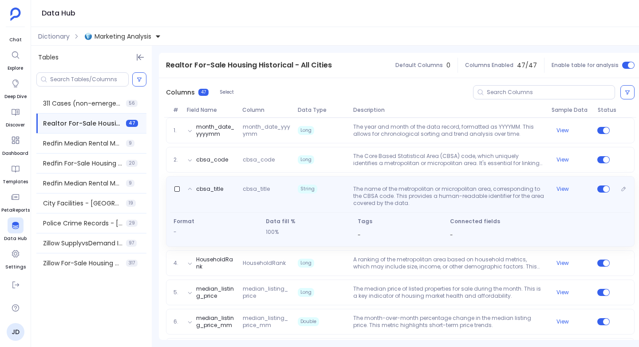
scroll to position [115, 0]
click at [562, 184] on button "View" at bounding box center [562, 187] width 12 height 7
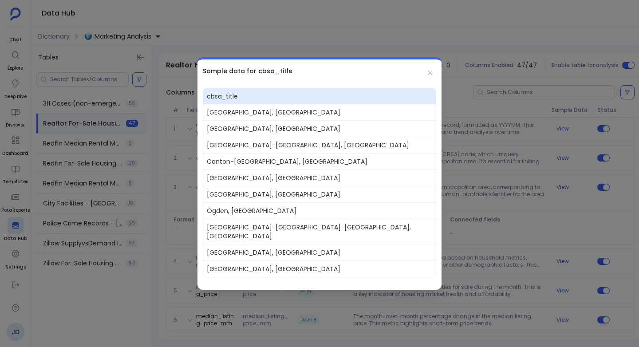
click at [553, 179] on div at bounding box center [319, 173] width 639 height 347
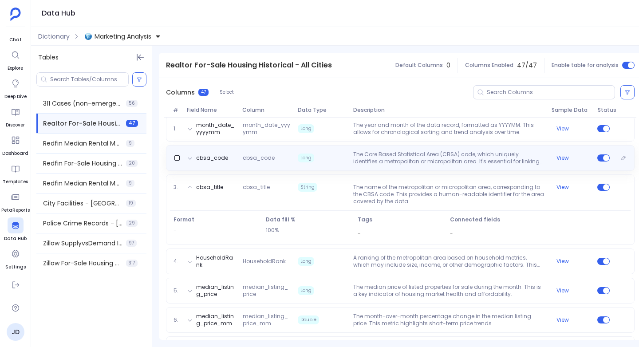
click at [281, 154] on span "cbsa_code" at bounding box center [266, 157] width 55 height 7
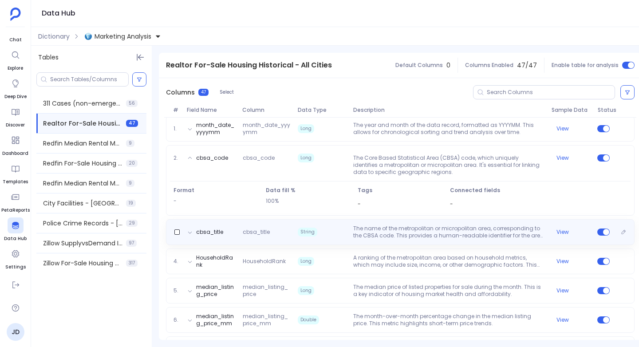
click at [284, 225] on div "cbsa_title cbsa_title String The name of the metropolitan or micropolitan area,…" at bounding box center [400, 232] width 461 height 14
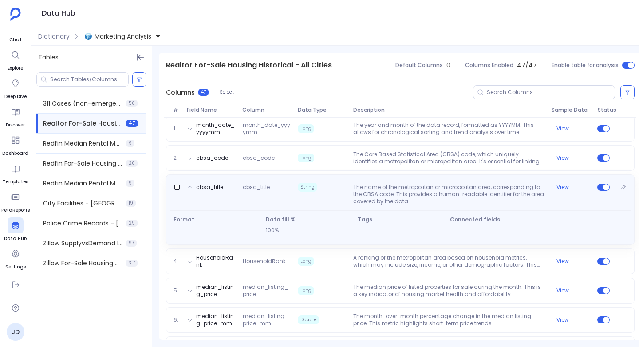
scroll to position [116, 0]
